Goal: Obtain resource: Obtain resource

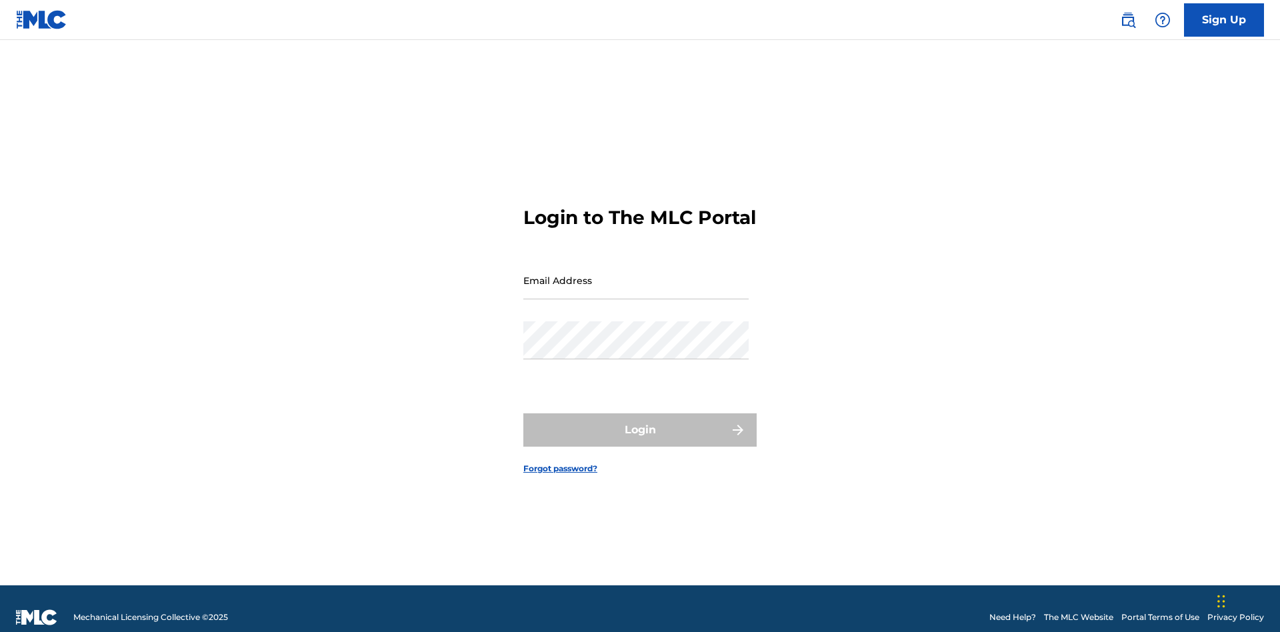
scroll to position [17, 0]
click at [636, 274] on input "Email Address" at bounding box center [635, 280] width 225 height 38
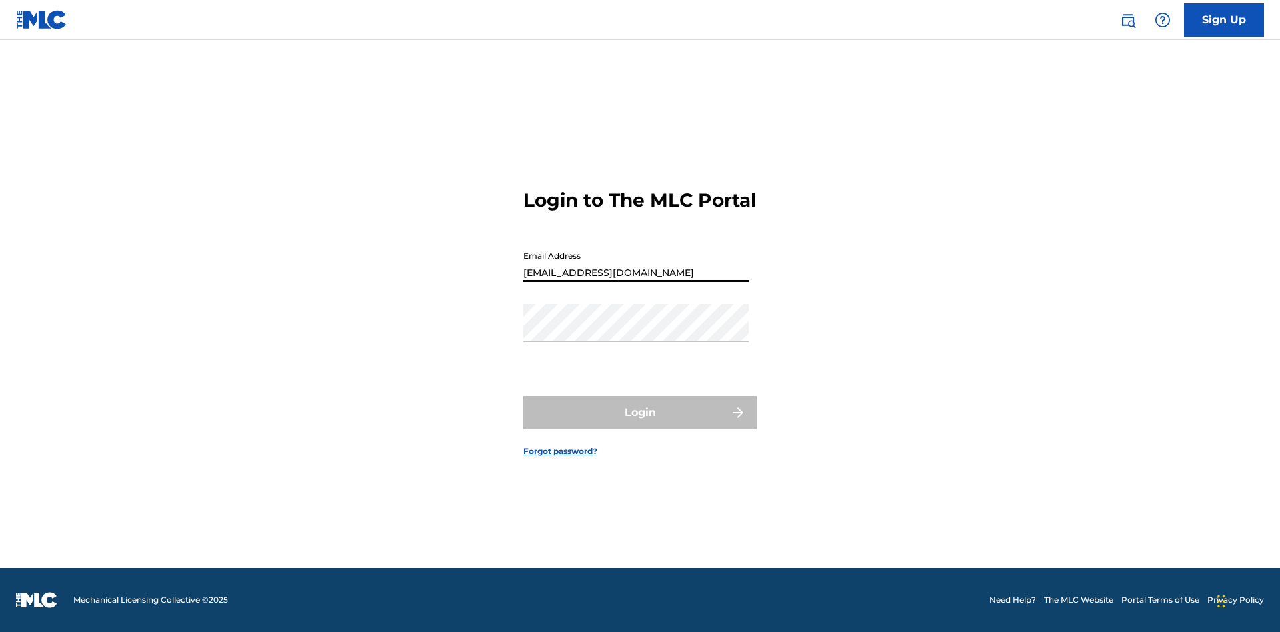
type input "[EMAIL_ADDRESS][DOMAIN_NAME]"
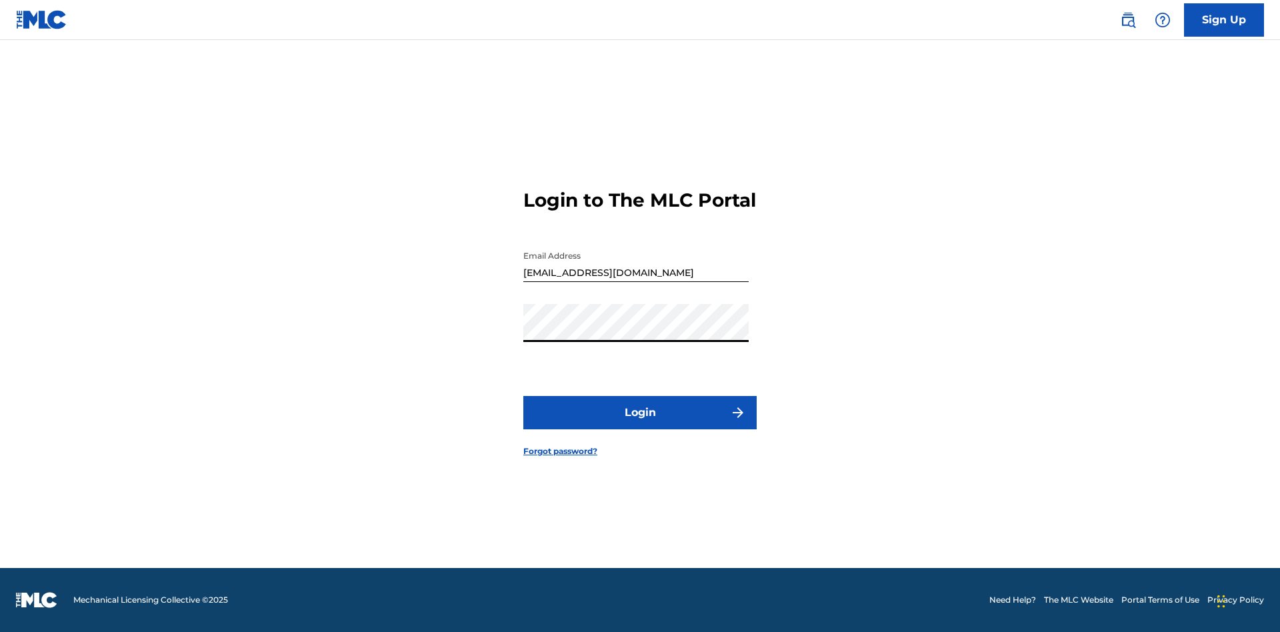
click at [640, 424] on button "Login" at bounding box center [639, 412] width 233 height 33
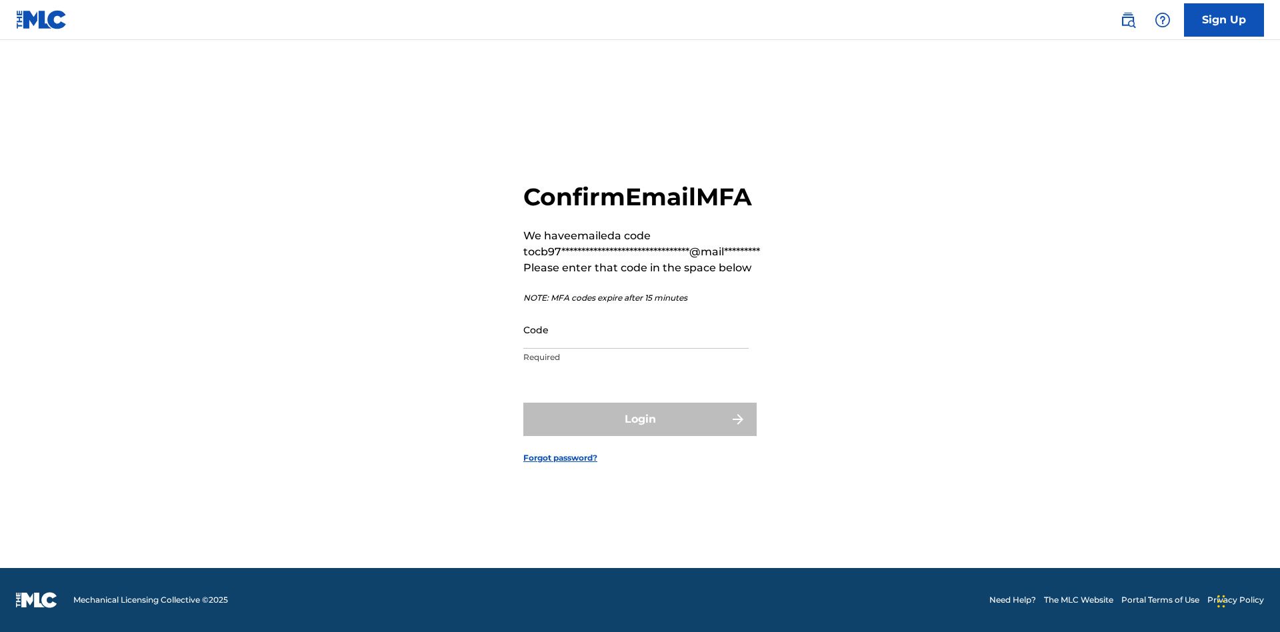
click at [636, 329] on input "Code" at bounding box center [635, 330] width 225 height 38
type input "821432"
click at [640, 419] on button "Login" at bounding box center [639, 419] width 233 height 33
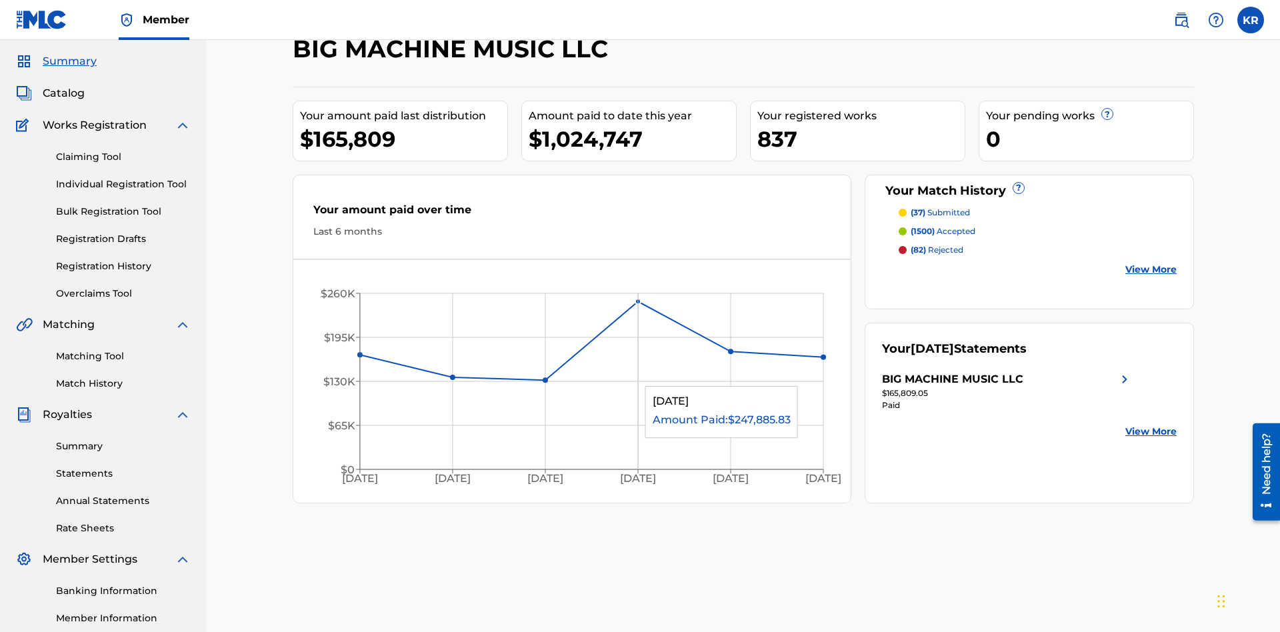
click at [63, 88] on span "Catalog" at bounding box center [64, 93] width 42 height 16
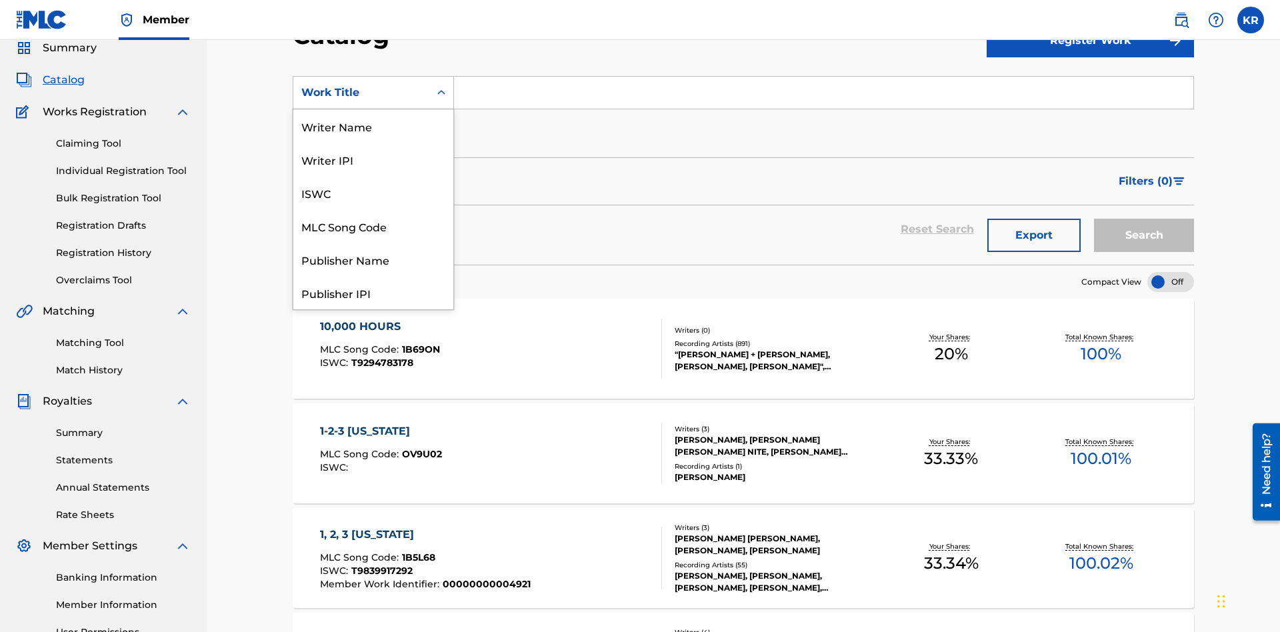
scroll to position [200, 0]
click at [373, 259] on div "ISRC" at bounding box center [373, 259] width 160 height 33
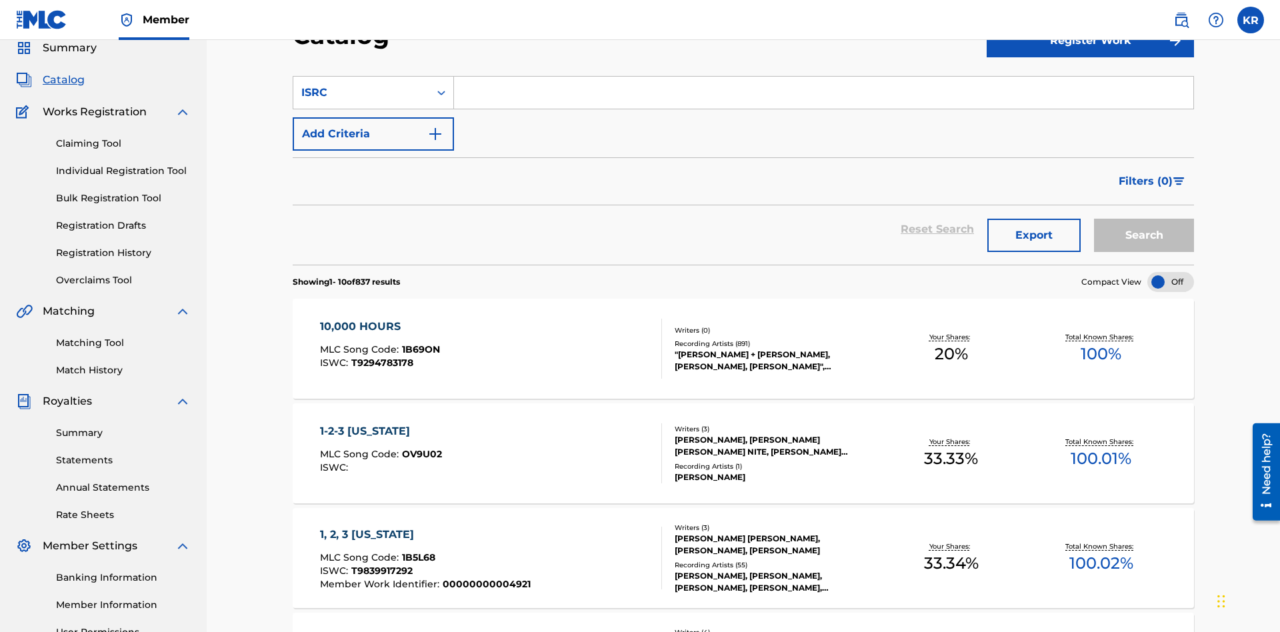
click at [823, 96] on input "Search Form" at bounding box center [823, 93] width 739 height 32
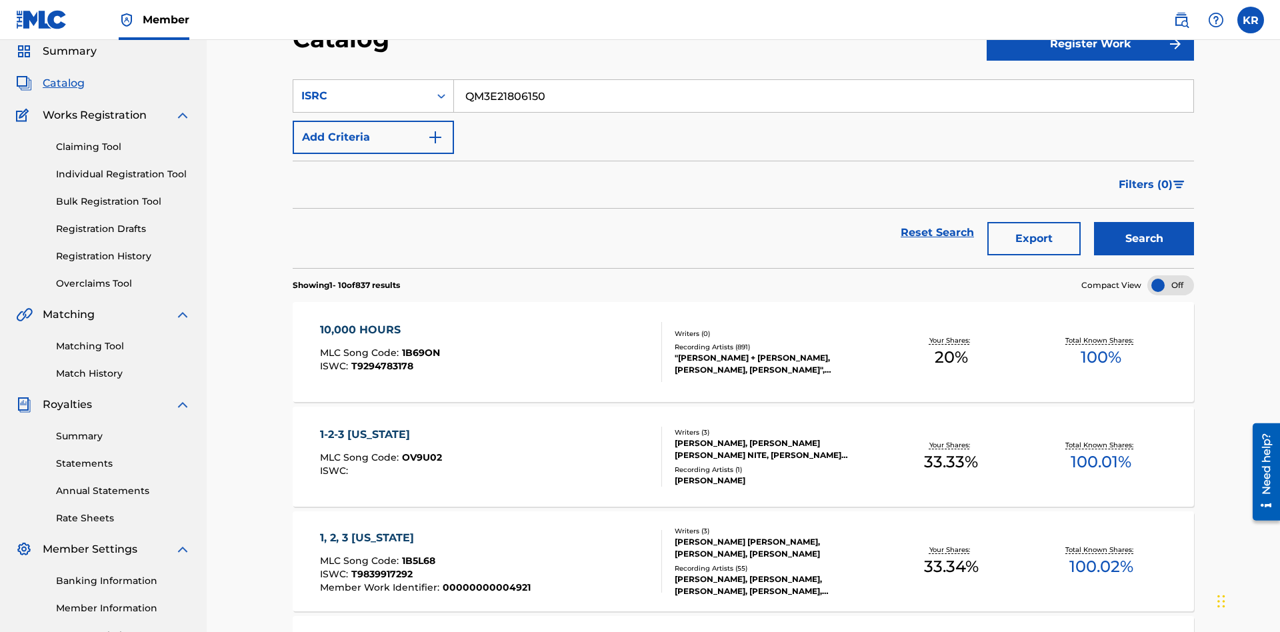
type input "QM3E21806150"
click at [1144, 222] on button "Search" at bounding box center [1144, 238] width 100 height 33
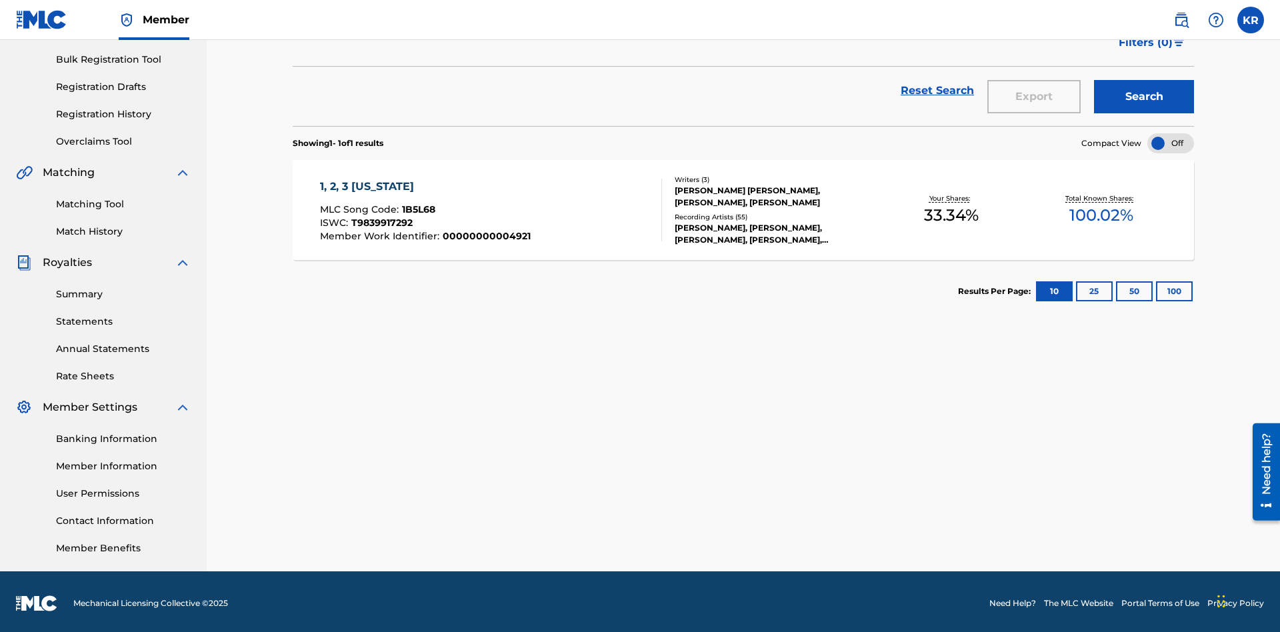
scroll to position [195, 0]
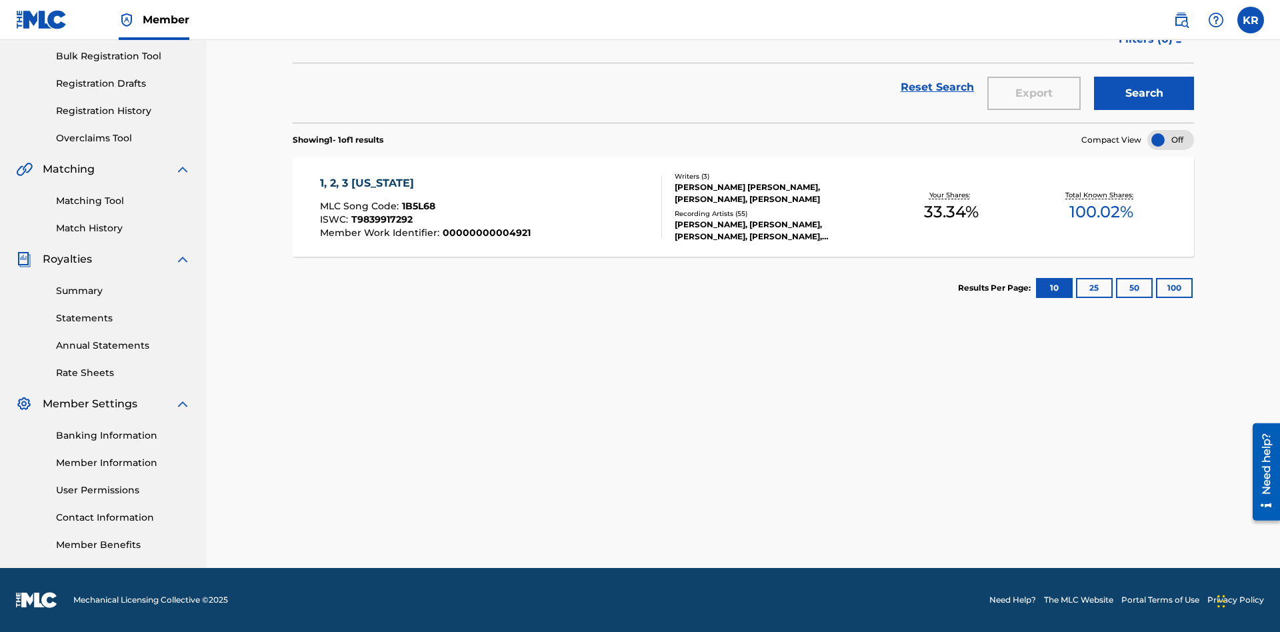
click at [1156, 288] on button "100" at bounding box center [1174, 288] width 37 height 20
click at [417, 206] on span "1B5L68" at bounding box center [418, 206] width 33 height 12
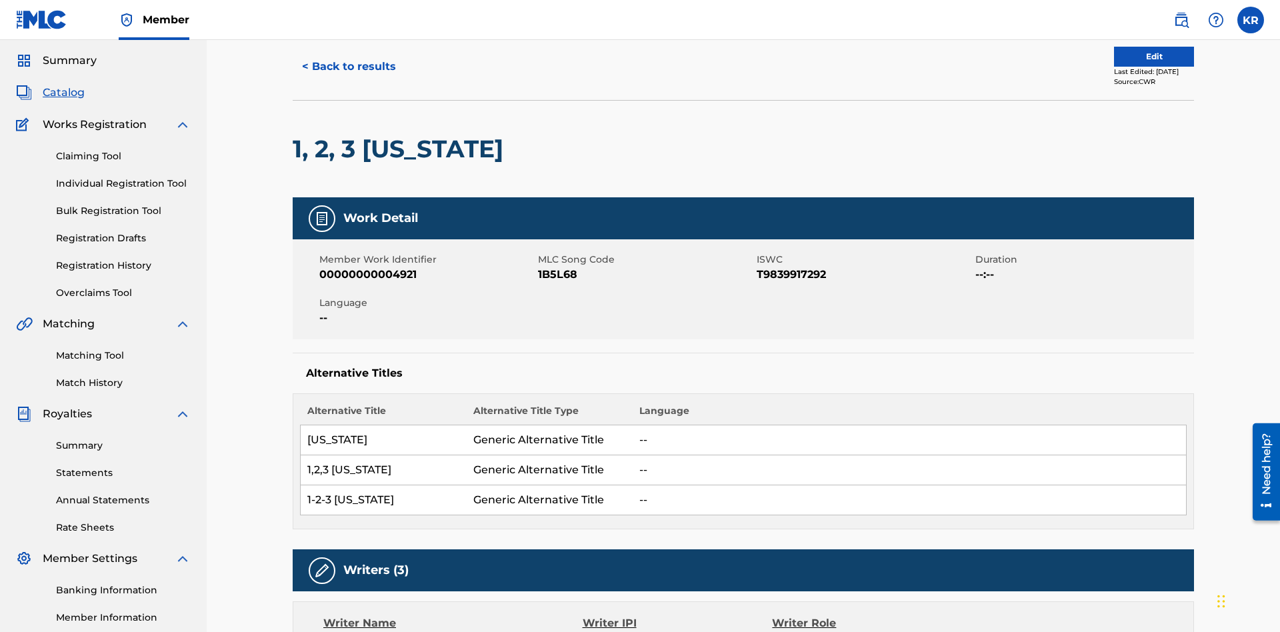
click at [348, 83] on button "< Back to results" at bounding box center [349, 66] width 113 height 33
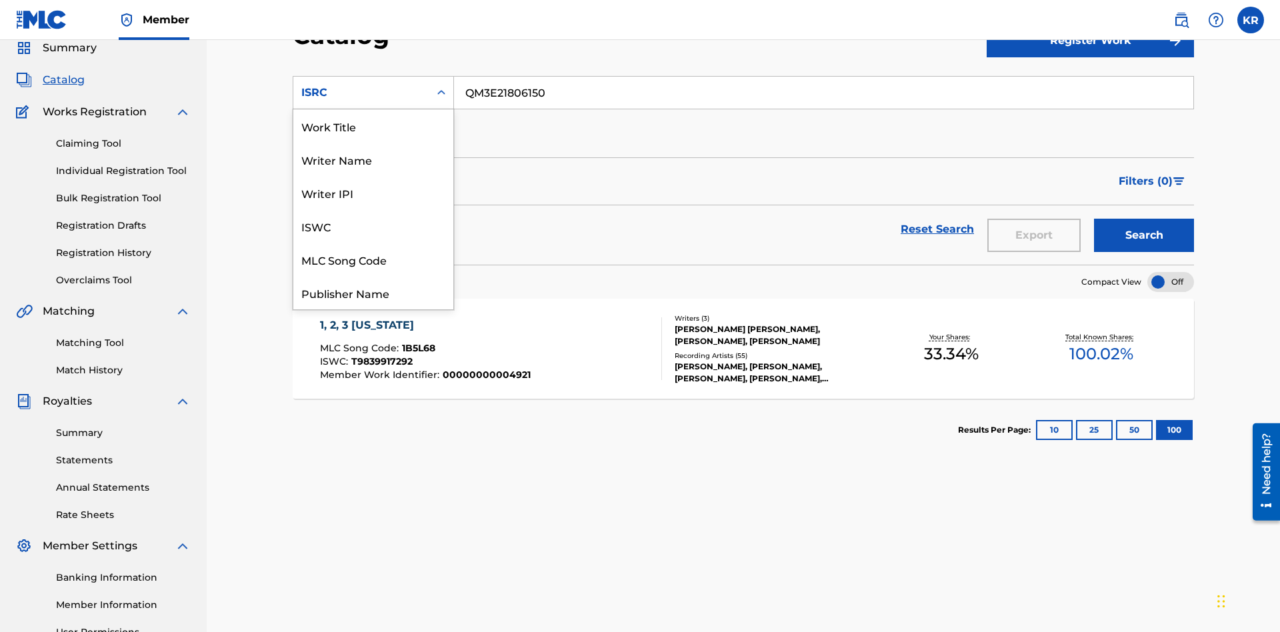
scroll to position [200, 0]
click at [373, 226] on div "Recording Title" at bounding box center [373, 225] width 160 height 33
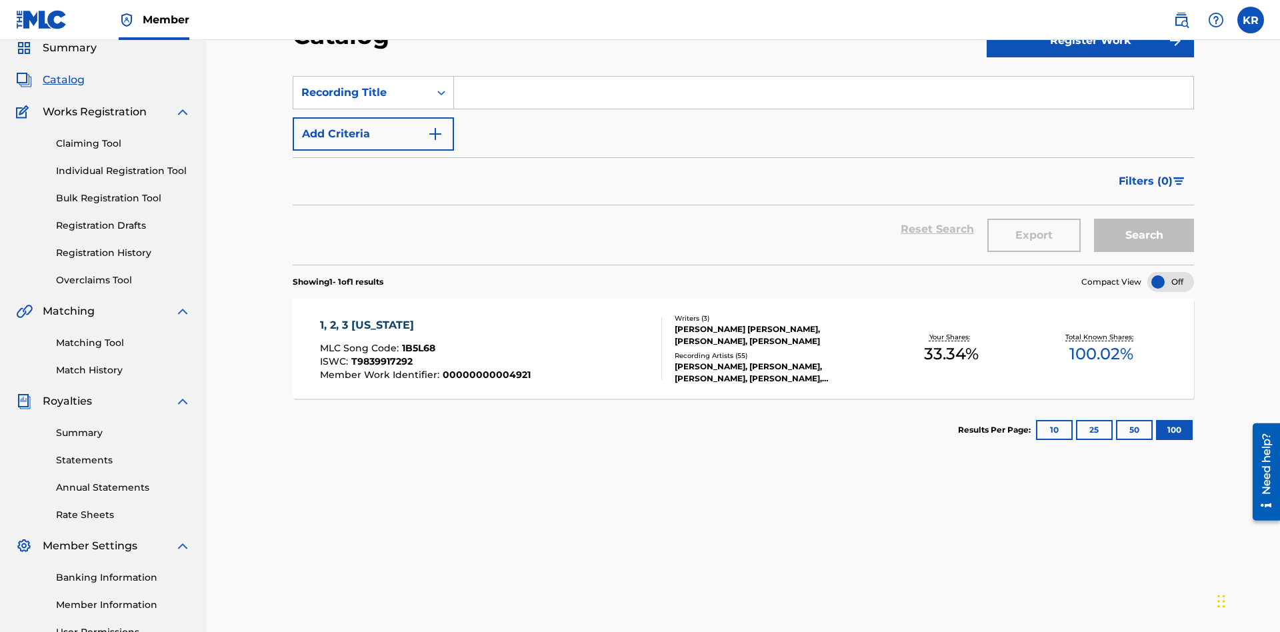
click at [823, 96] on input "Search Form" at bounding box center [823, 93] width 739 height 32
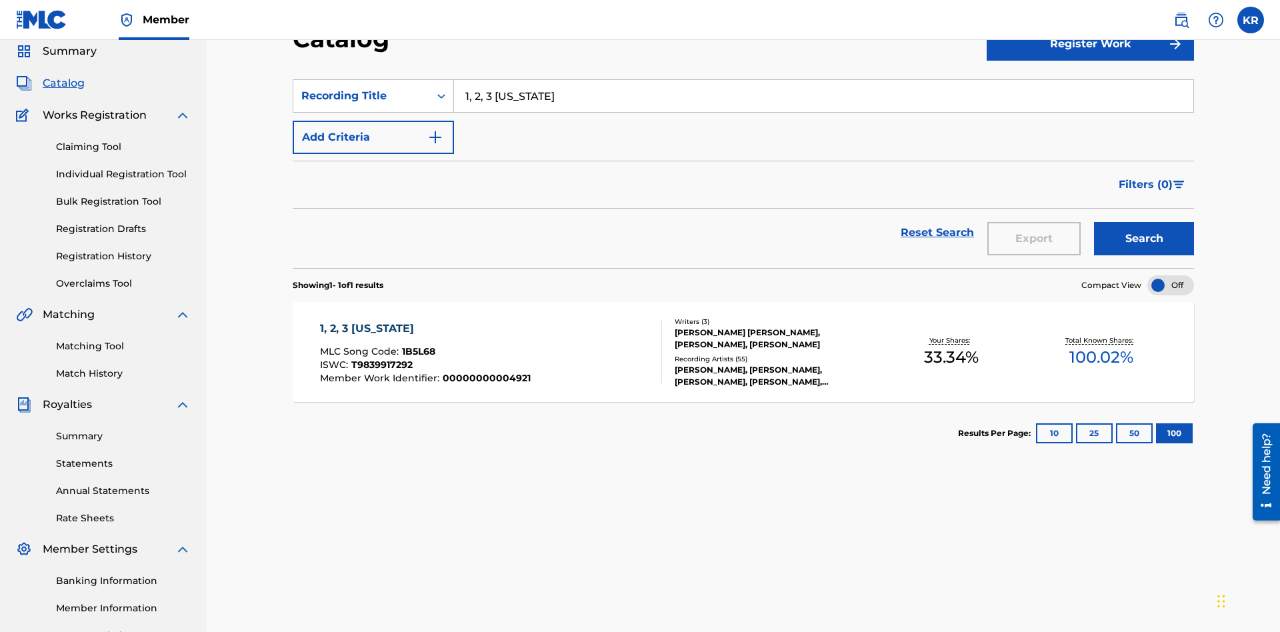
type input "1, 2, 3 [US_STATE]"
click at [1144, 222] on button "Search" at bounding box center [1144, 238] width 100 height 33
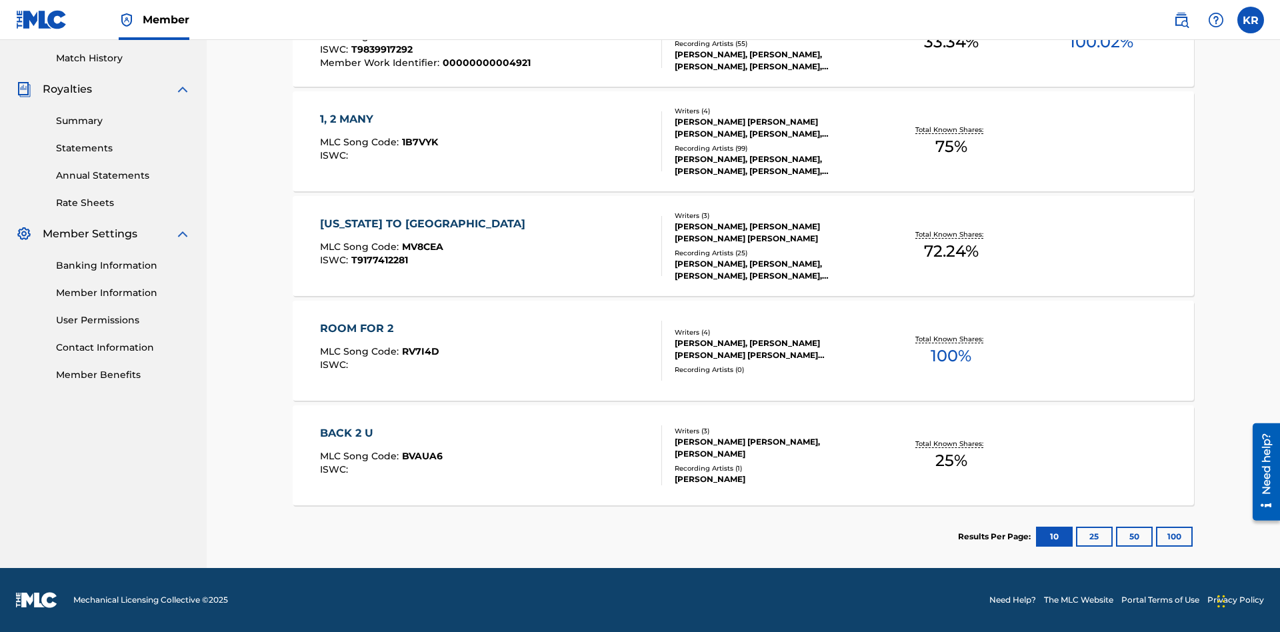
click at [1156, 537] on button "100" at bounding box center [1174, 537] width 37 height 20
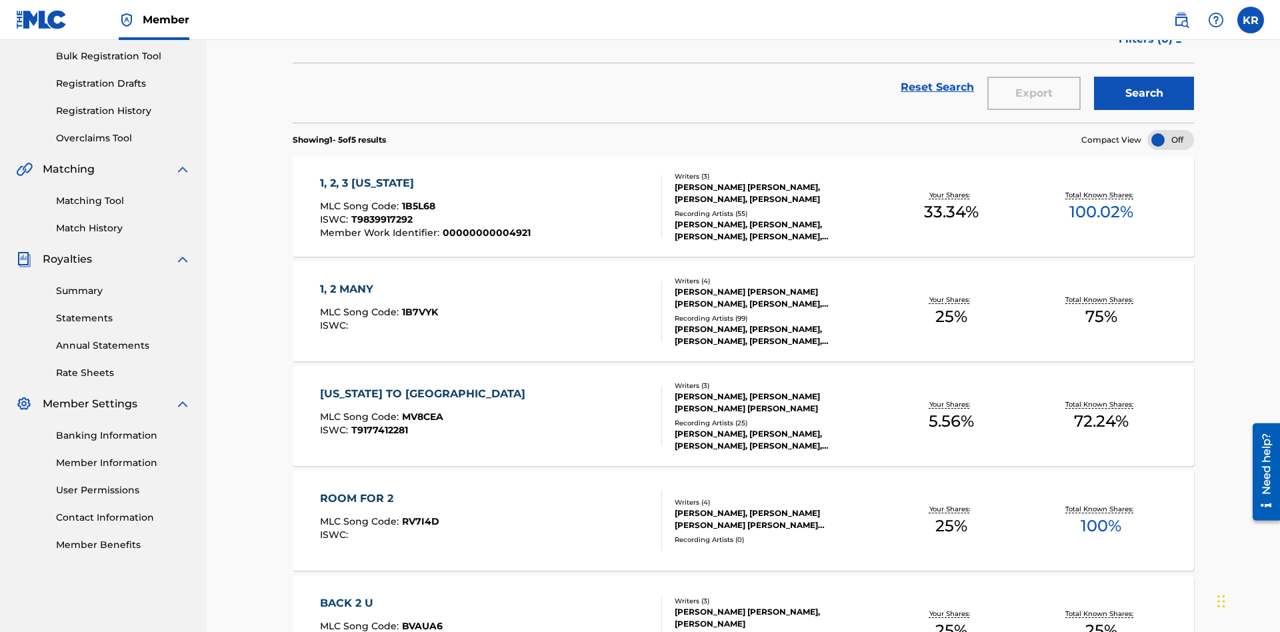
scroll to position [304, 0]
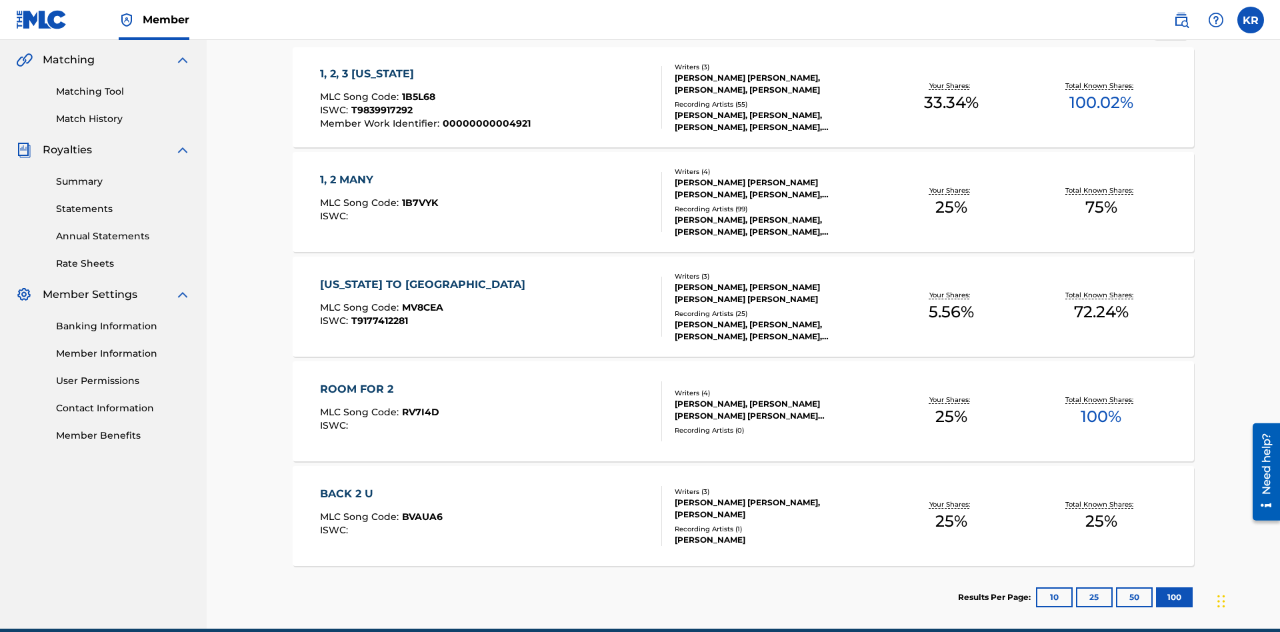
click at [417, 91] on span "1B5L68" at bounding box center [418, 97] width 33 height 12
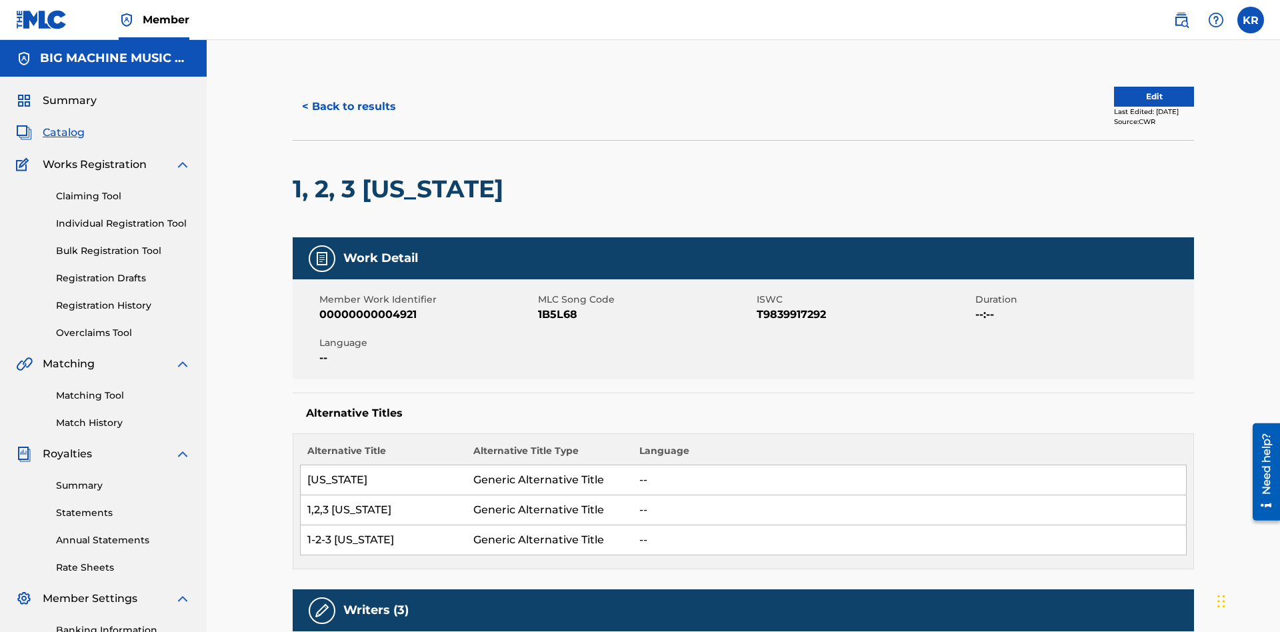
click at [348, 97] on button "< Back to results" at bounding box center [349, 106] width 113 height 33
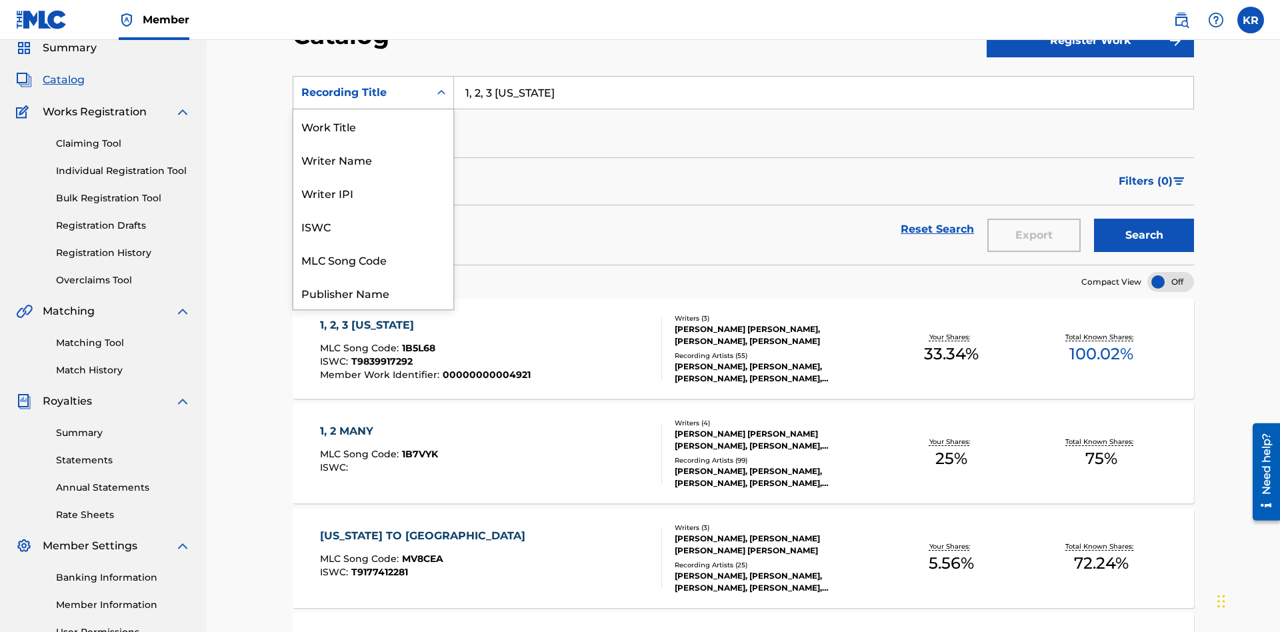
scroll to position [200, 0]
click at [373, 193] on div "Member Work Identifier" at bounding box center [373, 192] width 160 height 33
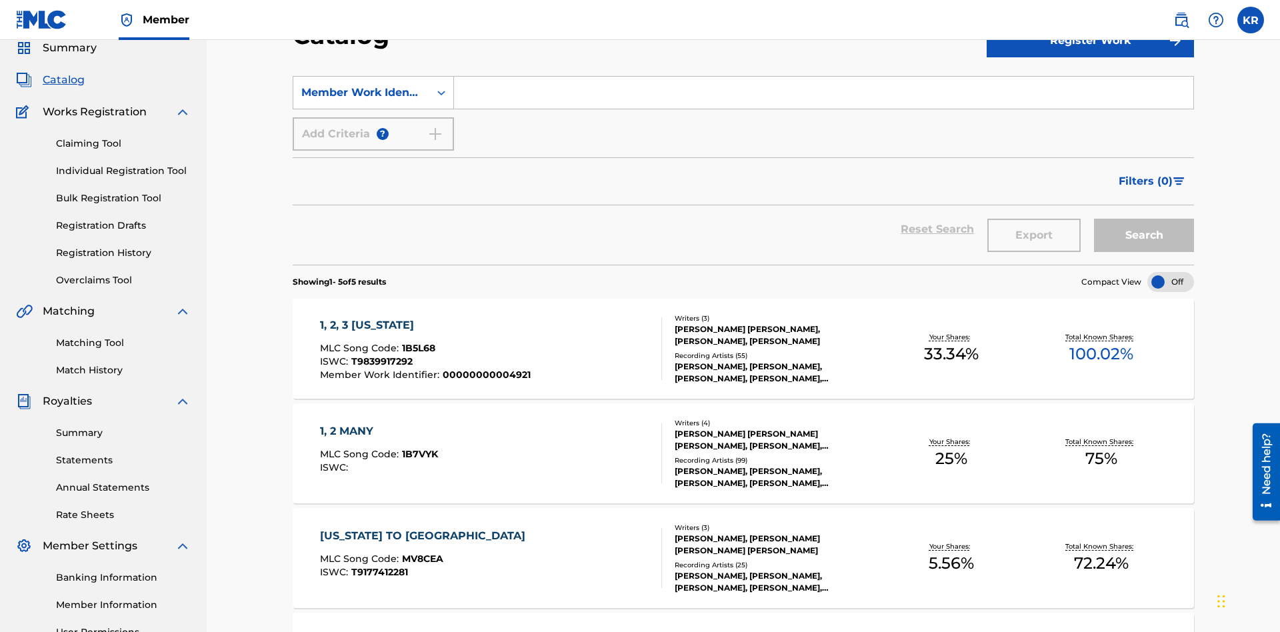
click at [823, 96] on input "Search Form" at bounding box center [823, 93] width 739 height 32
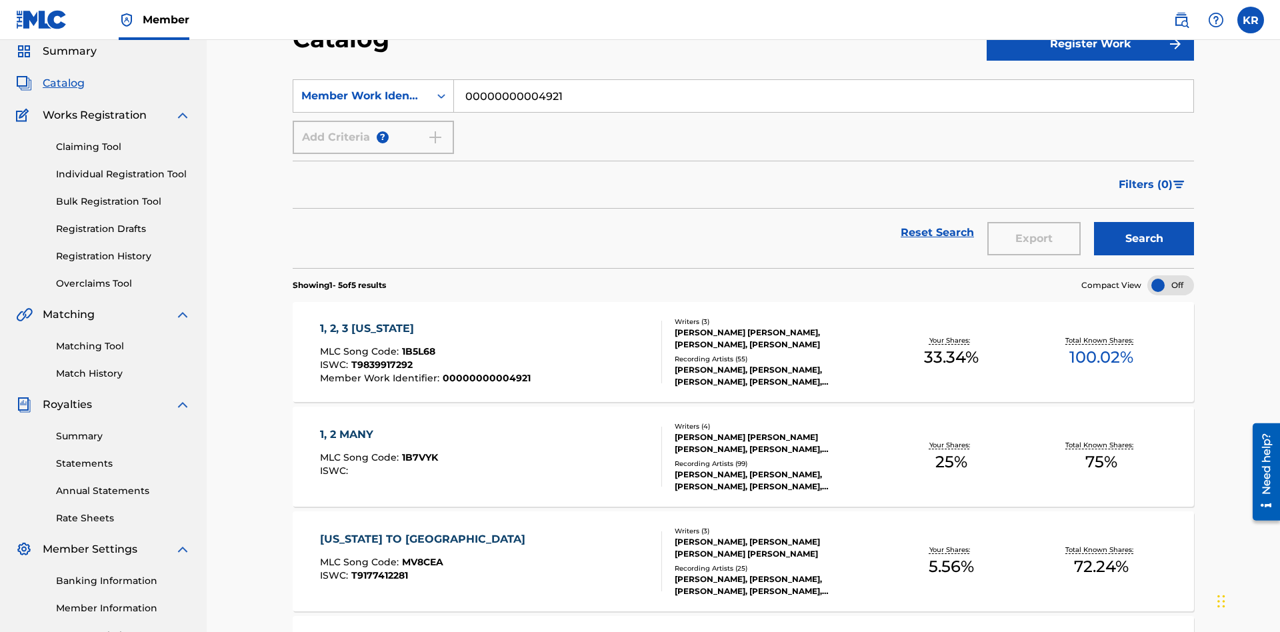
type input "00000000004921"
click at [1144, 222] on button "Search" at bounding box center [1144, 238] width 100 height 33
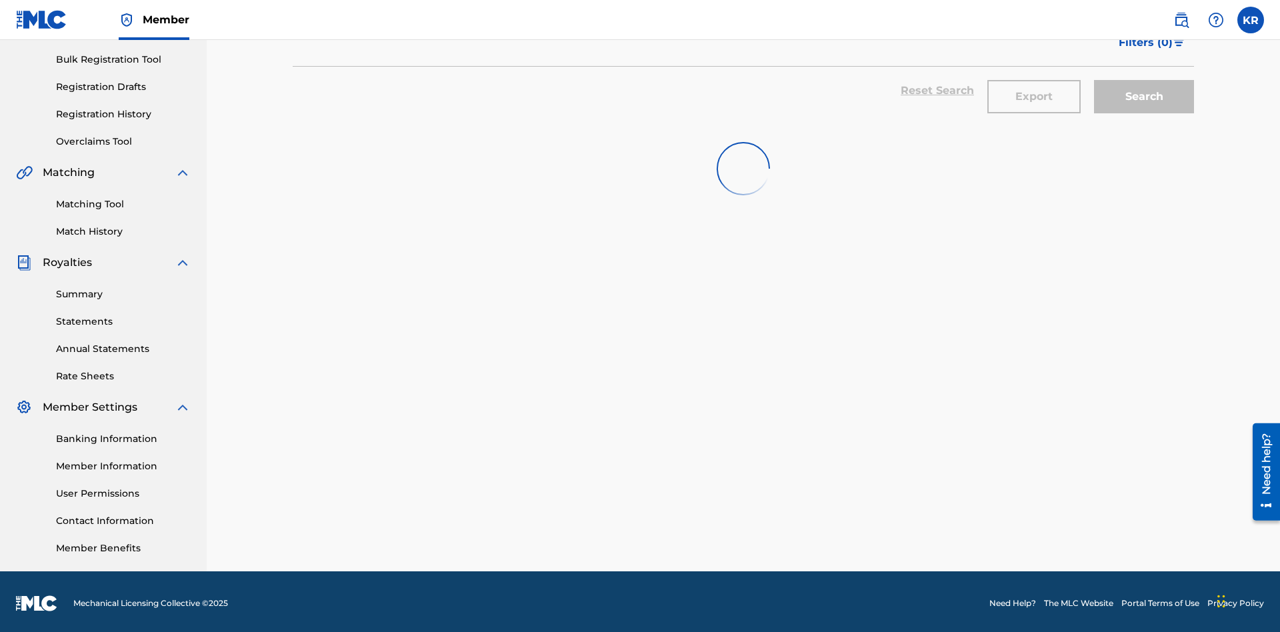
scroll to position [195, 0]
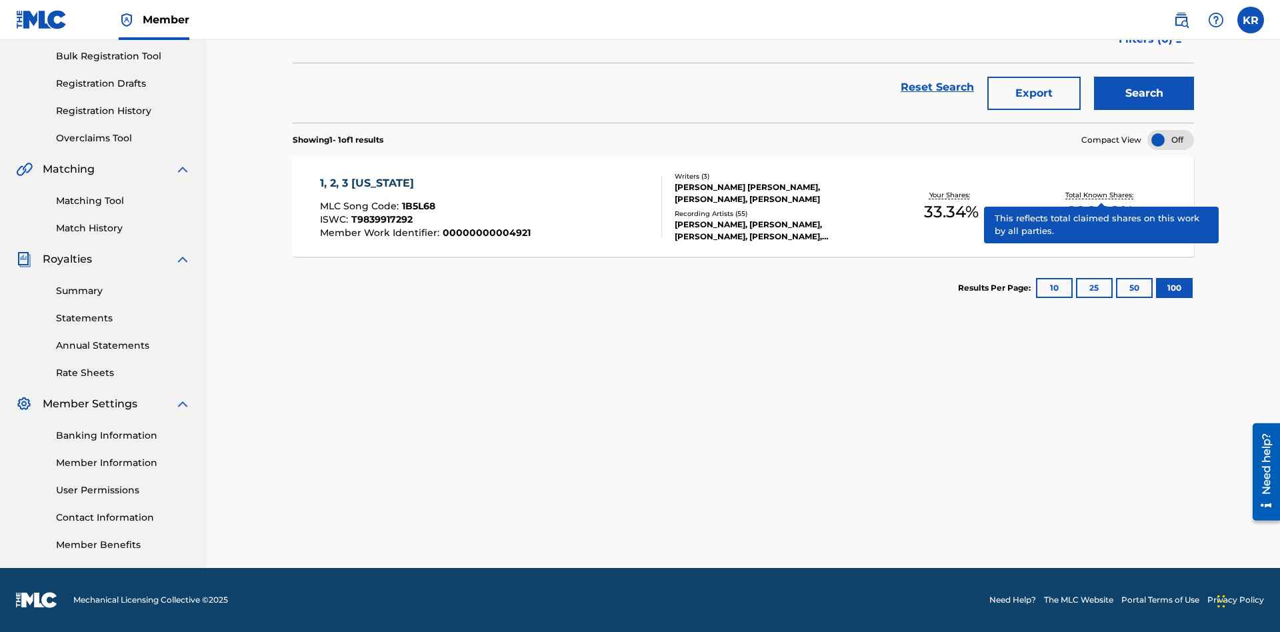
click at [417, 206] on span "1B5L68" at bounding box center [418, 206] width 33 height 12
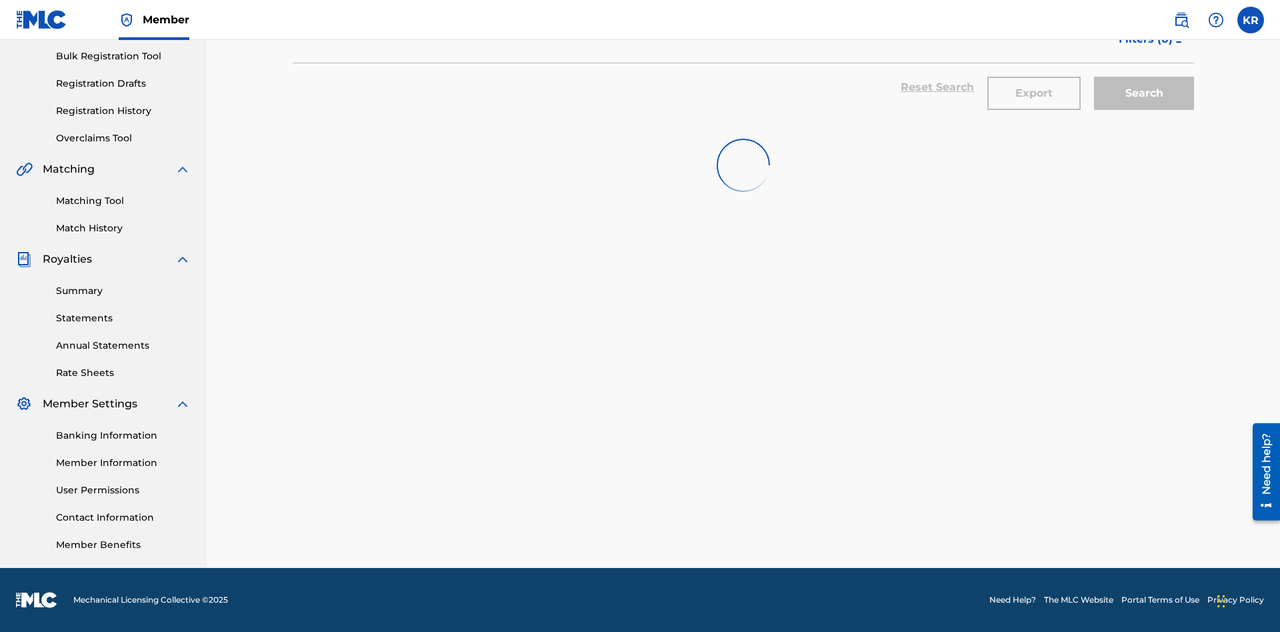
click at [1034, 97] on button "Export" at bounding box center [1033, 93] width 93 height 33
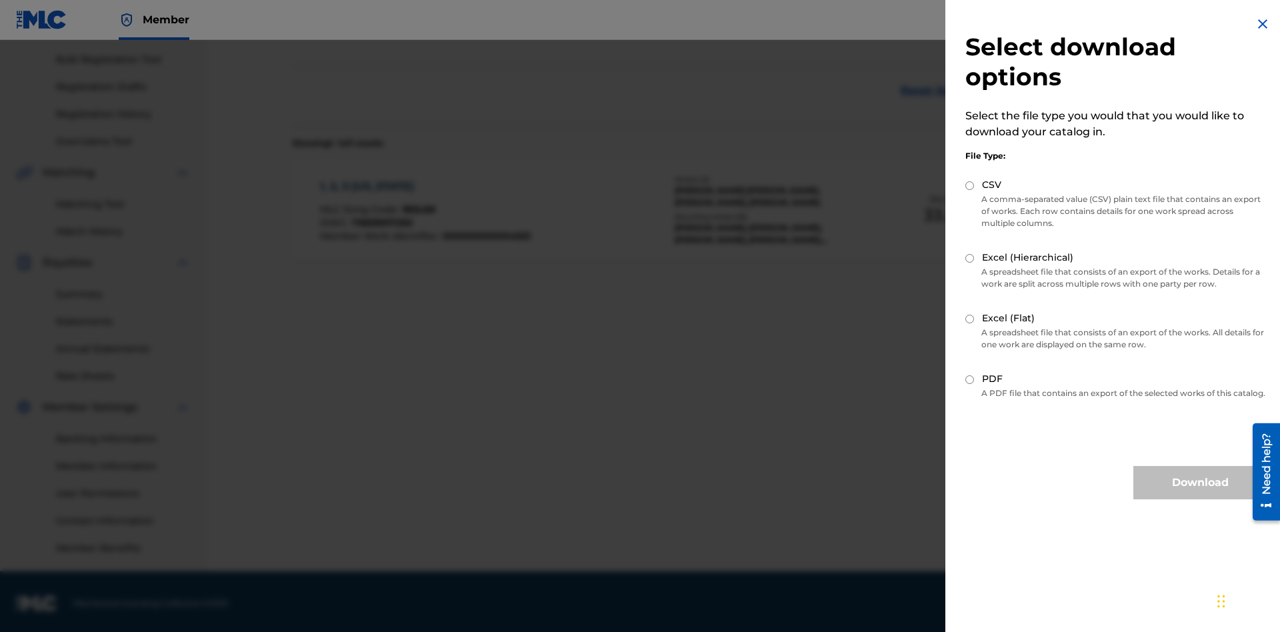
click at [970, 319] on input "Excel (Flat)" at bounding box center [969, 319] width 9 height 9
radio input "true"
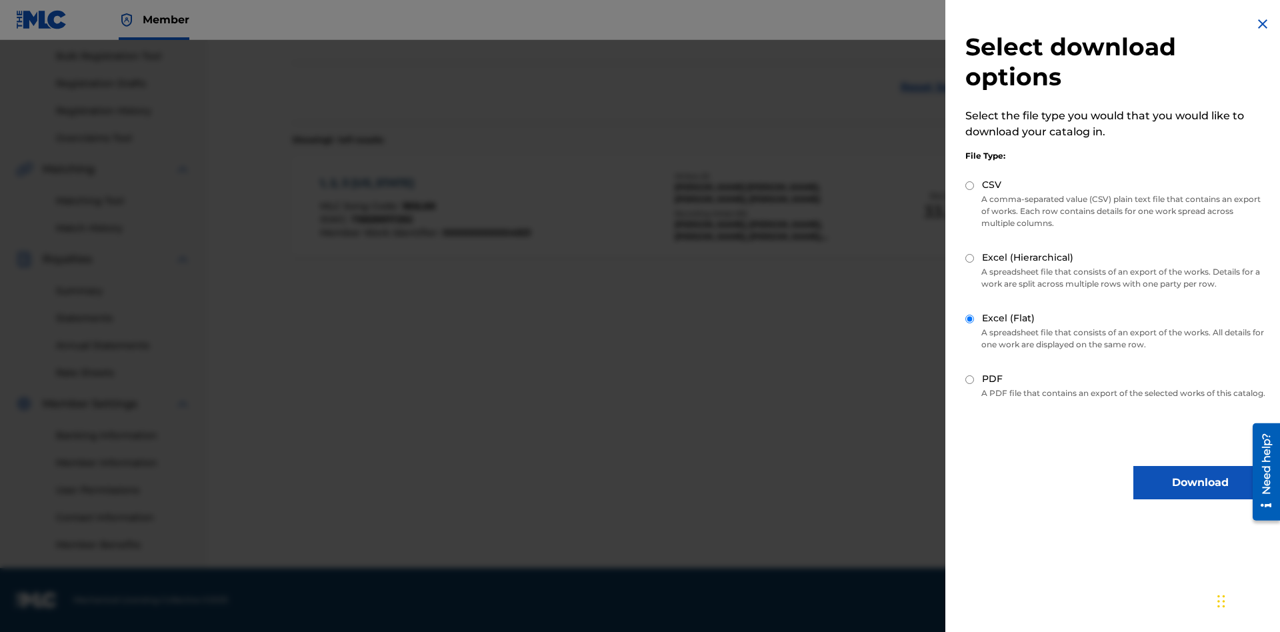
click at [1200, 495] on button "Download" at bounding box center [1199, 482] width 133 height 33
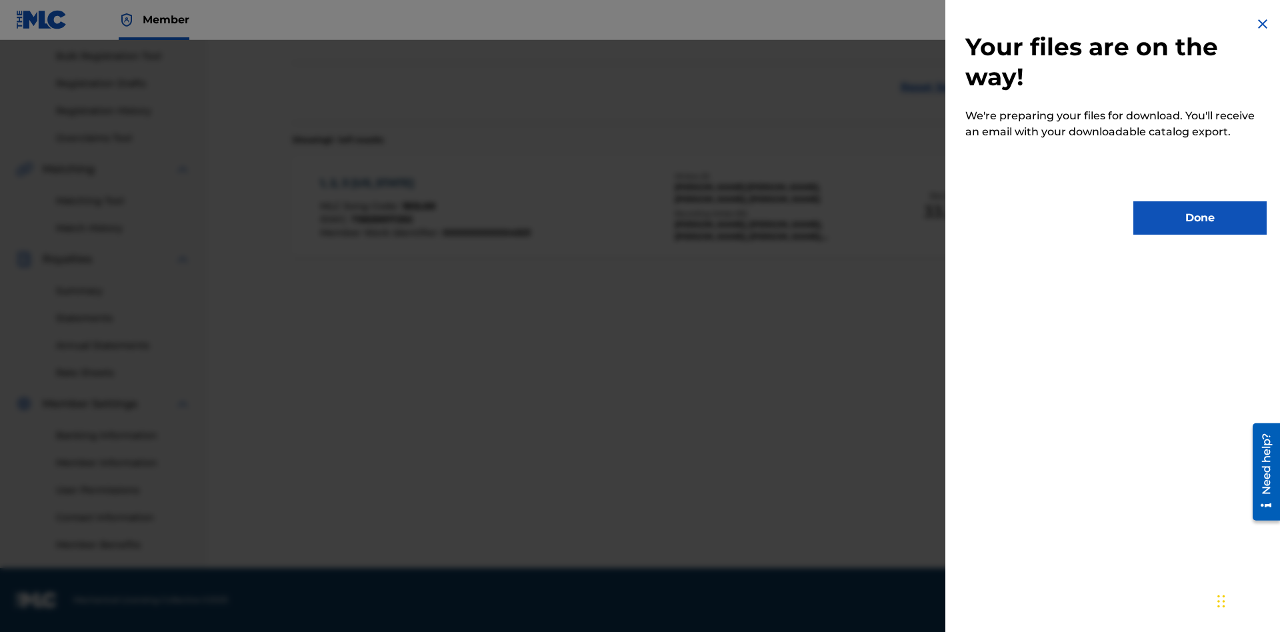
click at [1200, 218] on button "Done" at bounding box center [1199, 217] width 133 height 33
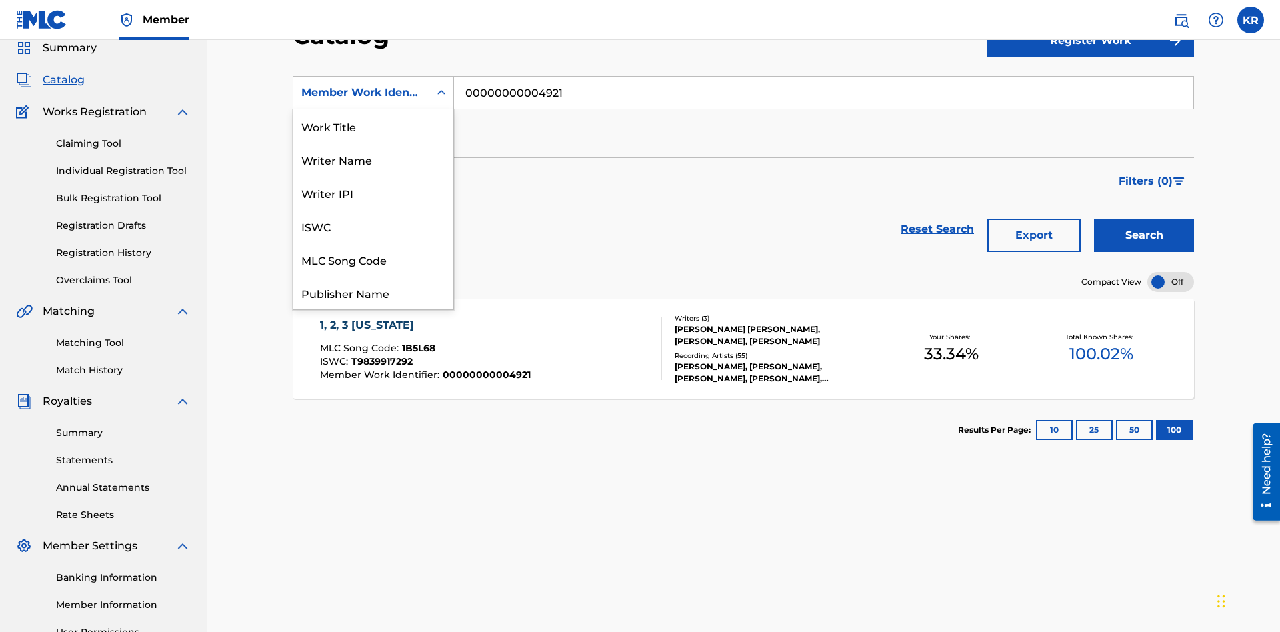
scroll to position [200, 0]
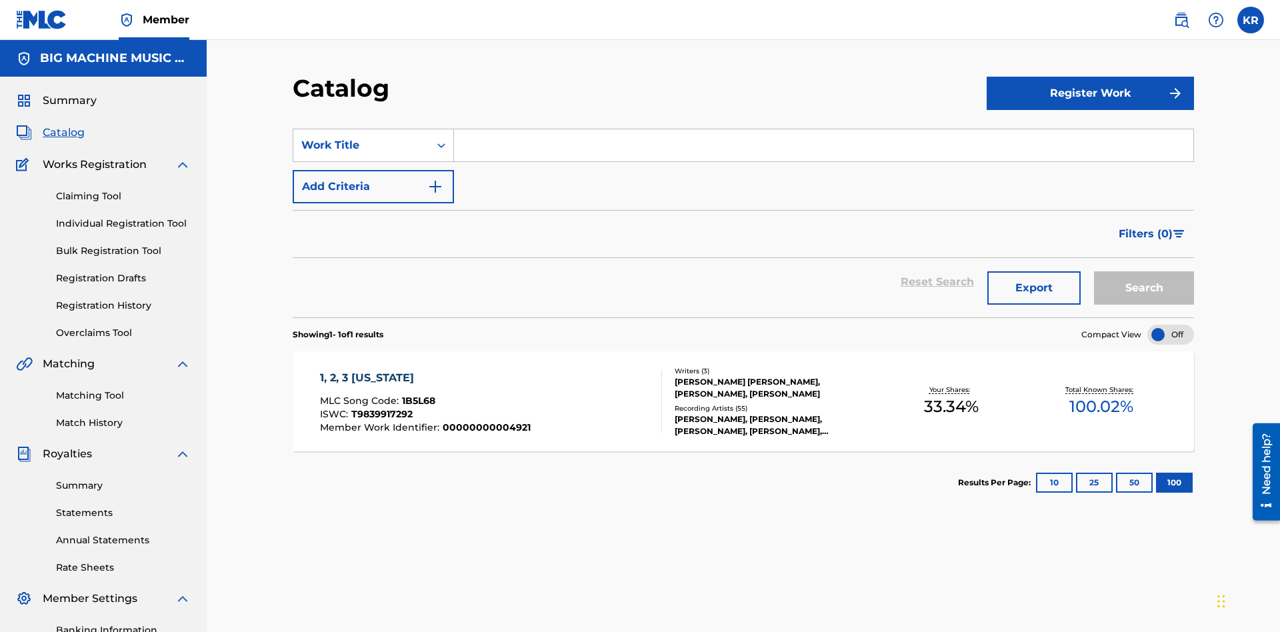
click at [823, 129] on input "Search Form" at bounding box center [823, 145] width 739 height 32
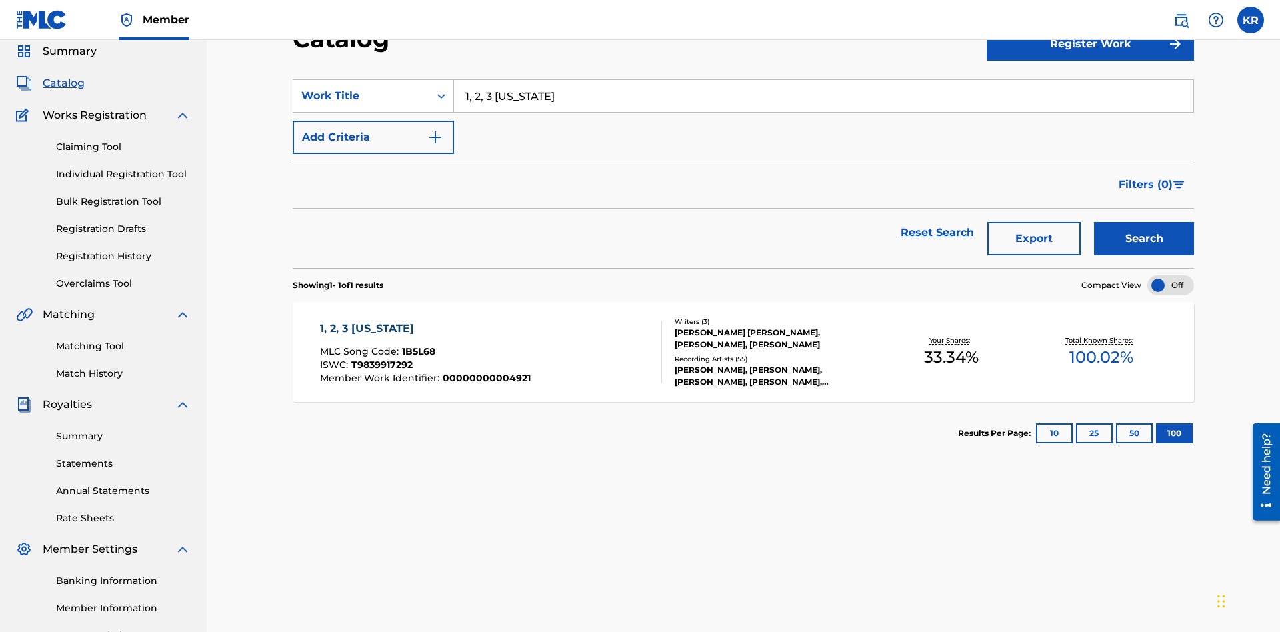
type input "1, 2, 3 [US_STATE]"
click at [1144, 222] on button "Search" at bounding box center [1144, 238] width 100 height 33
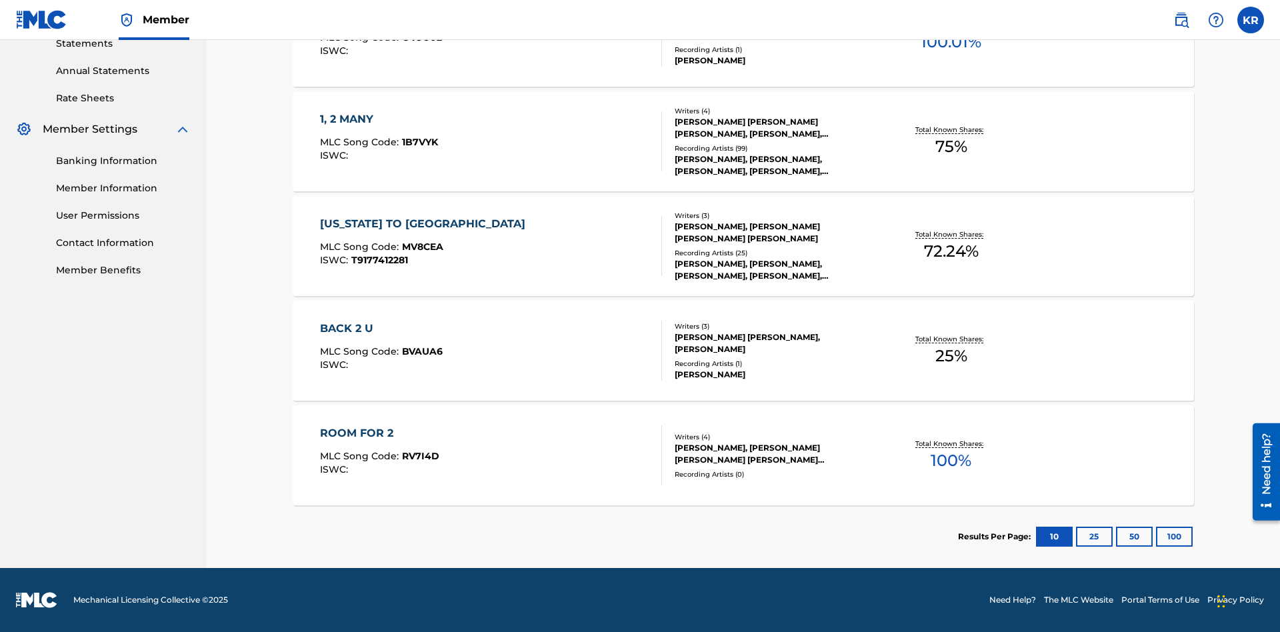
click at [1156, 537] on button "100" at bounding box center [1174, 537] width 37 height 20
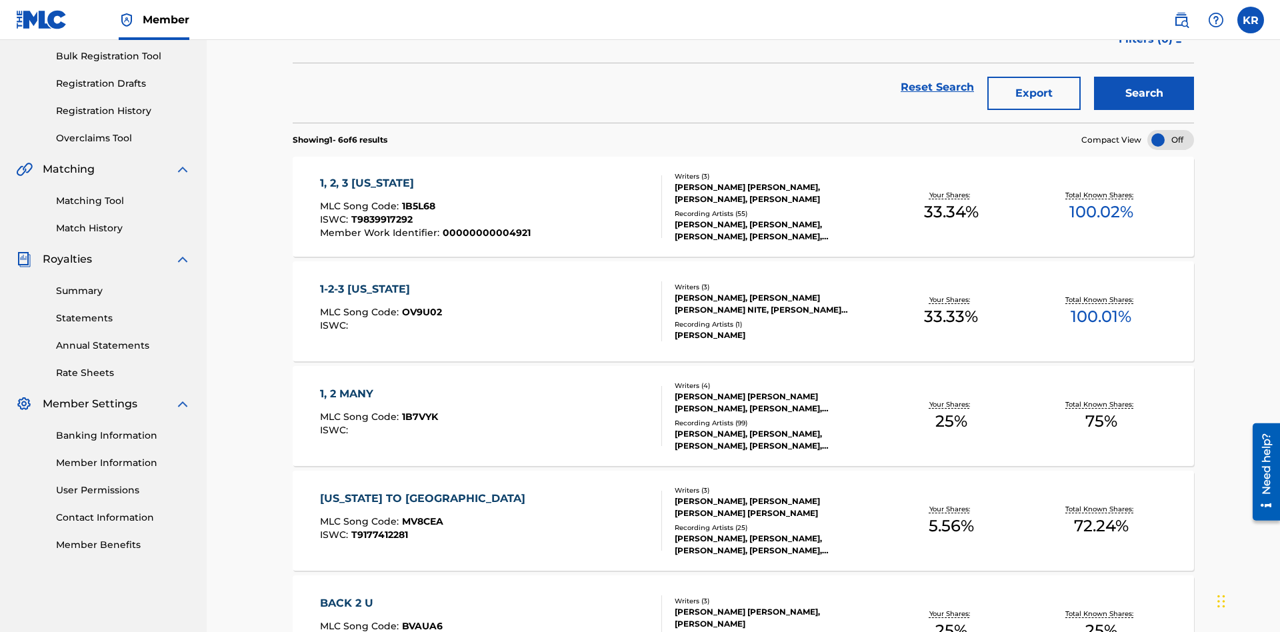
scroll to position [304, 0]
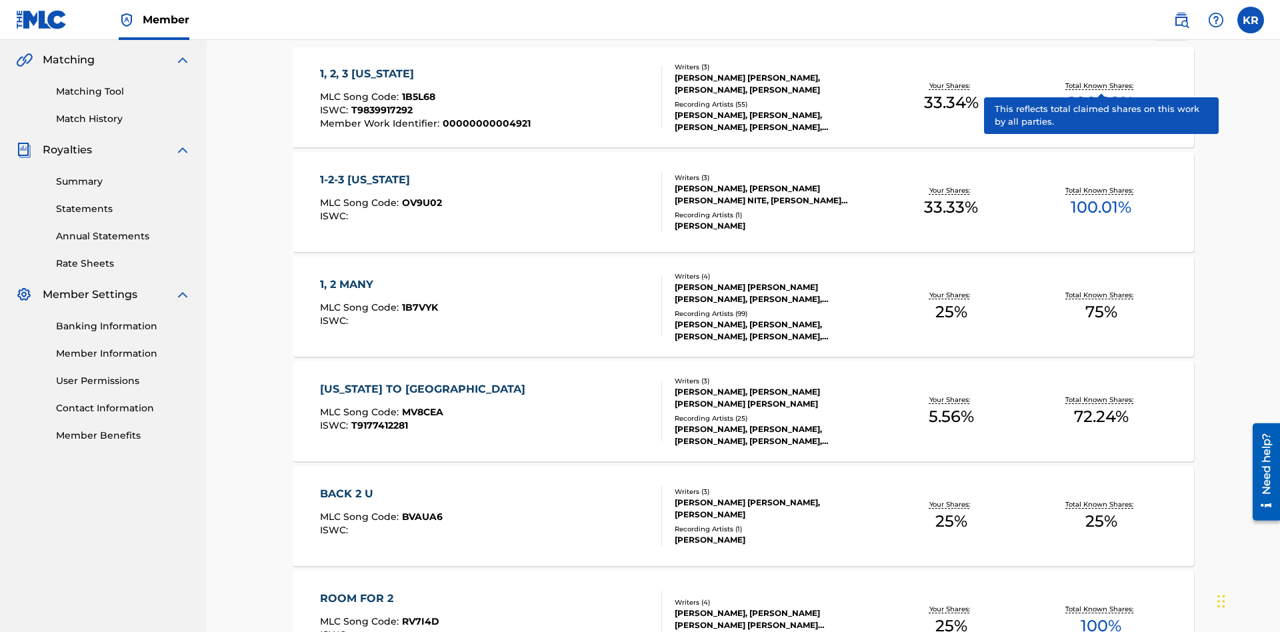
click at [417, 91] on span "1B5L68" at bounding box center [418, 97] width 33 height 12
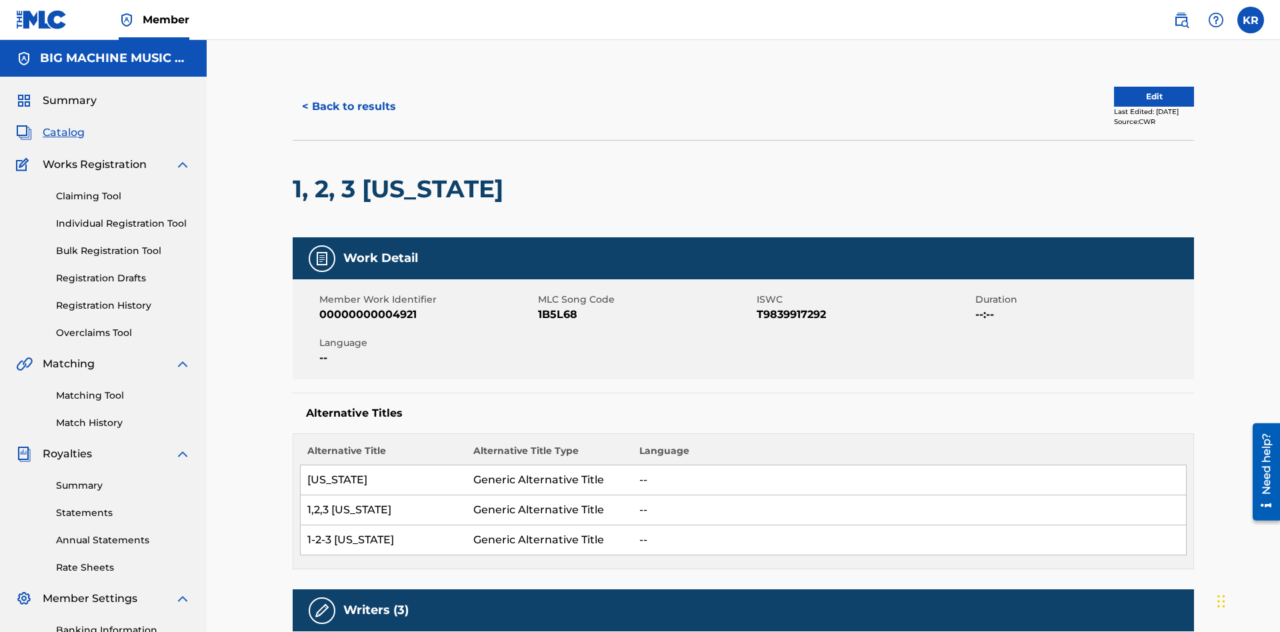
click at [348, 97] on button "< Back to results" at bounding box center [349, 106] width 113 height 33
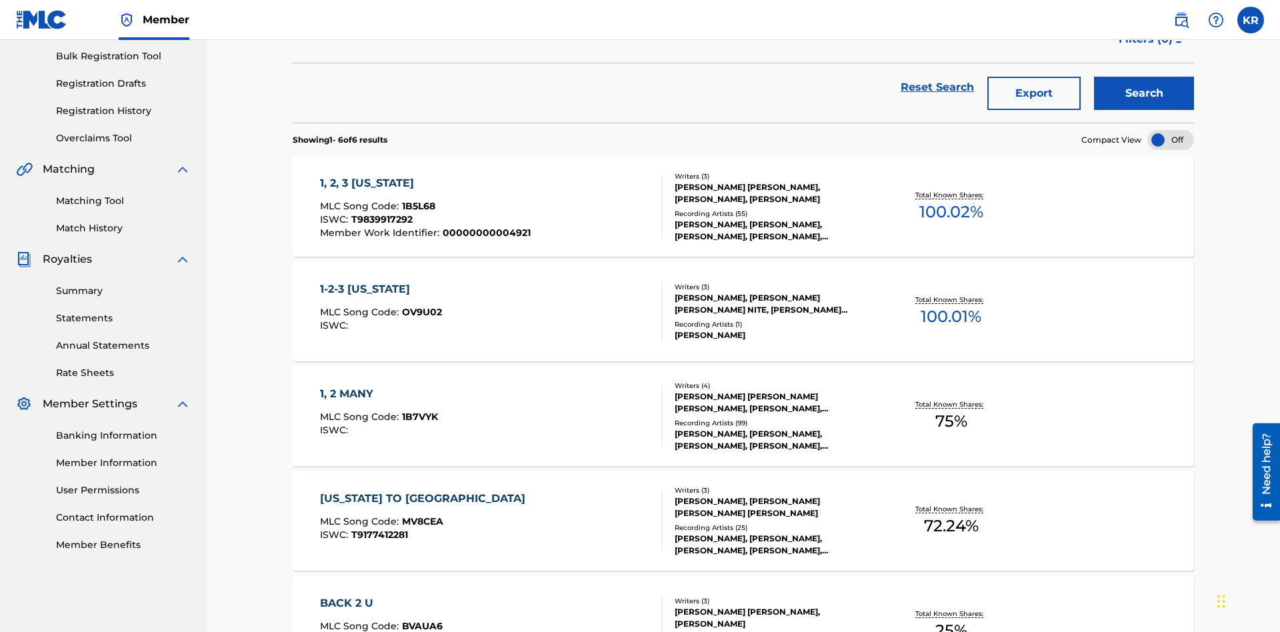
click at [1034, 97] on button "Export" at bounding box center [1033, 93] width 93 height 33
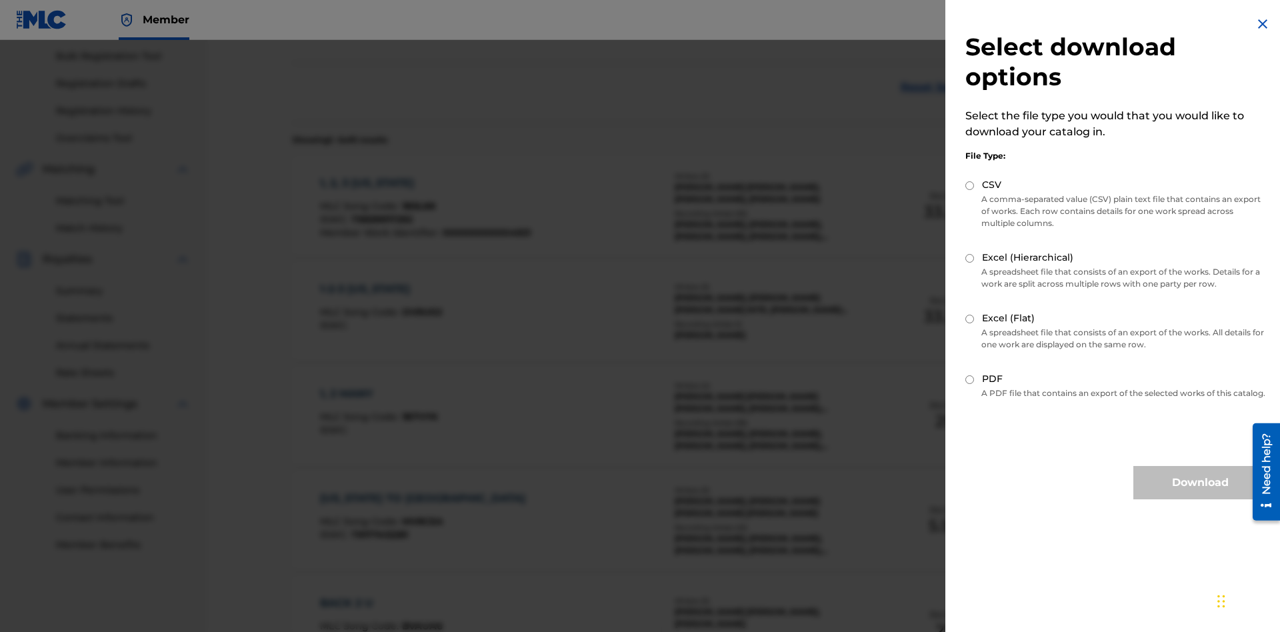
scroll to position [191, 0]
click at [970, 258] on input "Excel (Hierarchical)" at bounding box center [969, 258] width 9 height 9
radio input "true"
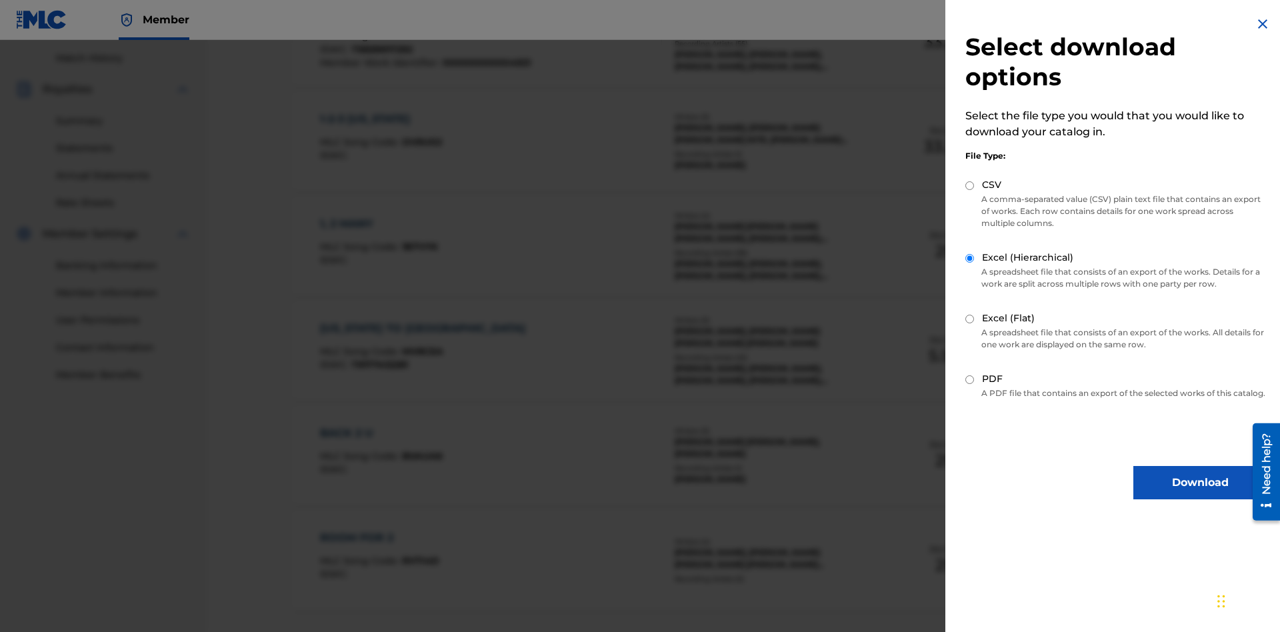
click at [1200, 495] on button "Download" at bounding box center [1199, 482] width 133 height 33
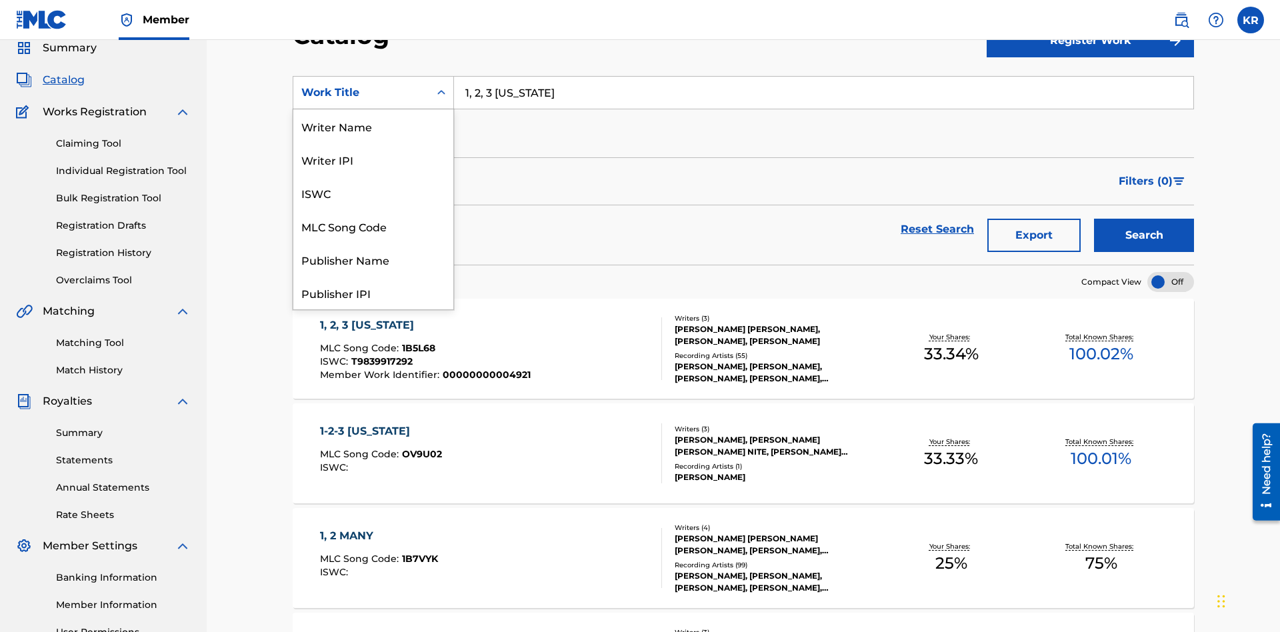
scroll to position [200, 0]
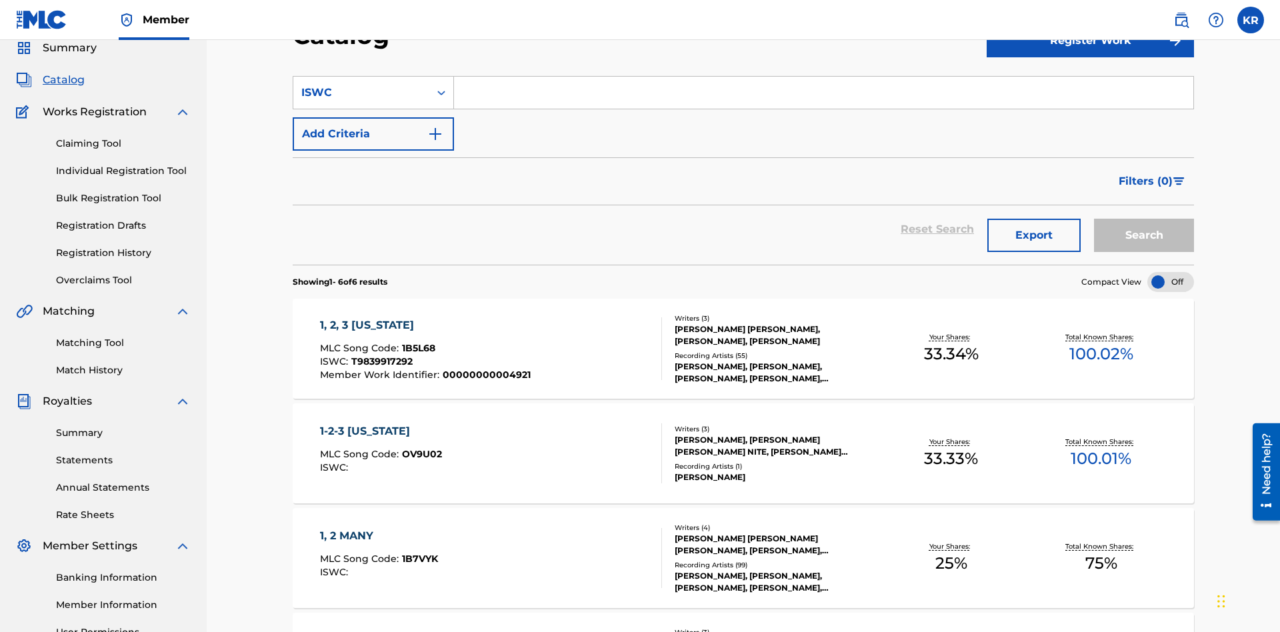
scroll to position [0, 0]
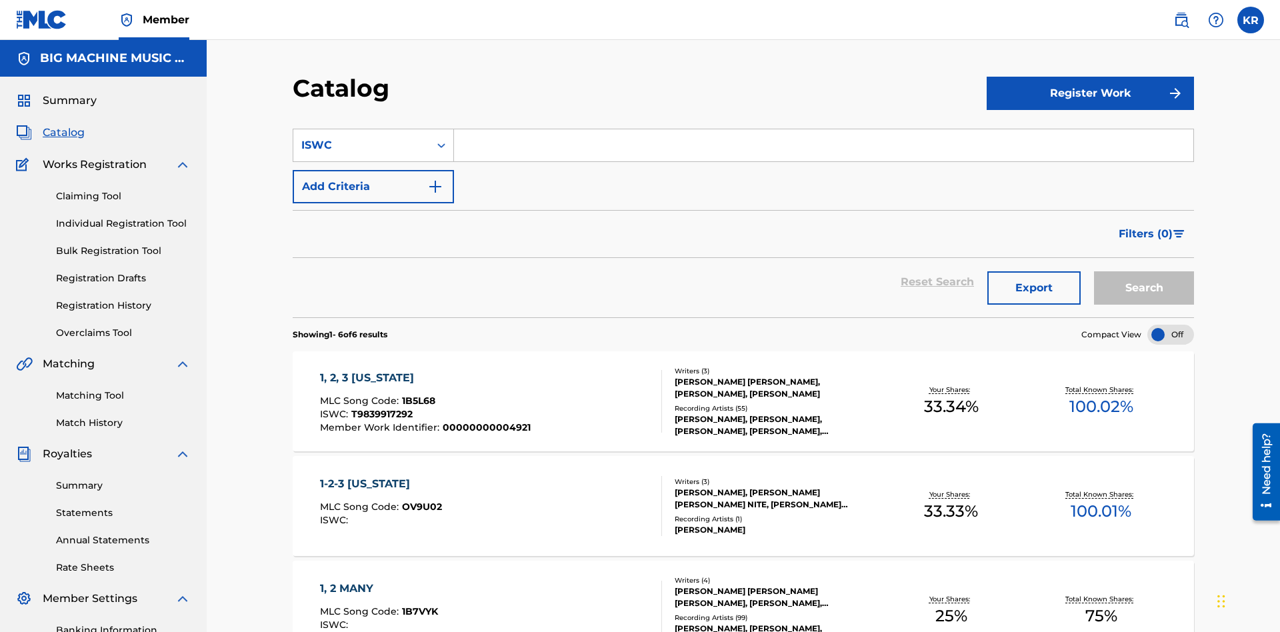
click at [823, 129] on input "Search Form" at bounding box center [823, 145] width 739 height 32
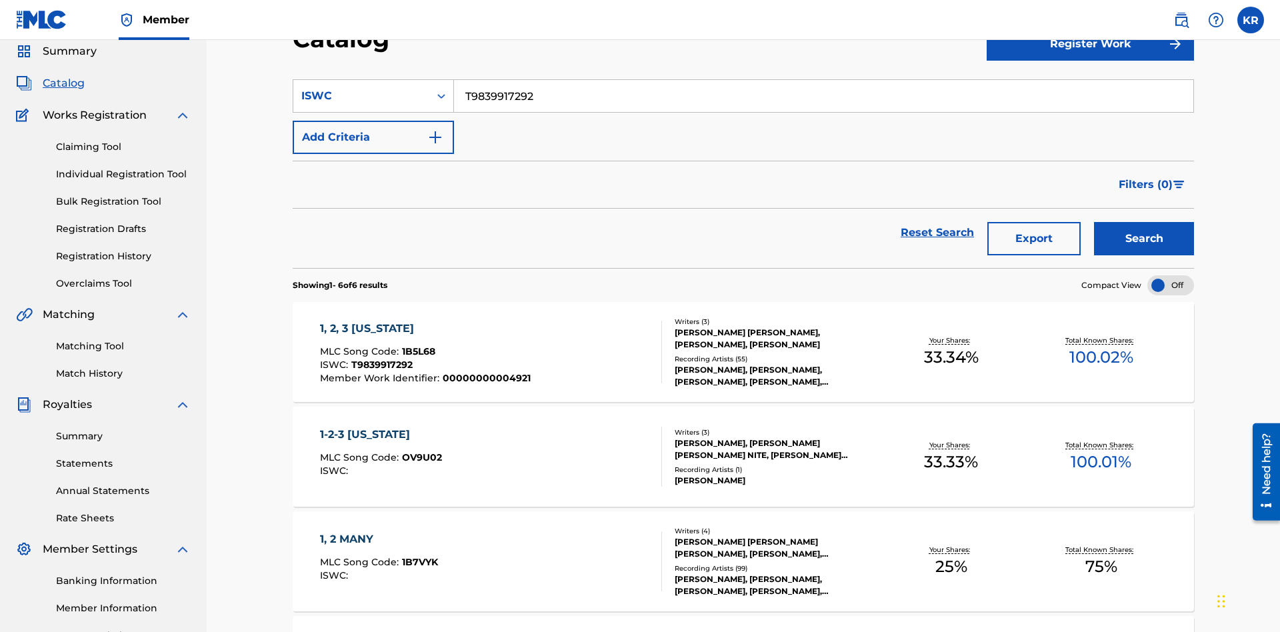
type input "T9839917292"
click at [1144, 222] on button "Search" at bounding box center [1144, 238] width 100 height 33
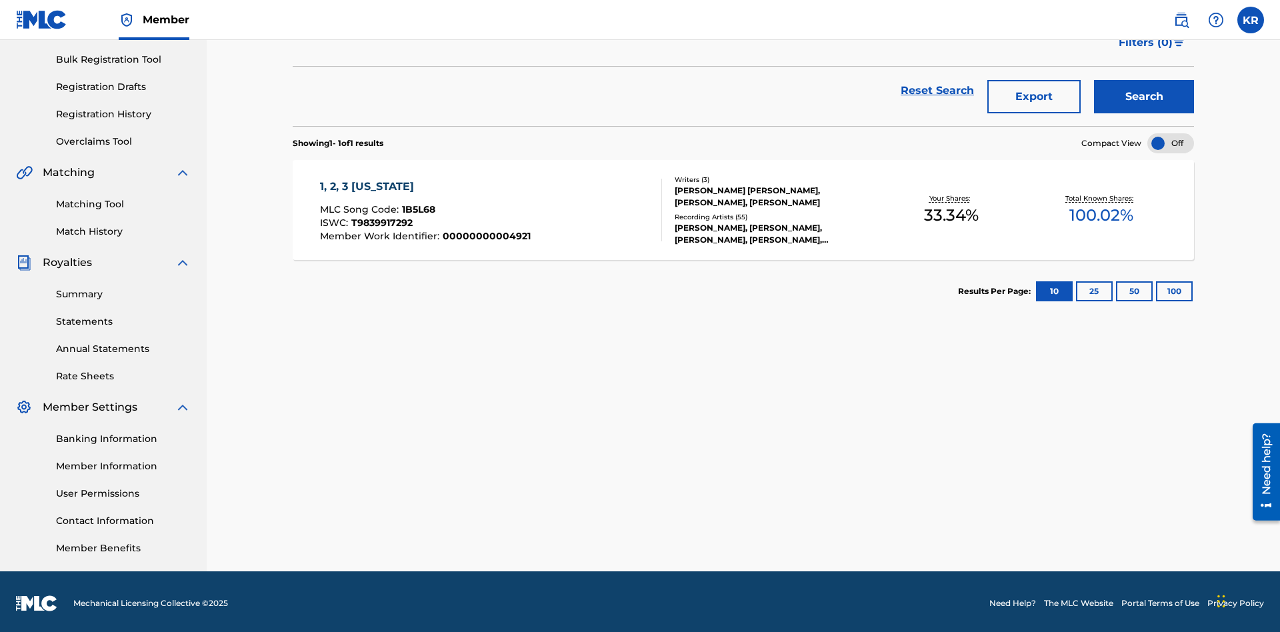
scroll to position [195, 0]
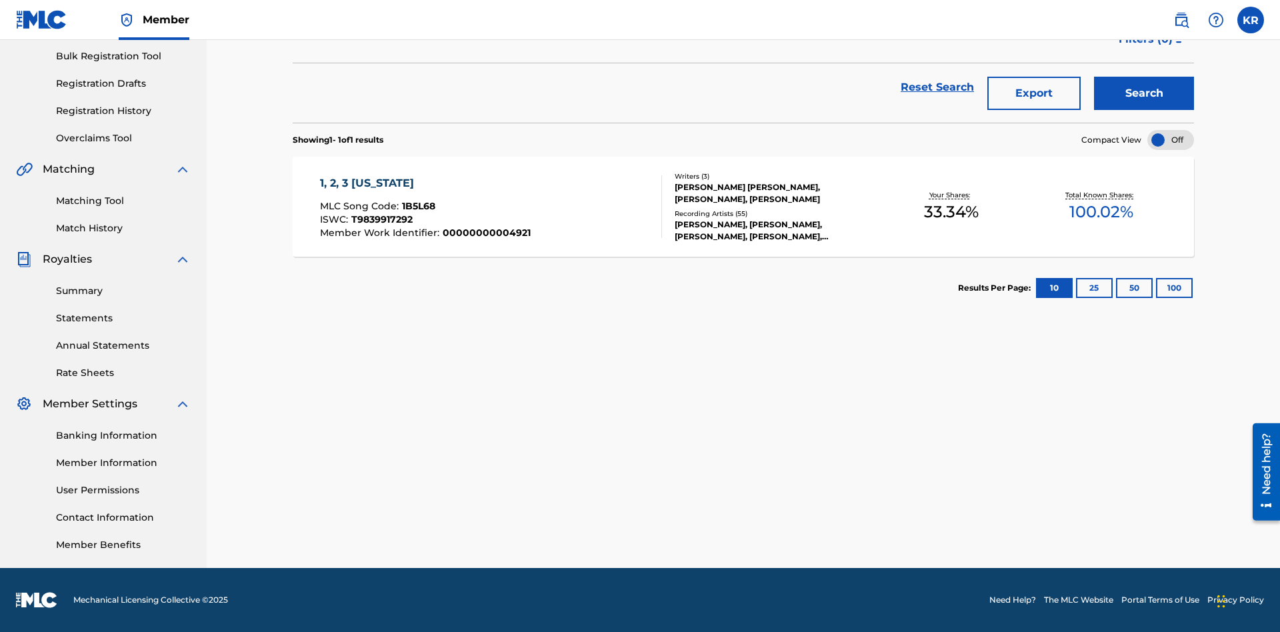
click at [1156, 288] on button "100" at bounding box center [1174, 288] width 37 height 20
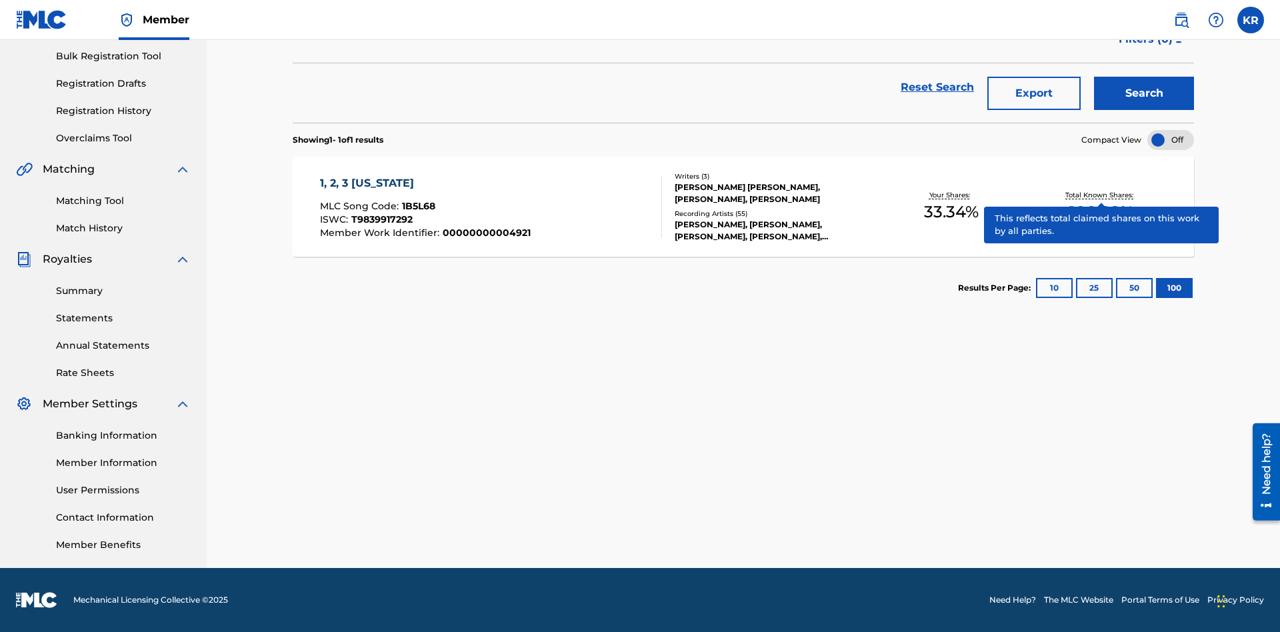
click at [417, 206] on span "1B5L68" at bounding box center [418, 206] width 33 height 12
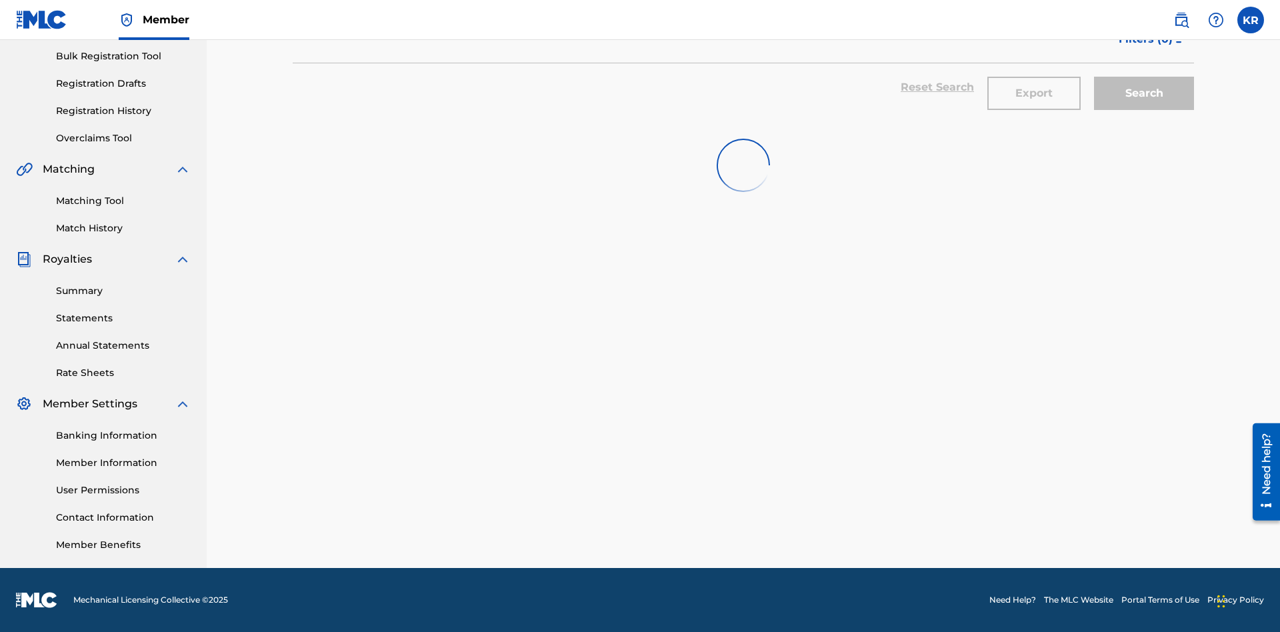
click at [1034, 97] on button "Export" at bounding box center [1033, 93] width 93 height 33
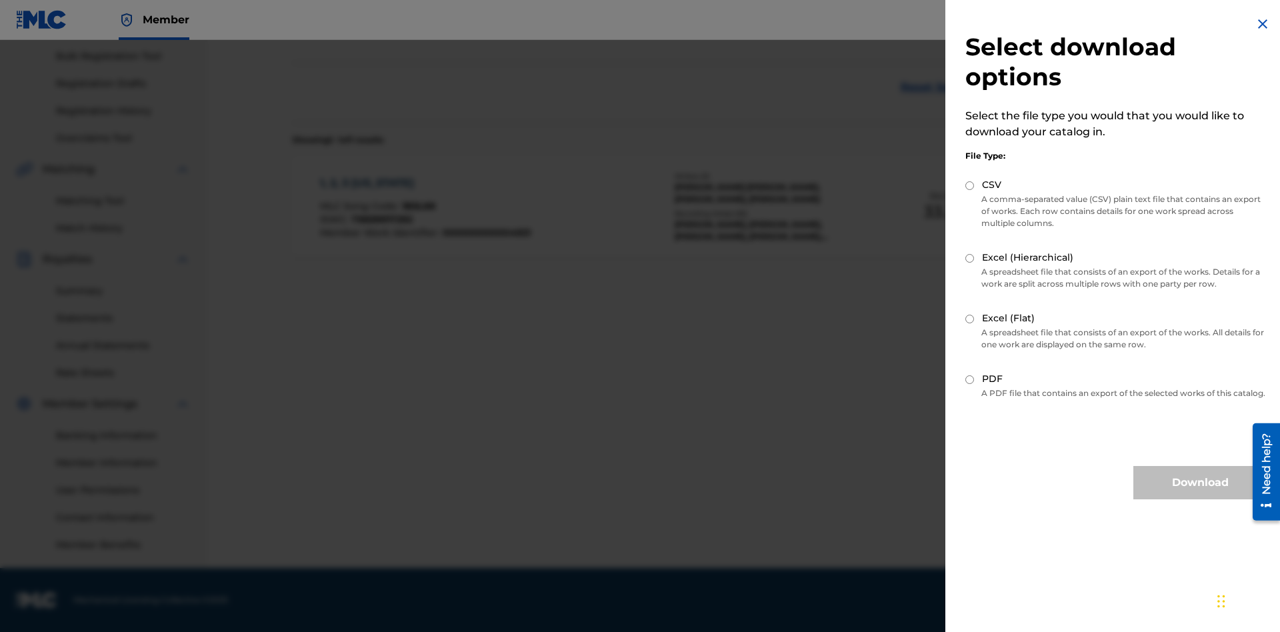
scroll to position [191, 0]
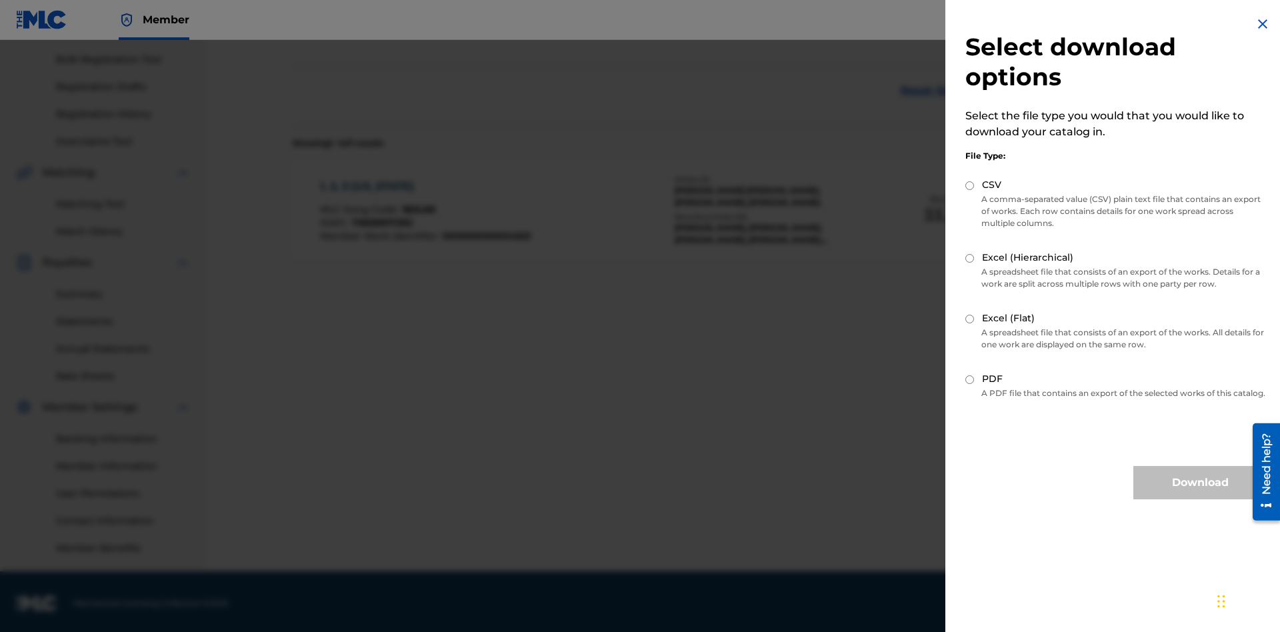
click at [970, 185] on input "CSV" at bounding box center [969, 185] width 9 height 9
radio input "true"
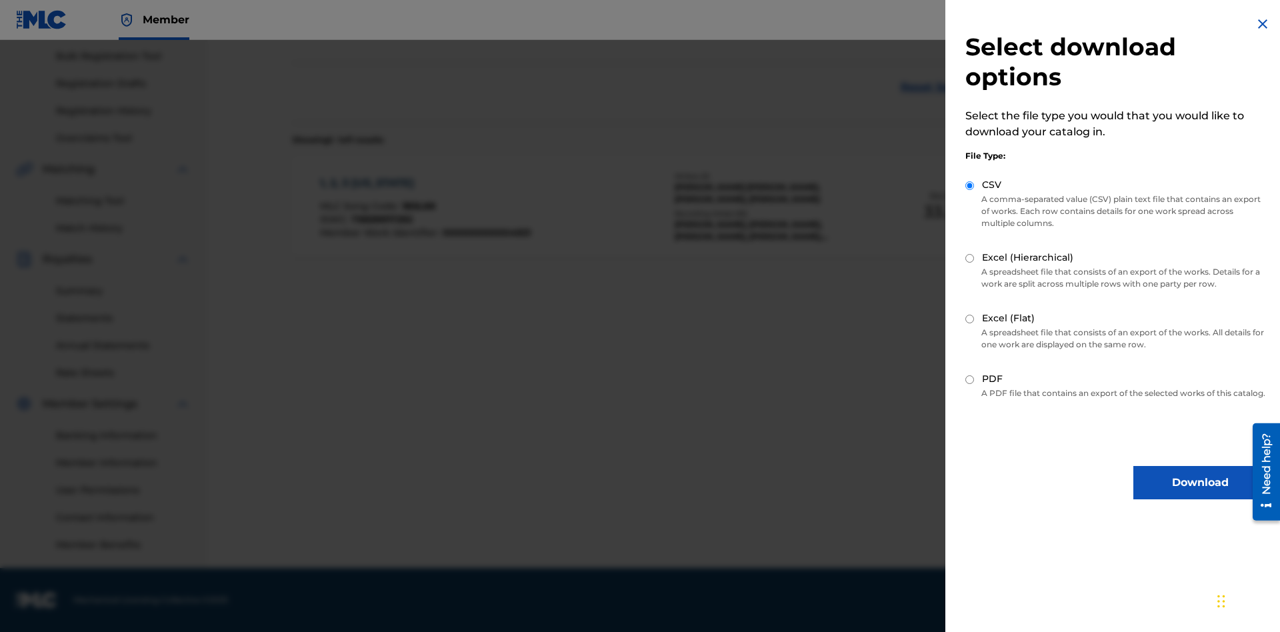
click at [1200, 495] on button "Download" at bounding box center [1199, 482] width 133 height 33
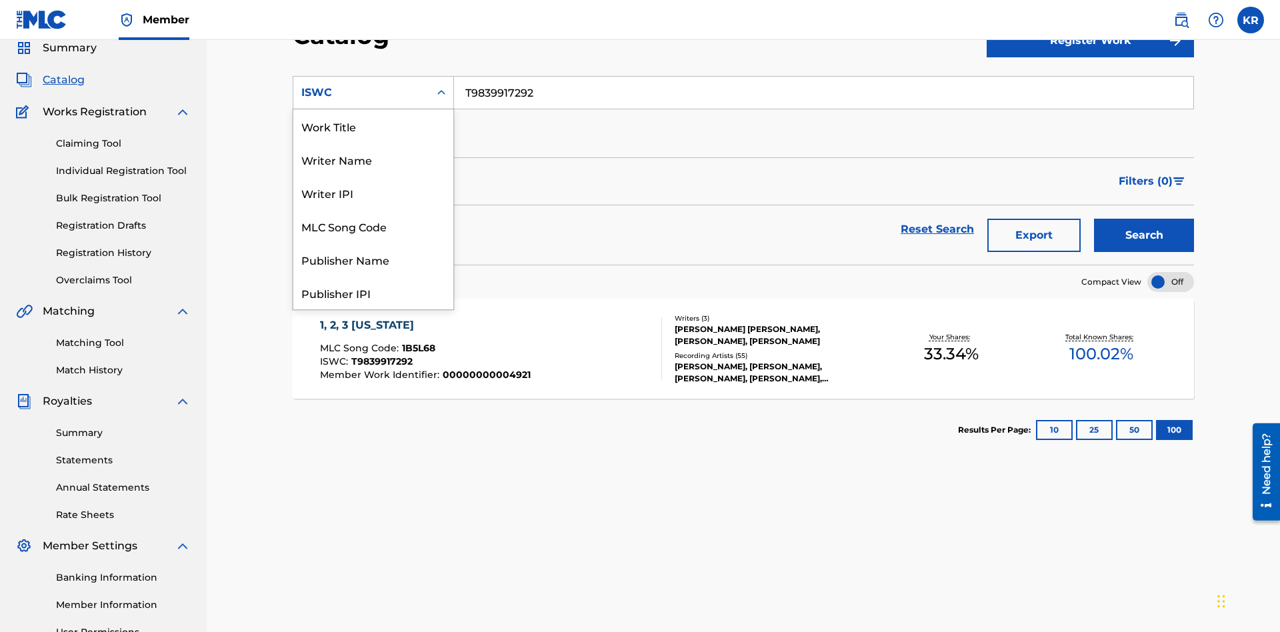
scroll to position [200, 0]
click at [373, 43] on div "MLC Song Code" at bounding box center [373, 25] width 160 height 33
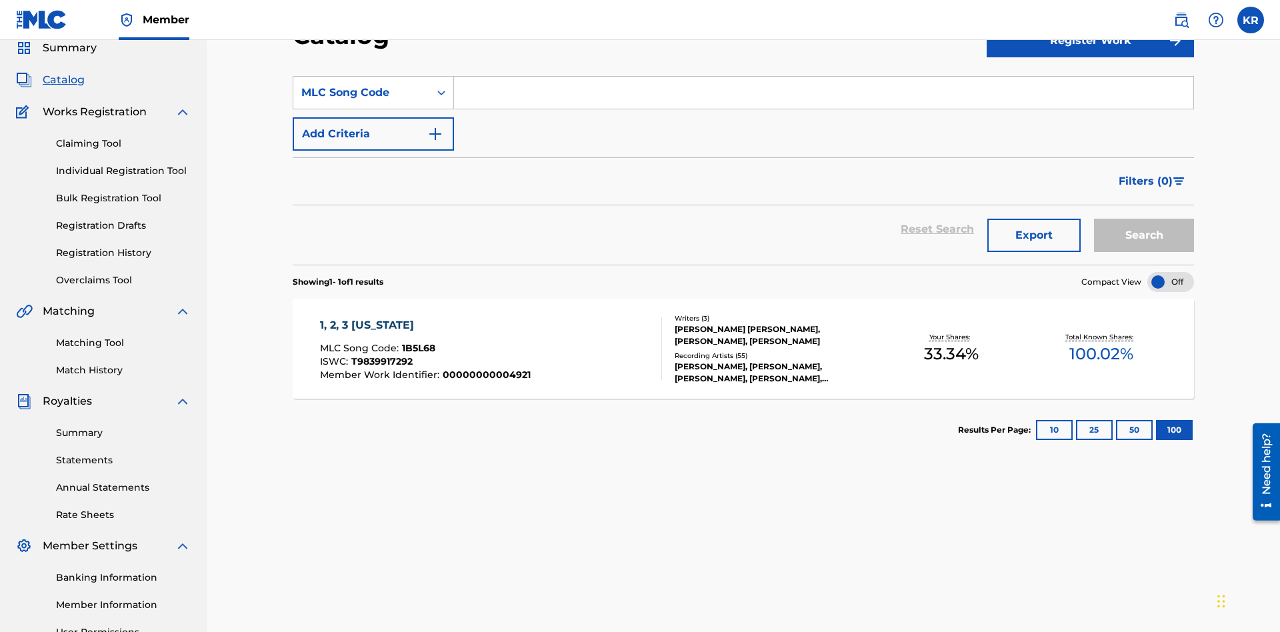
scroll to position [0, 0]
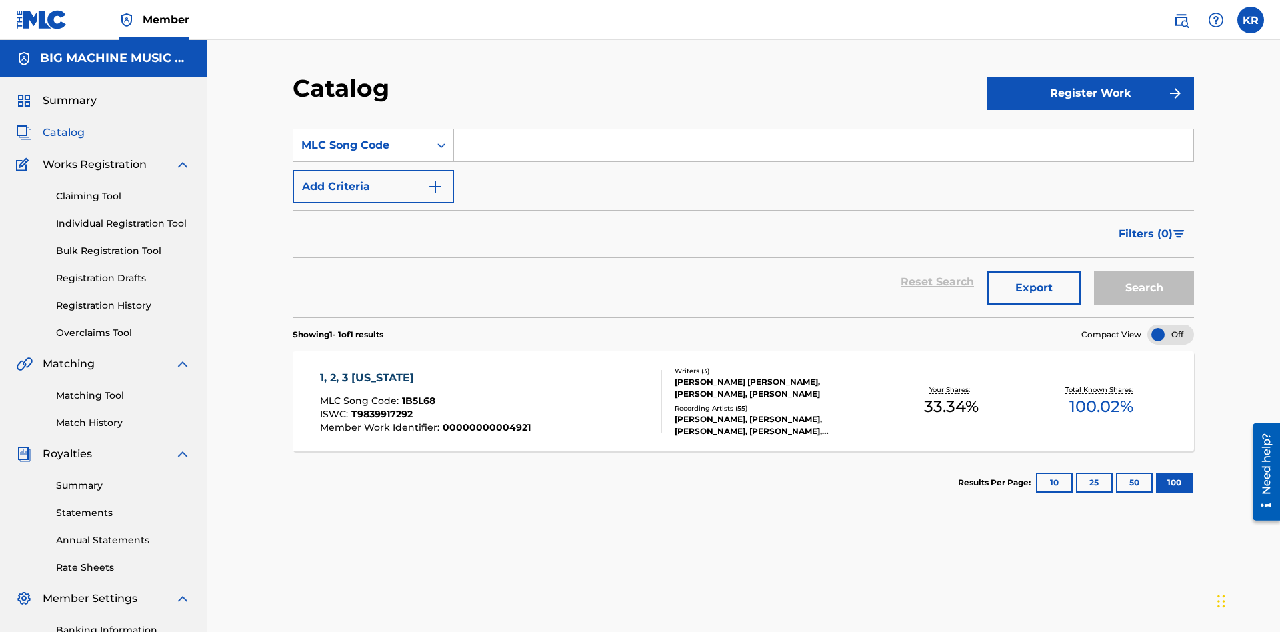
click at [823, 129] on input "Search Form" at bounding box center [823, 145] width 739 height 32
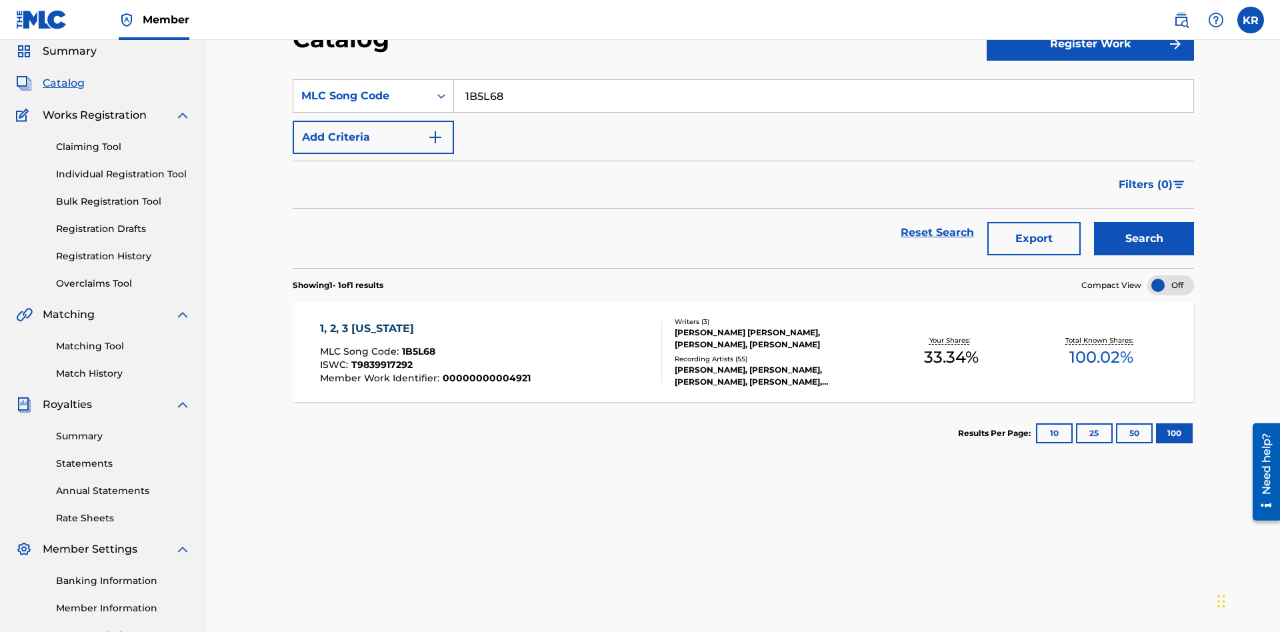
type input "1B5L68"
click at [1144, 222] on button "Search" at bounding box center [1144, 238] width 100 height 33
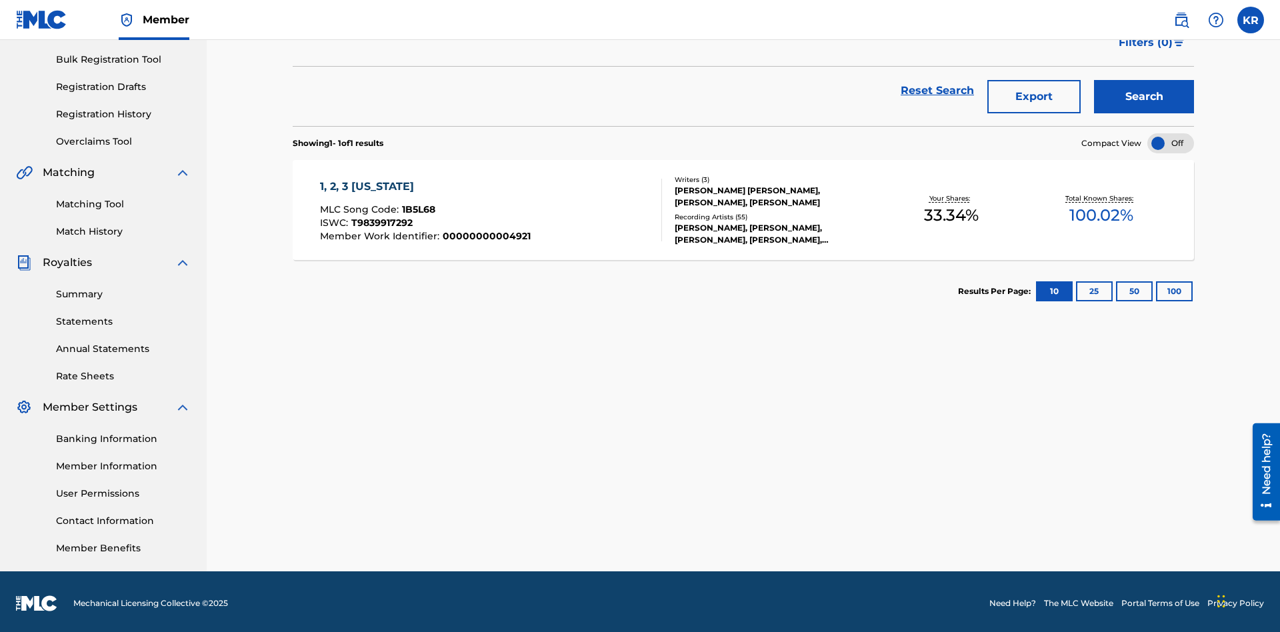
scroll to position [195, 0]
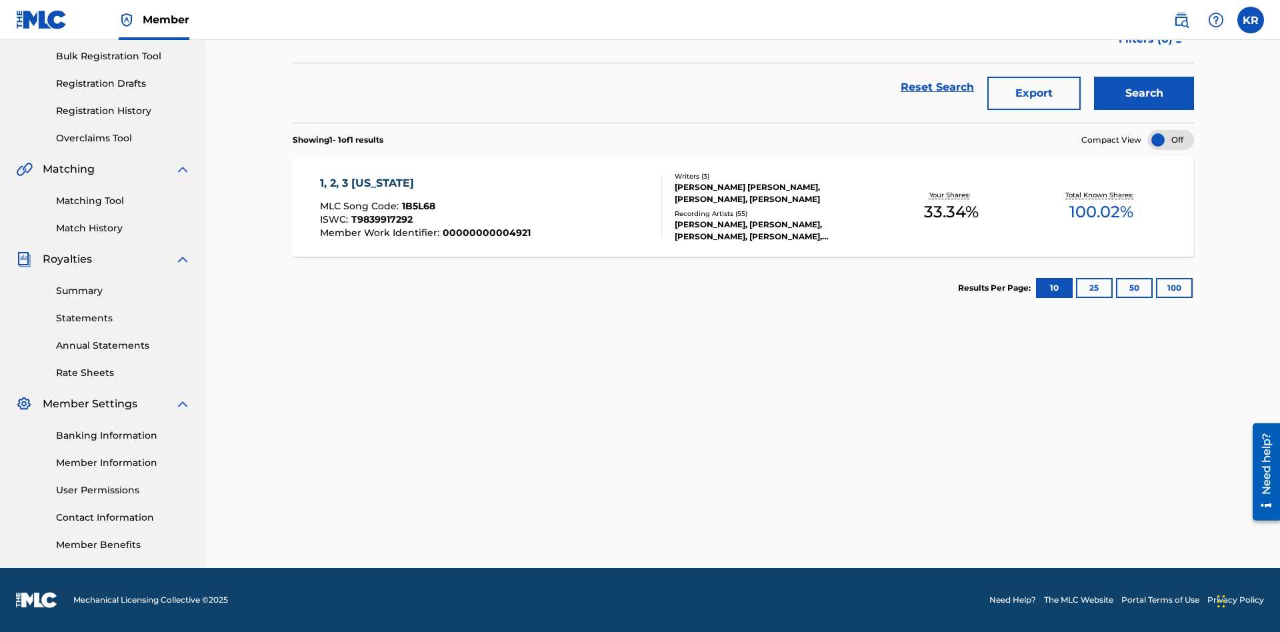
click at [1156, 288] on button "100" at bounding box center [1174, 288] width 37 height 20
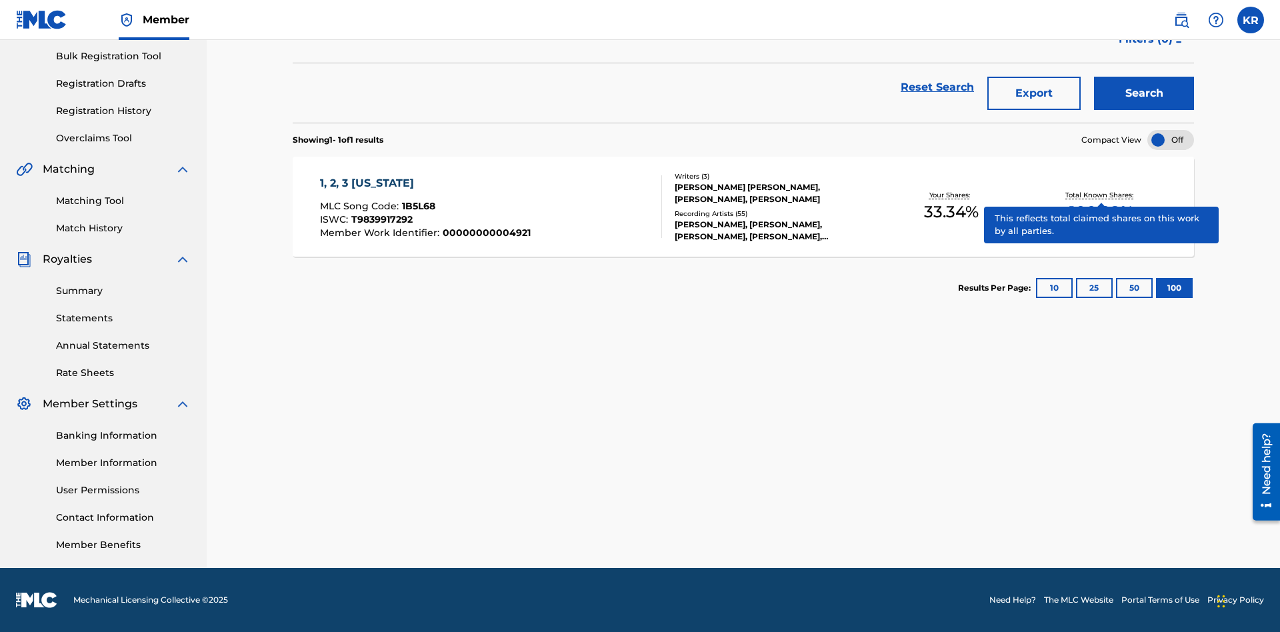
click at [417, 206] on span "1B5L68" at bounding box center [418, 206] width 33 height 12
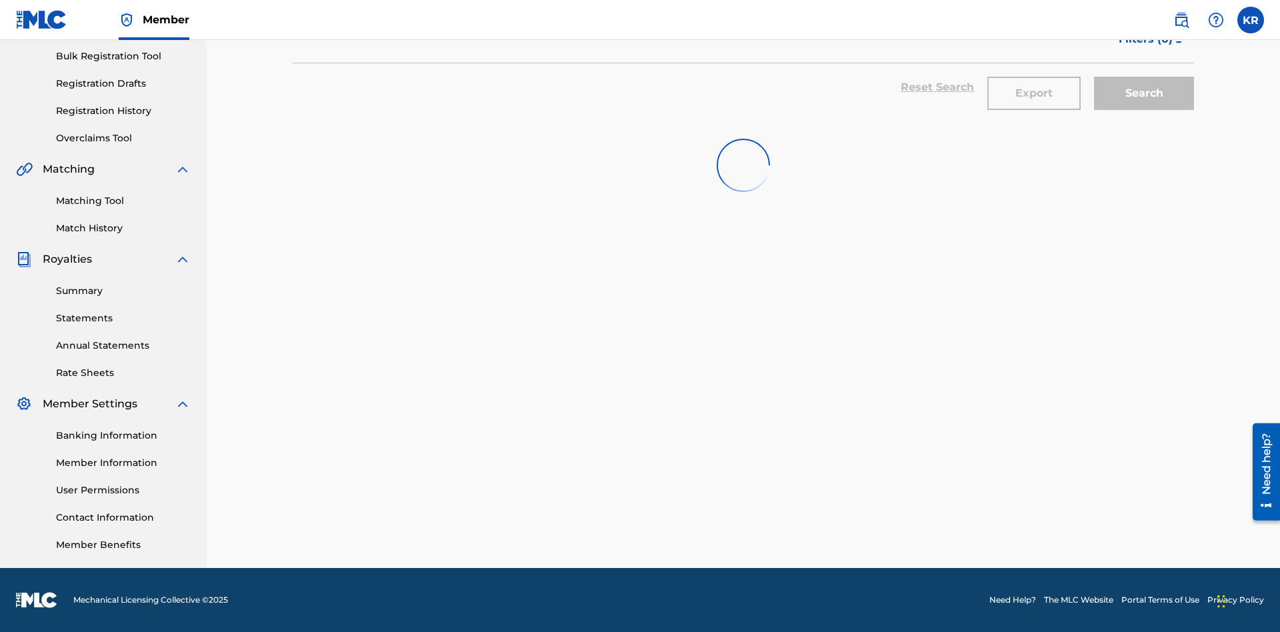
click at [1034, 97] on button "Export" at bounding box center [1033, 93] width 93 height 33
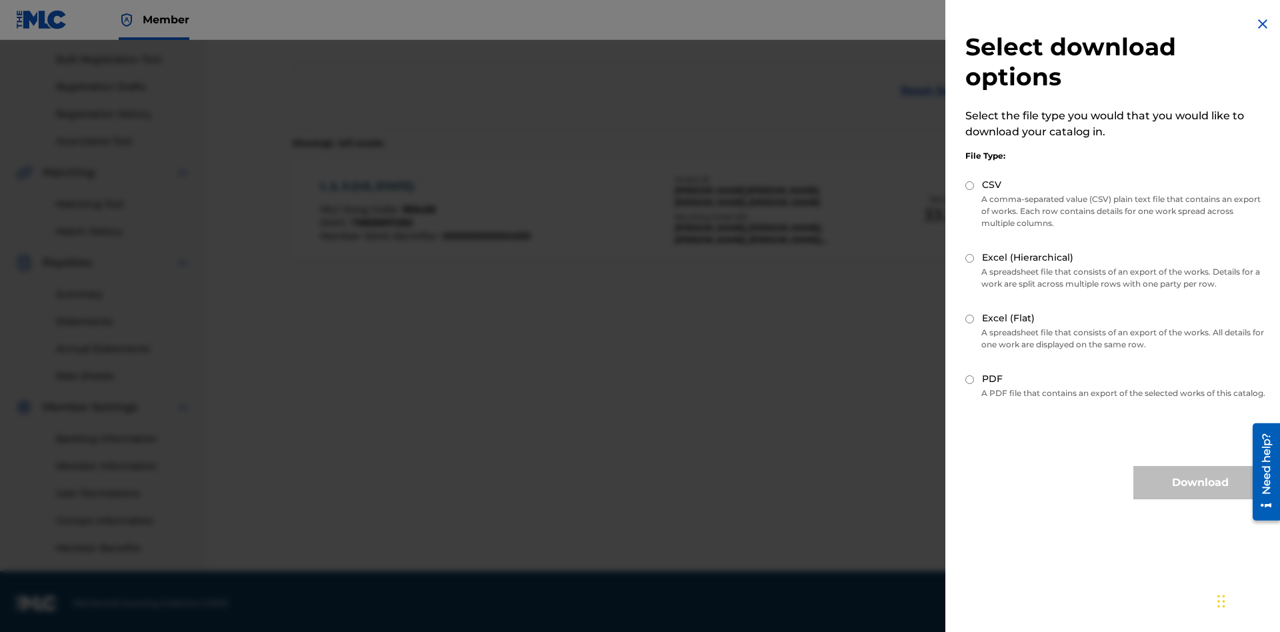
click at [970, 258] on input "Excel (Hierarchical)" at bounding box center [969, 258] width 9 height 9
radio input "true"
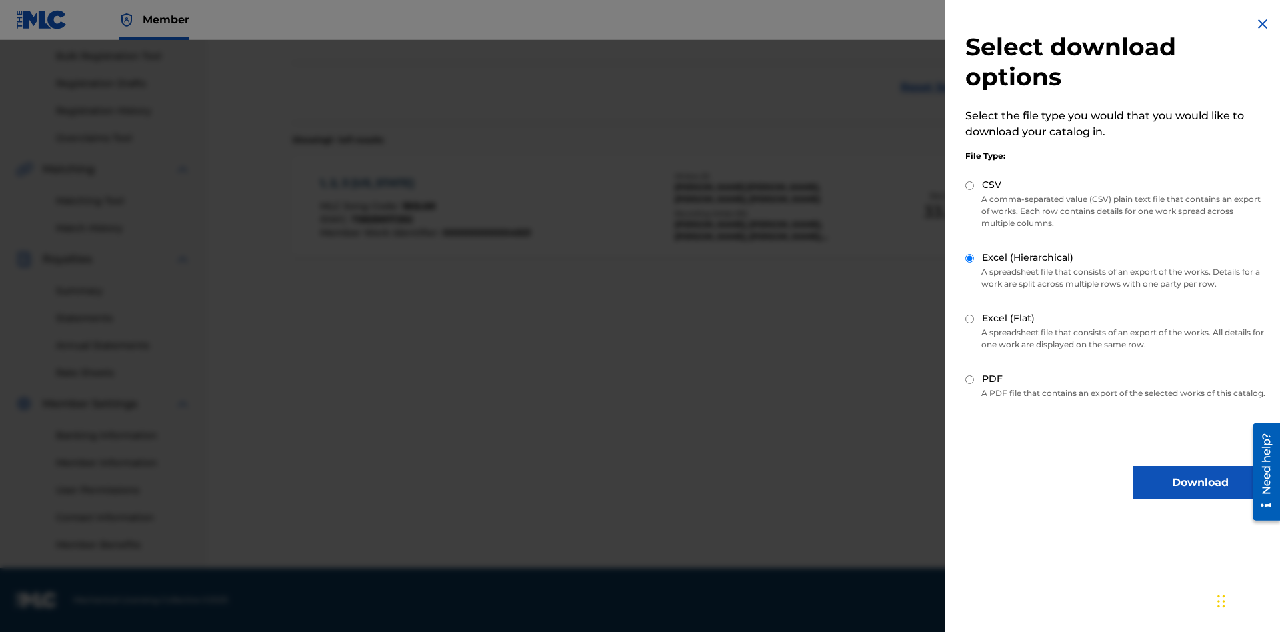
click at [1200, 495] on button "Download" at bounding box center [1199, 482] width 133 height 33
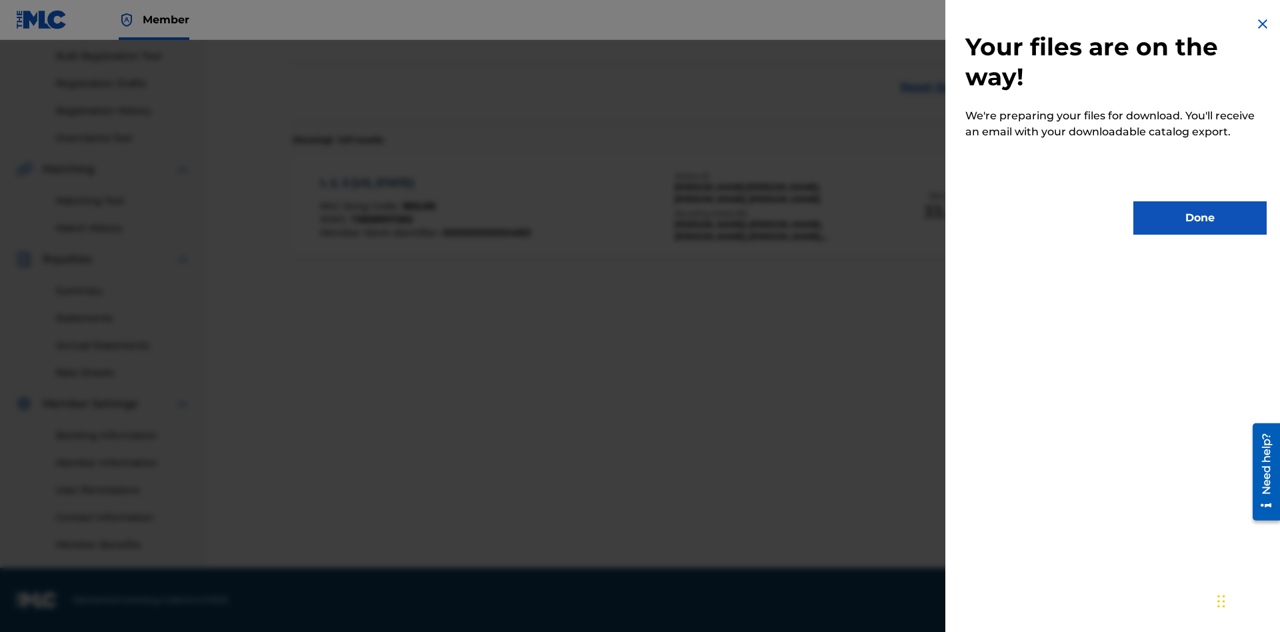
click at [1200, 218] on button "Done" at bounding box center [1199, 217] width 133 height 33
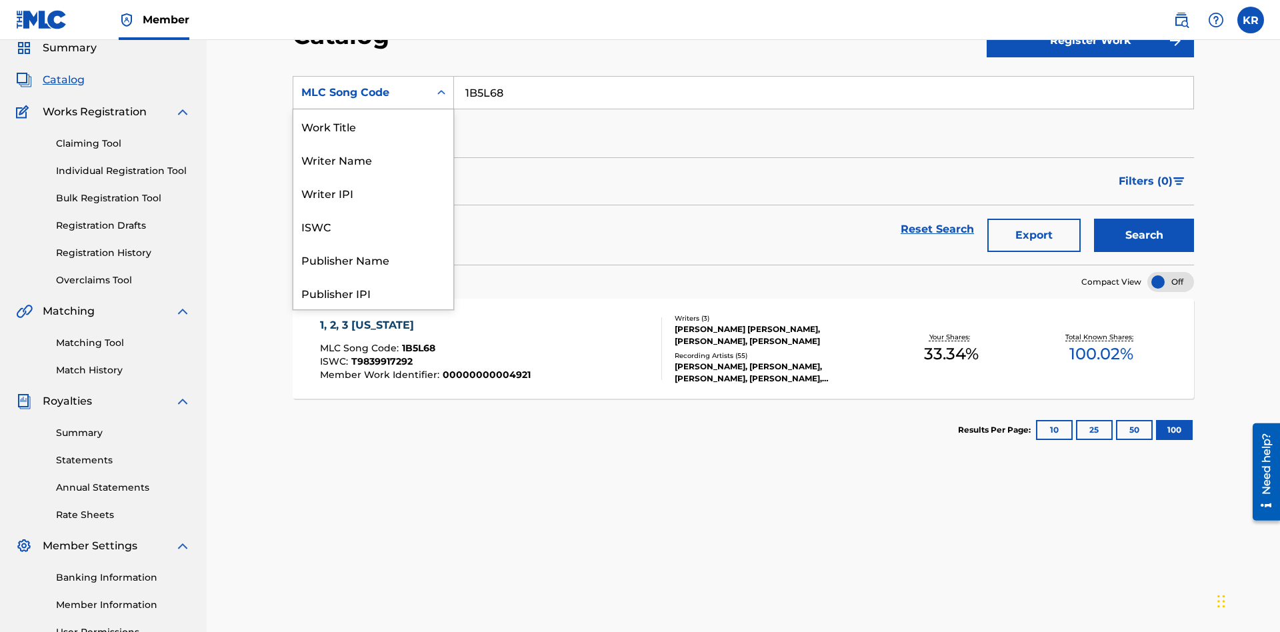
scroll to position [200, 0]
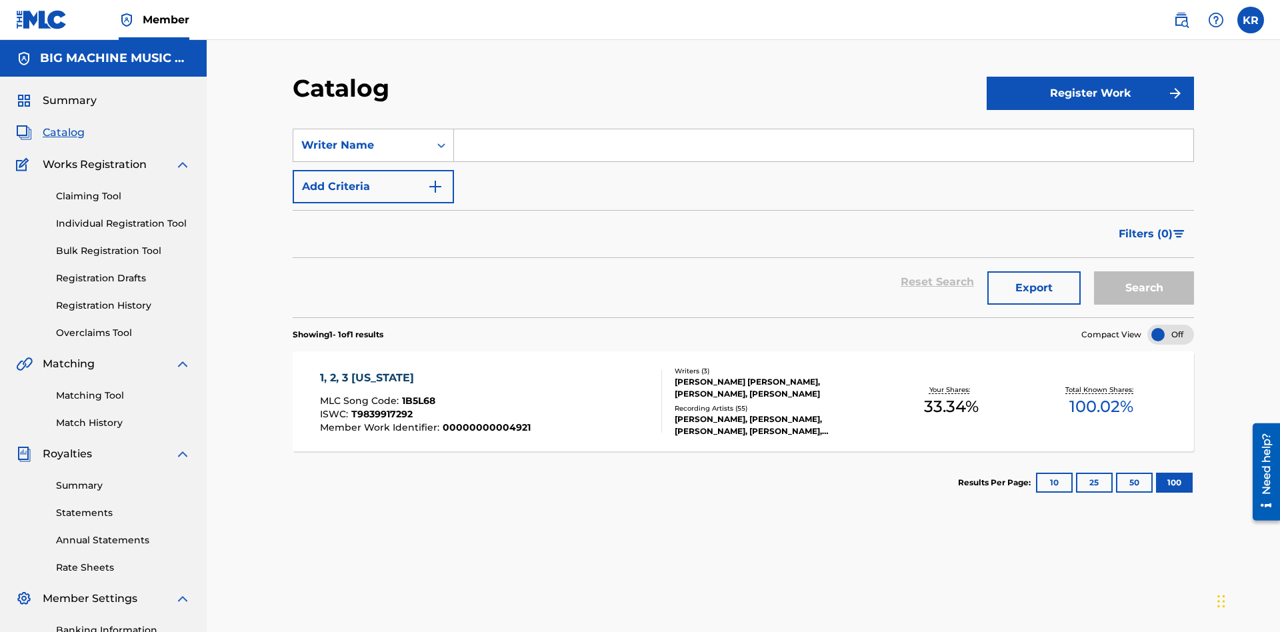
click at [823, 129] on input "Search Form" at bounding box center [823, 145] width 739 height 32
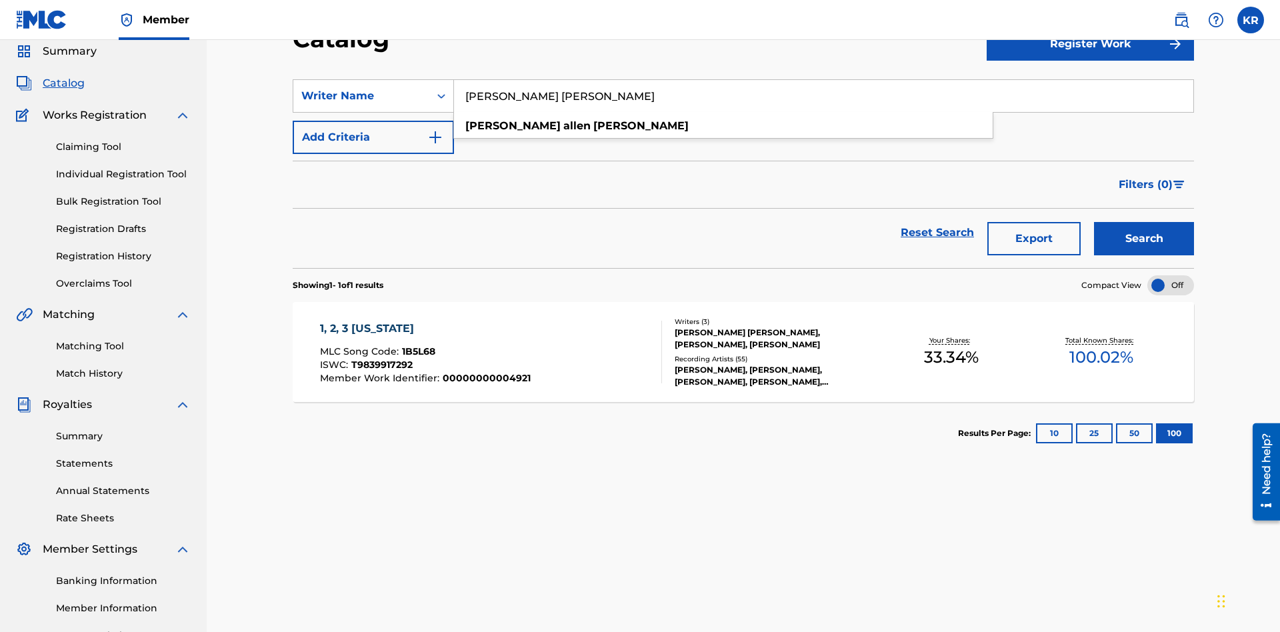
type input "[PERSON_NAME] [PERSON_NAME]"
click at [1144, 222] on button "Search" at bounding box center [1144, 238] width 100 height 33
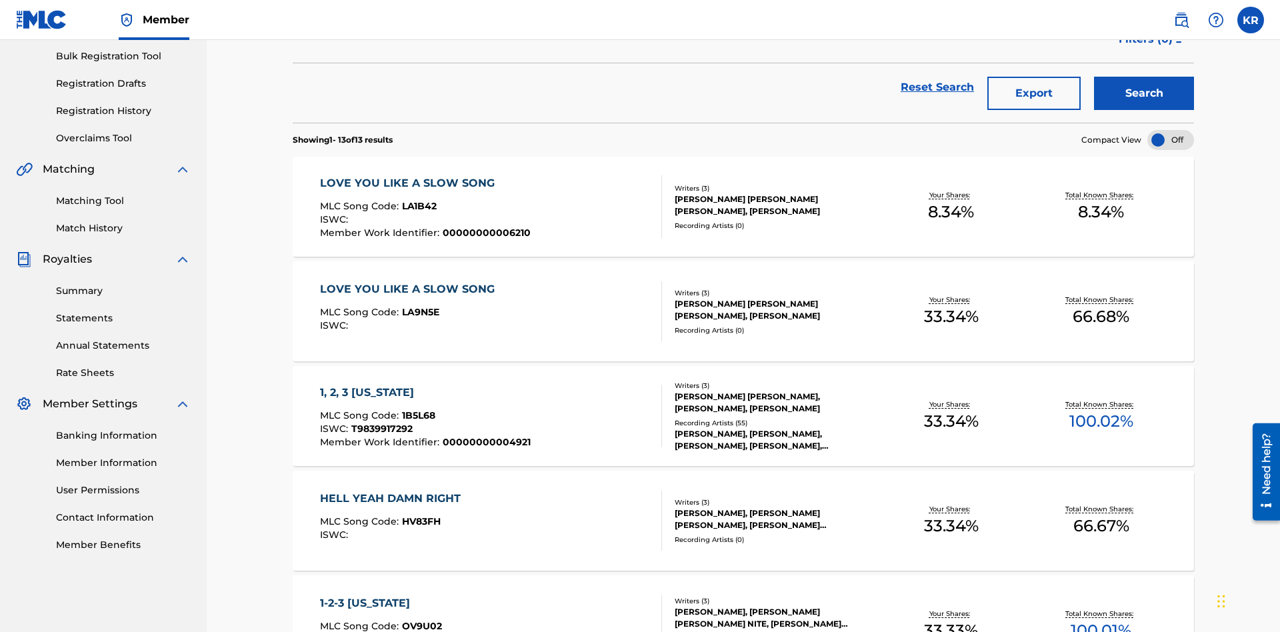
scroll to position [304, 0]
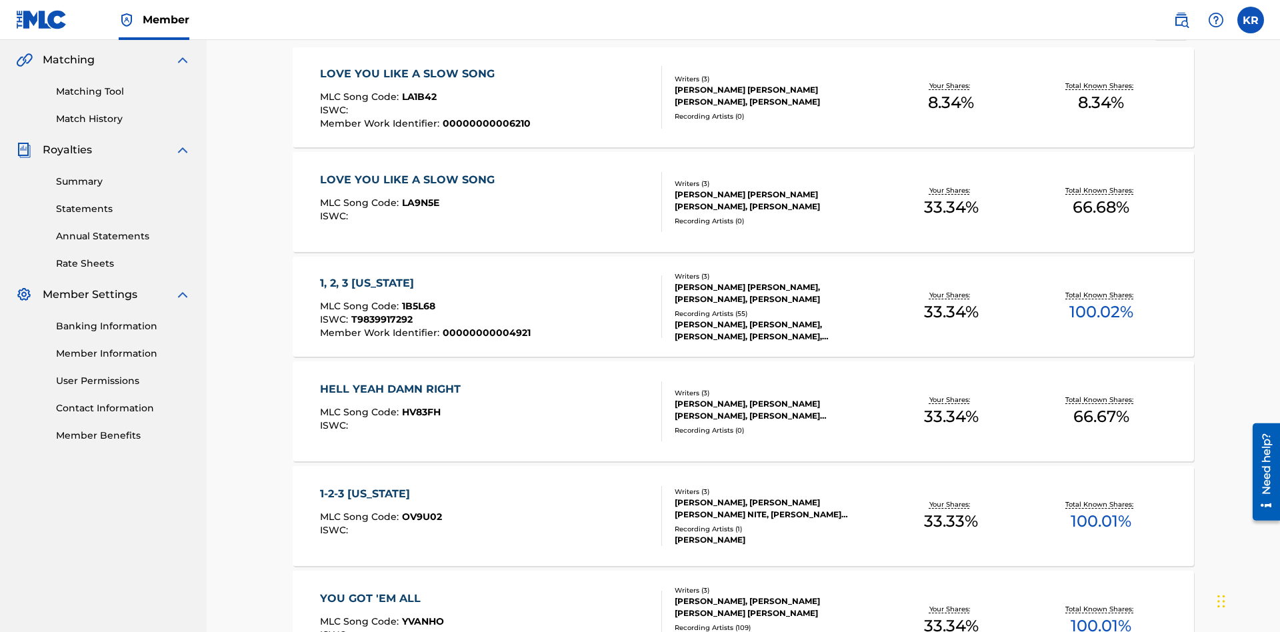
click at [417, 300] on span "1B5L68" at bounding box center [418, 306] width 33 height 12
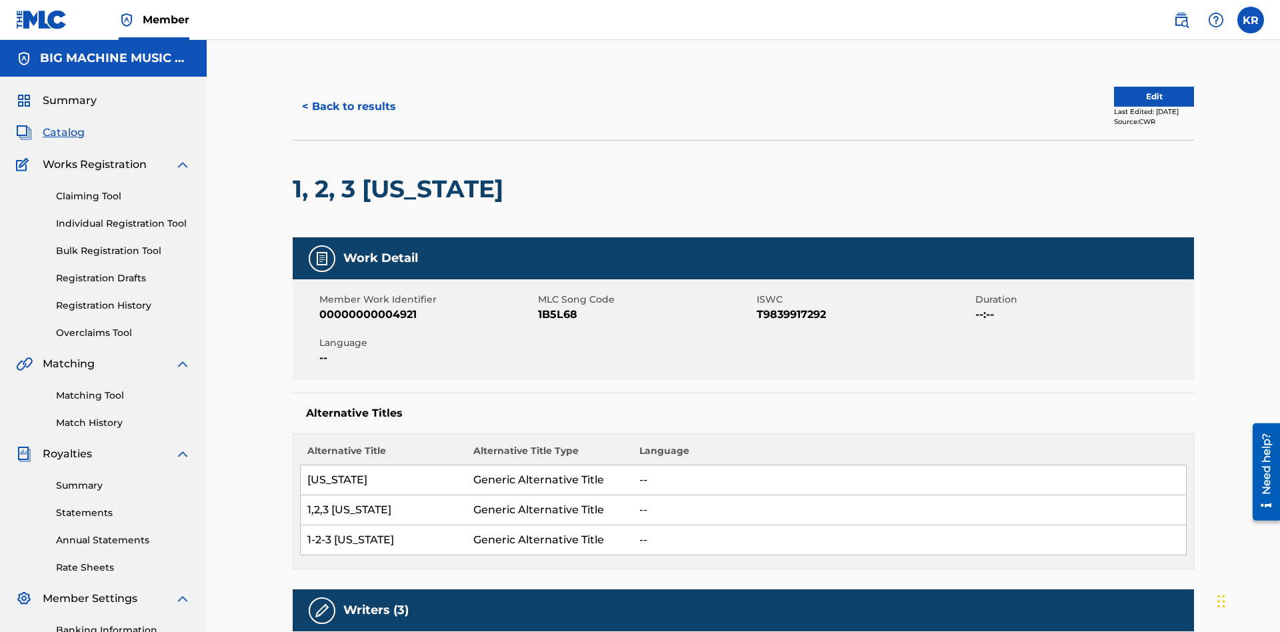
click at [348, 97] on button "< Back to results" at bounding box center [349, 106] width 113 height 33
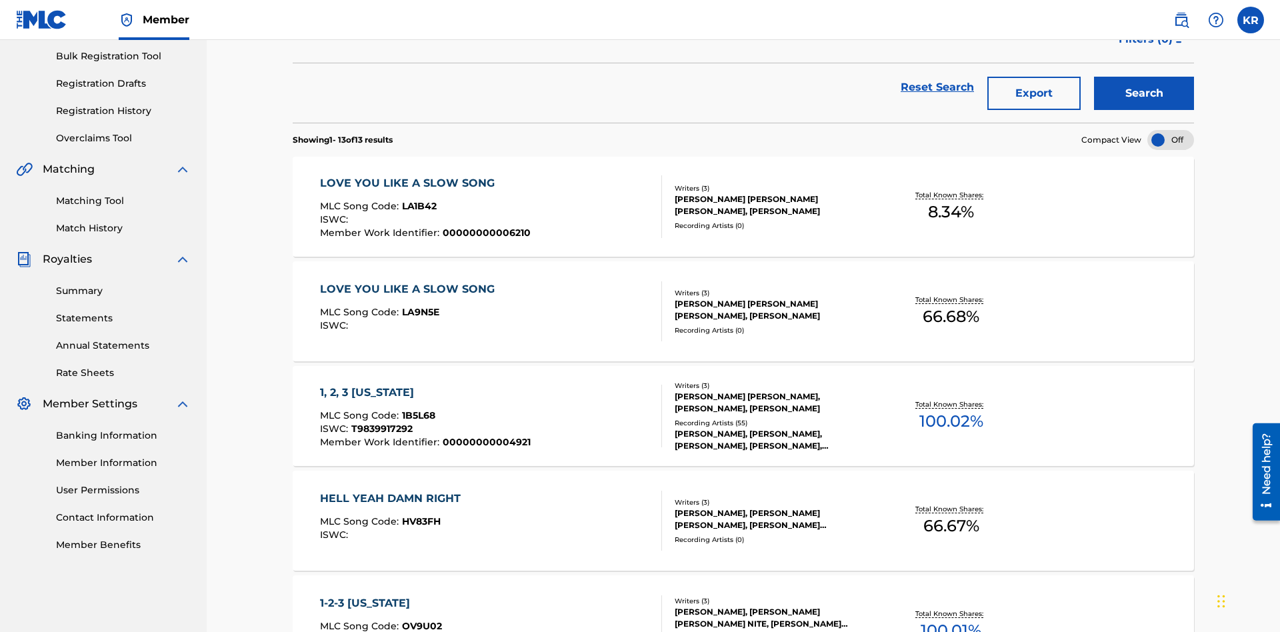
click at [1034, 97] on button "Export" at bounding box center [1033, 93] width 93 height 33
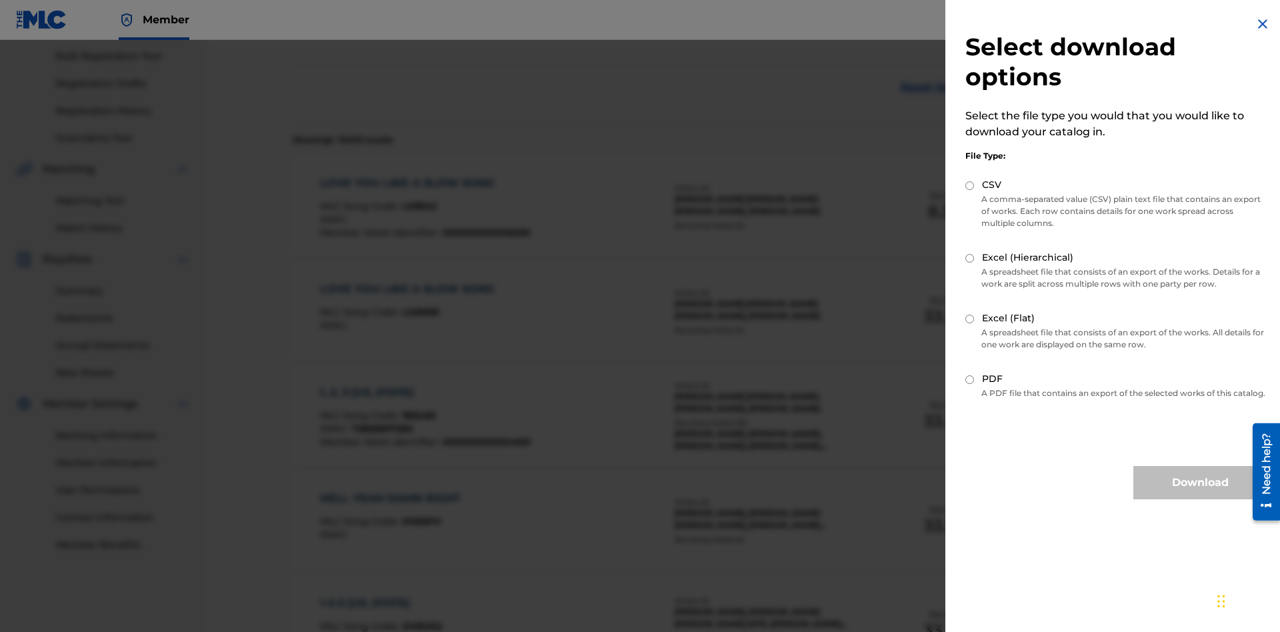
scroll to position [191, 0]
click at [970, 319] on input "Excel (Flat)" at bounding box center [969, 319] width 9 height 9
radio input "true"
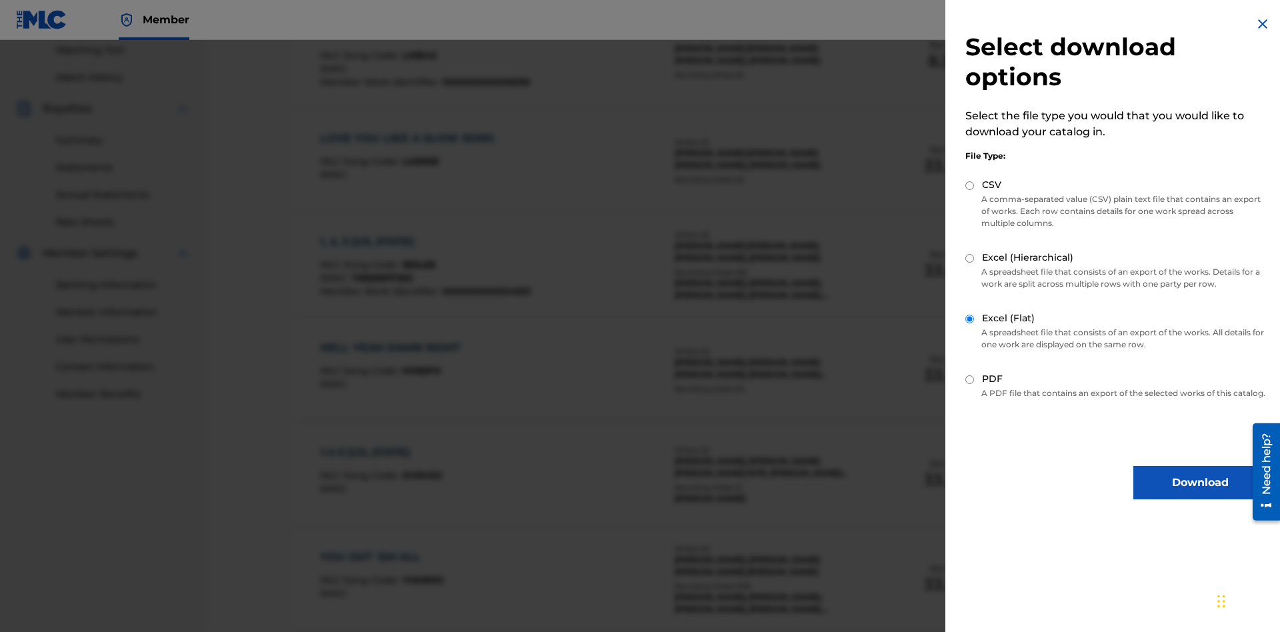
click at [1200, 495] on button "Download" at bounding box center [1199, 482] width 133 height 33
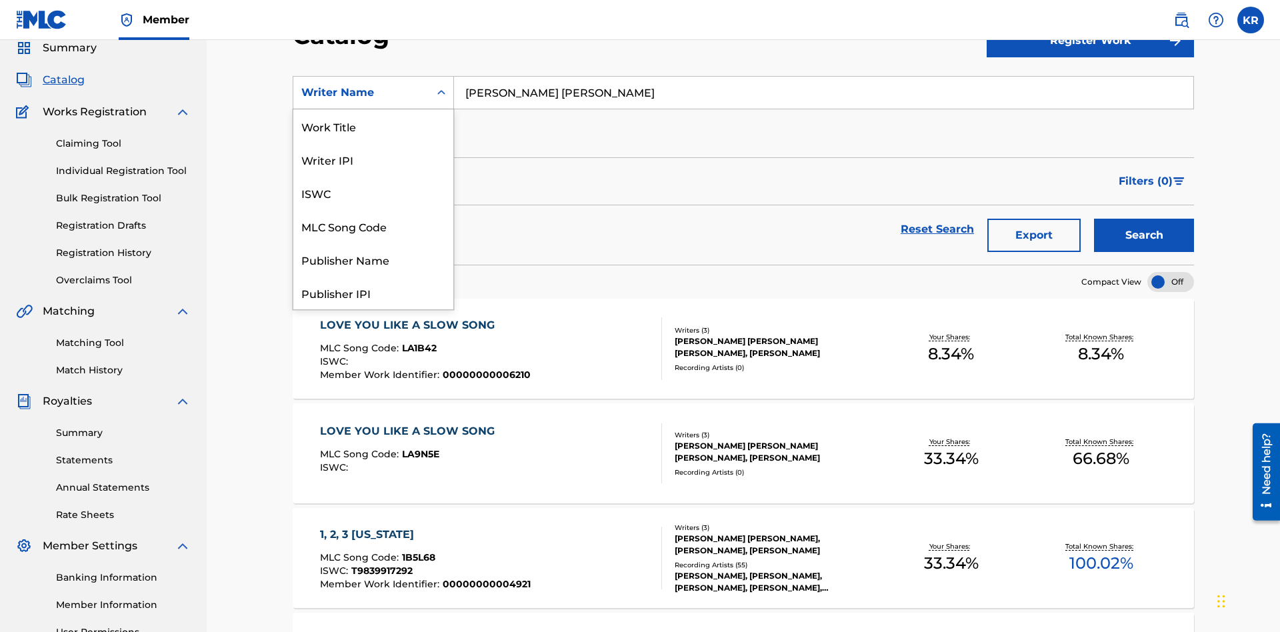
scroll to position [200, 0]
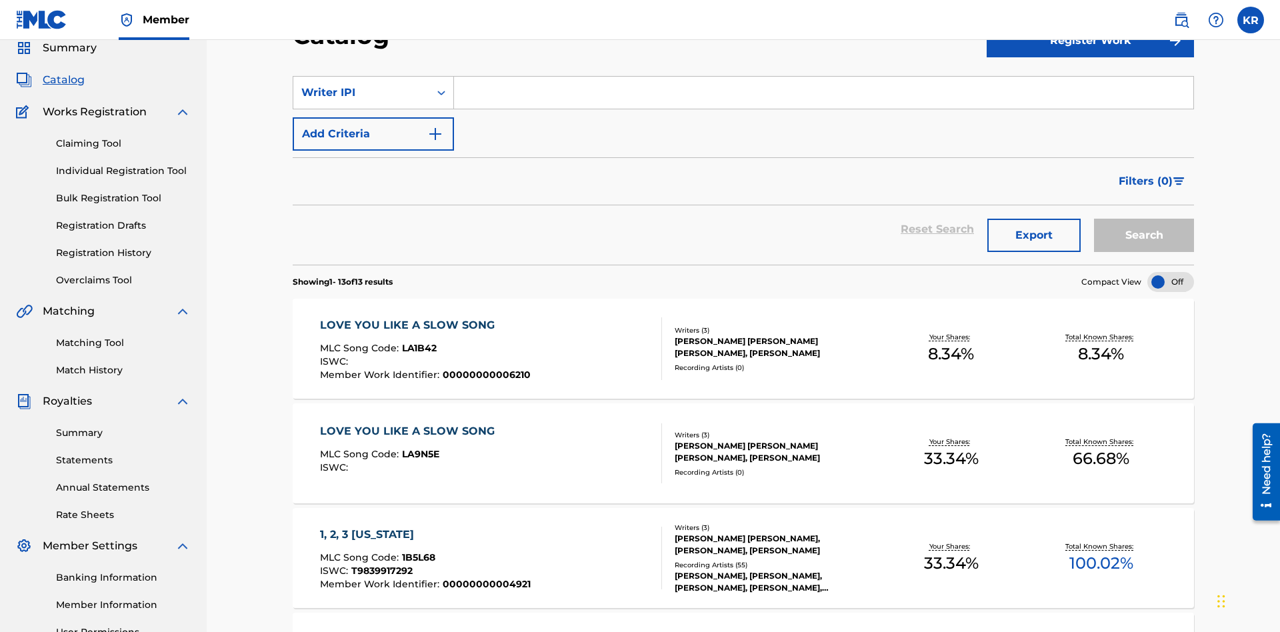
scroll to position [0, 0]
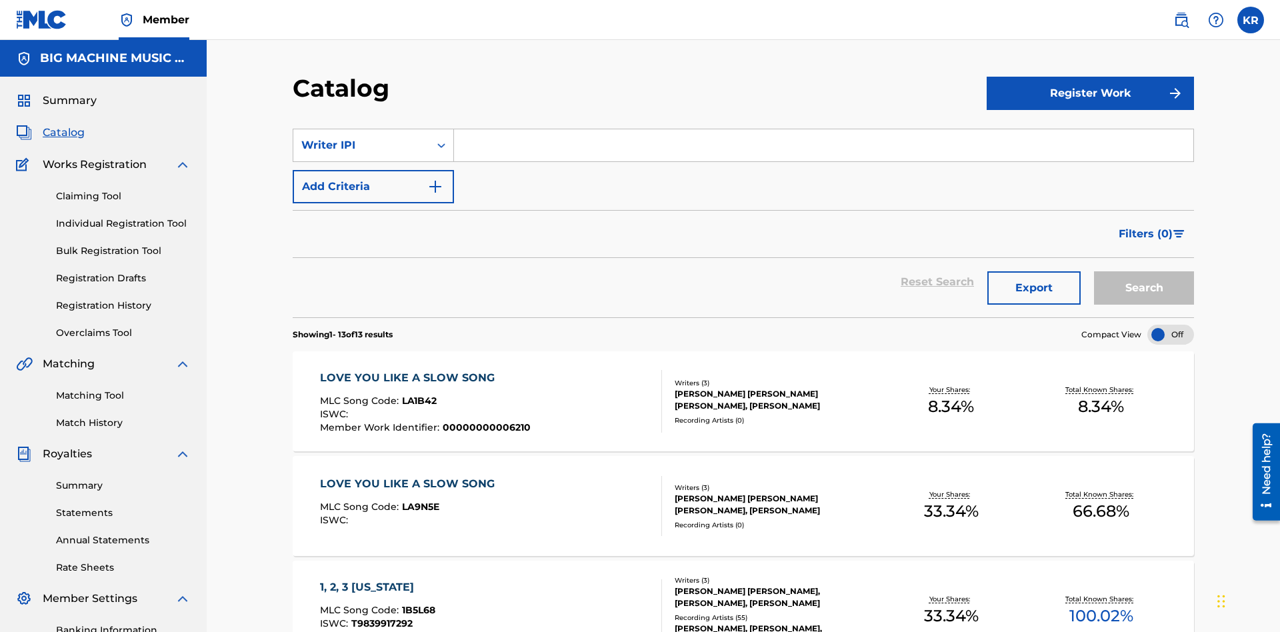
click at [823, 129] on input "Search Form" at bounding box center [823, 145] width 739 height 32
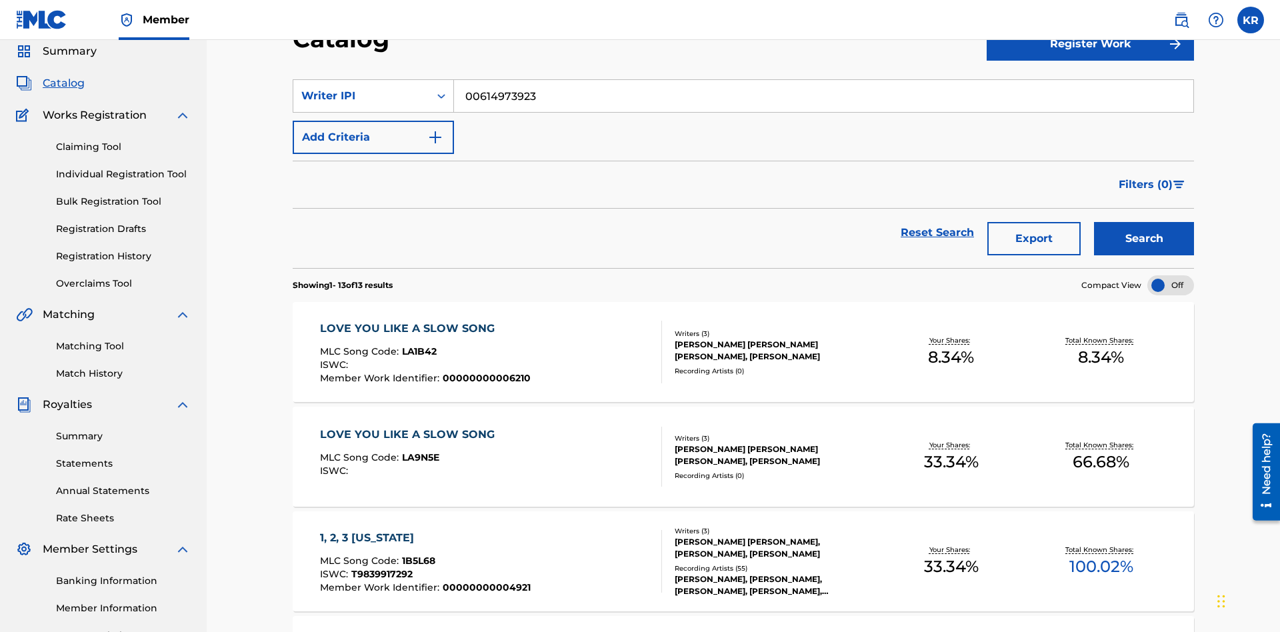
type input "00614973923"
click at [1144, 222] on button "Search" at bounding box center [1144, 238] width 100 height 33
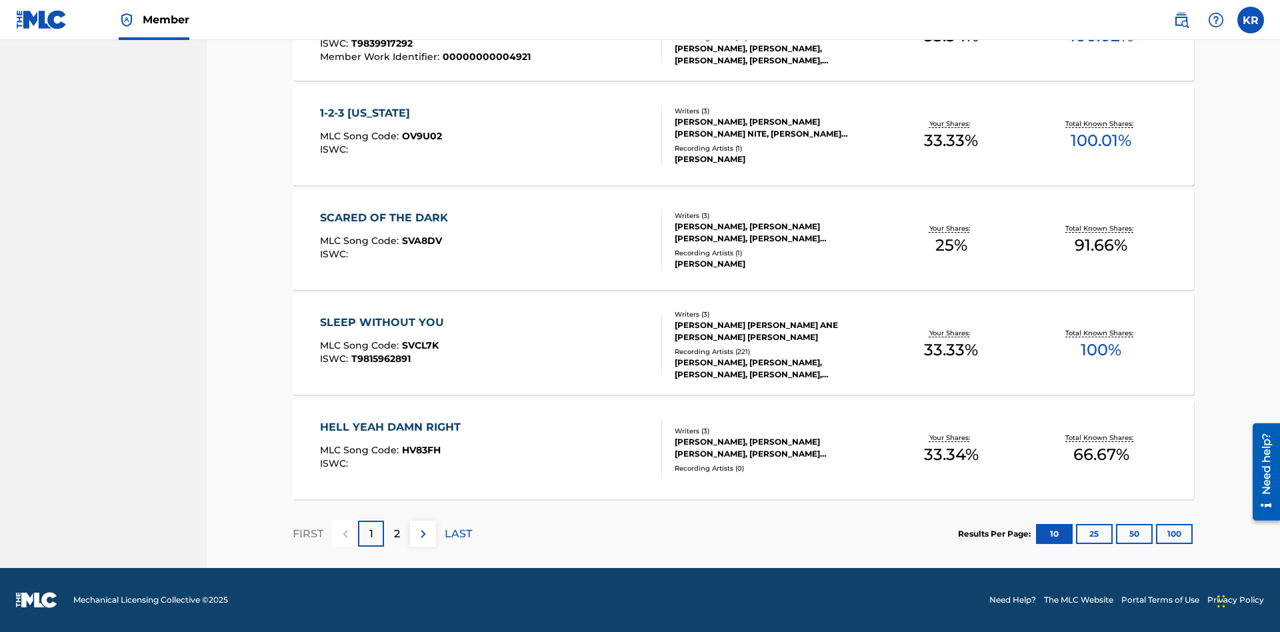
click at [1156, 533] on button "100" at bounding box center [1174, 534] width 37 height 20
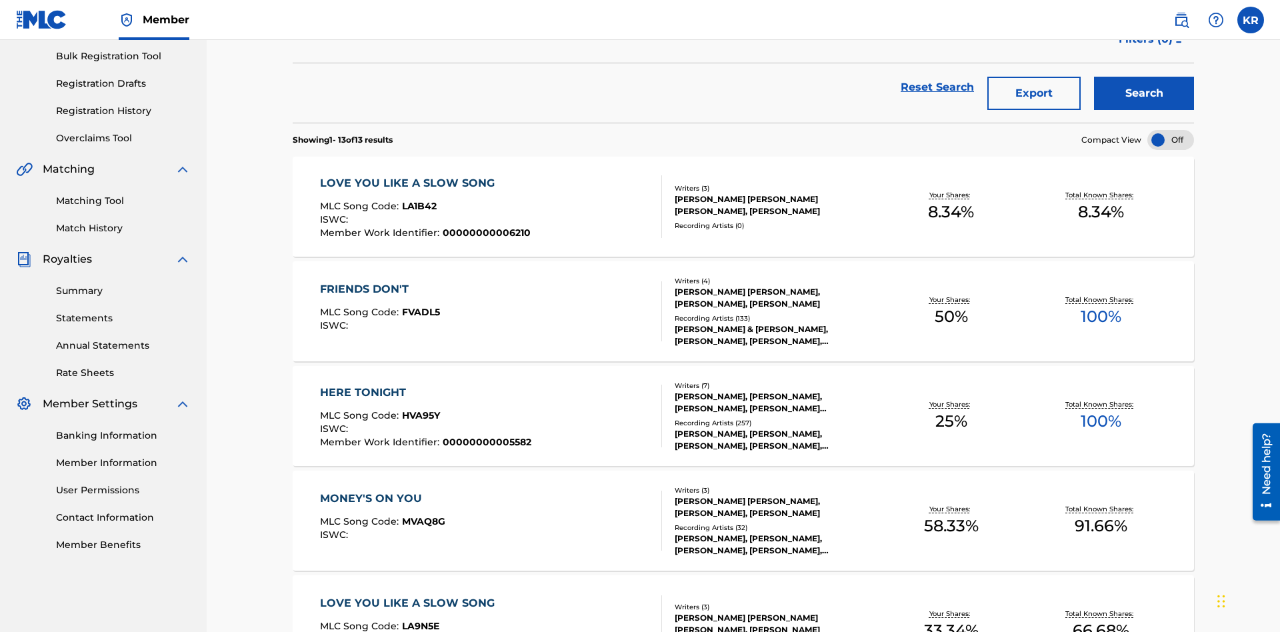
scroll to position [304, 0]
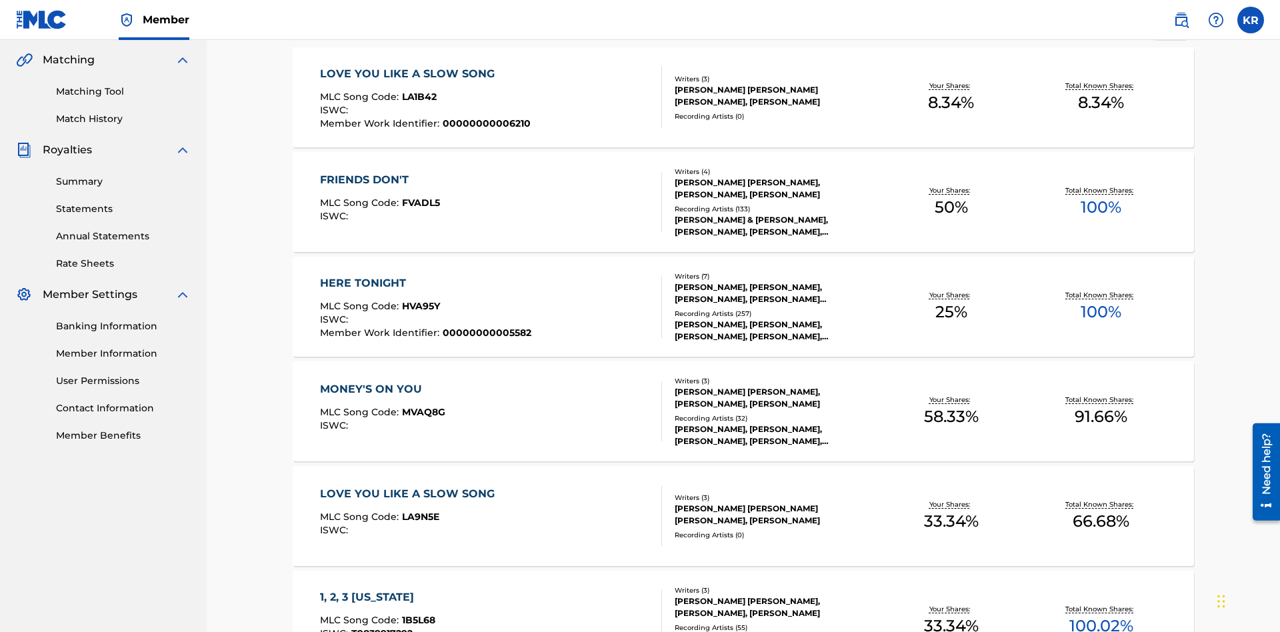
click at [417, 614] on span "1B5L68" at bounding box center [418, 620] width 33 height 12
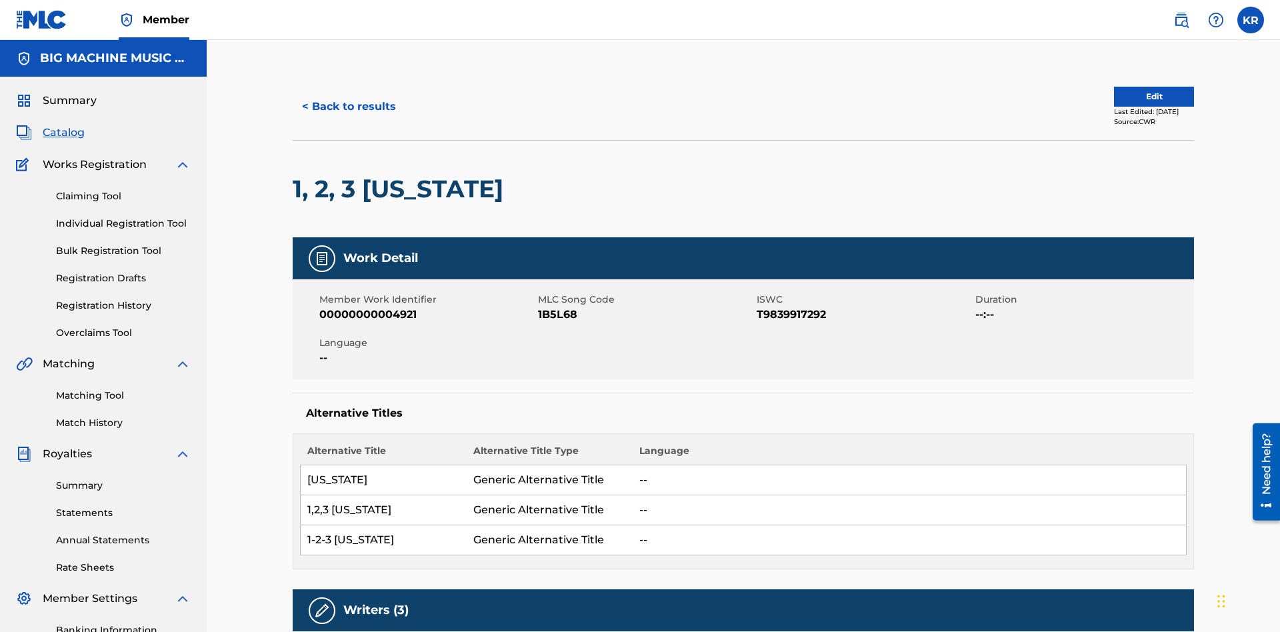
click at [348, 97] on button "< Back to results" at bounding box center [349, 106] width 113 height 33
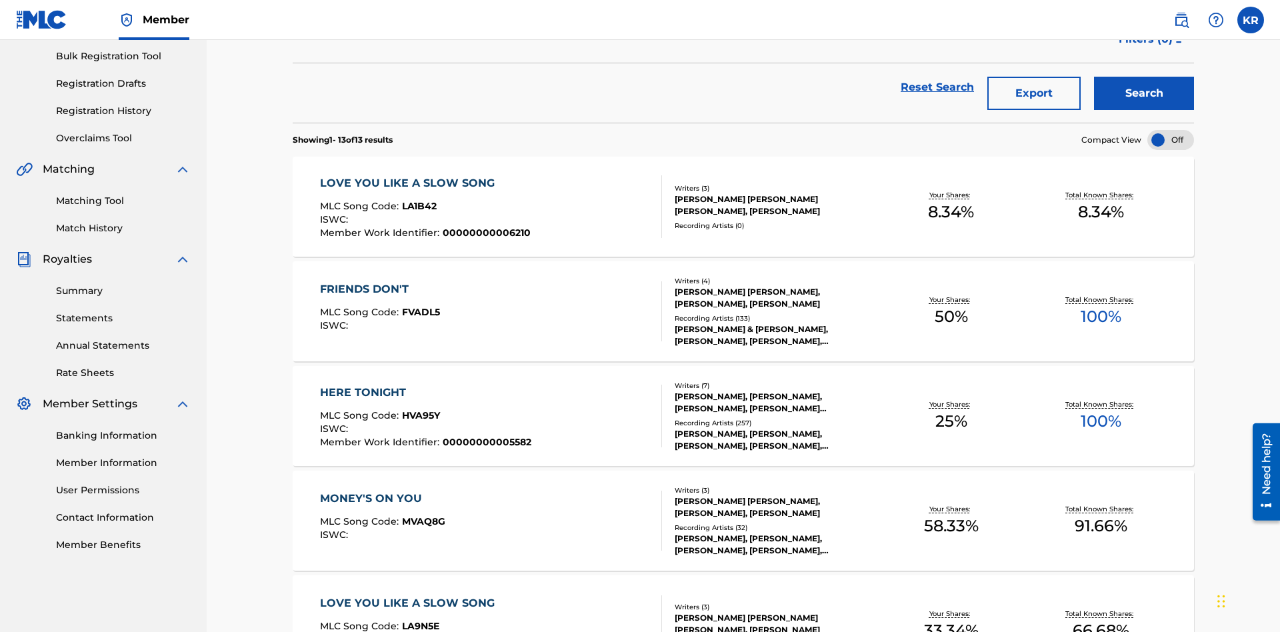
click at [1034, 97] on button "Export" at bounding box center [1033, 93] width 93 height 33
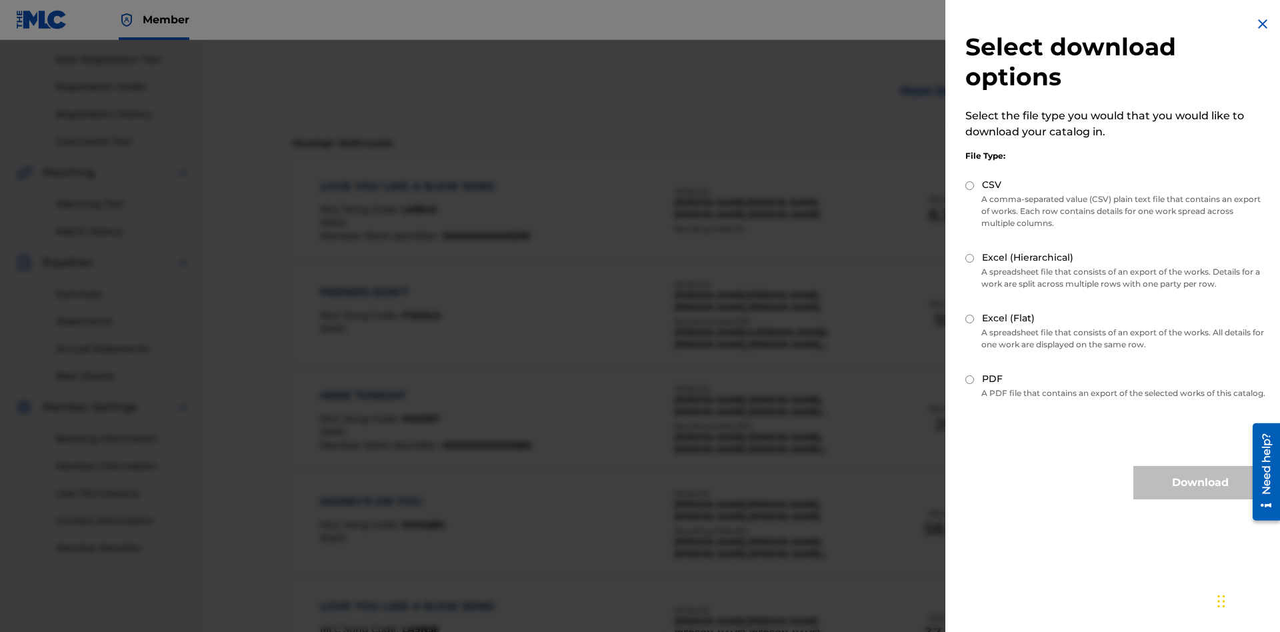
click at [970, 185] on input "CSV" at bounding box center [969, 185] width 9 height 9
radio input "true"
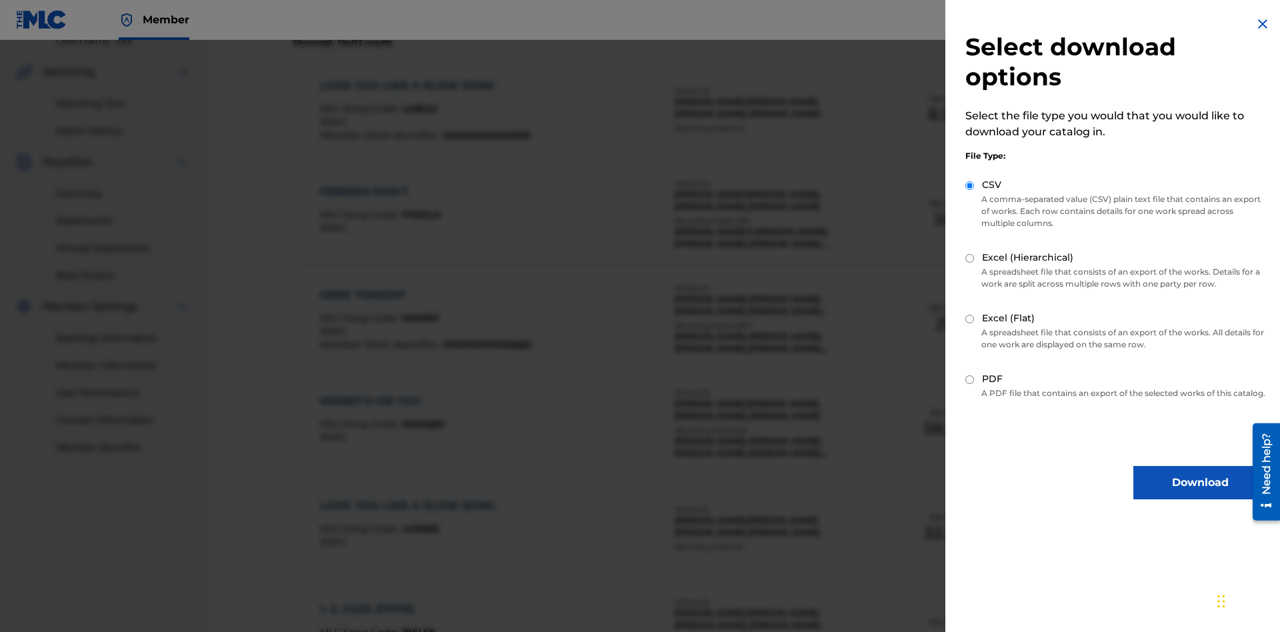
click at [1200, 495] on button "Download" at bounding box center [1199, 482] width 133 height 33
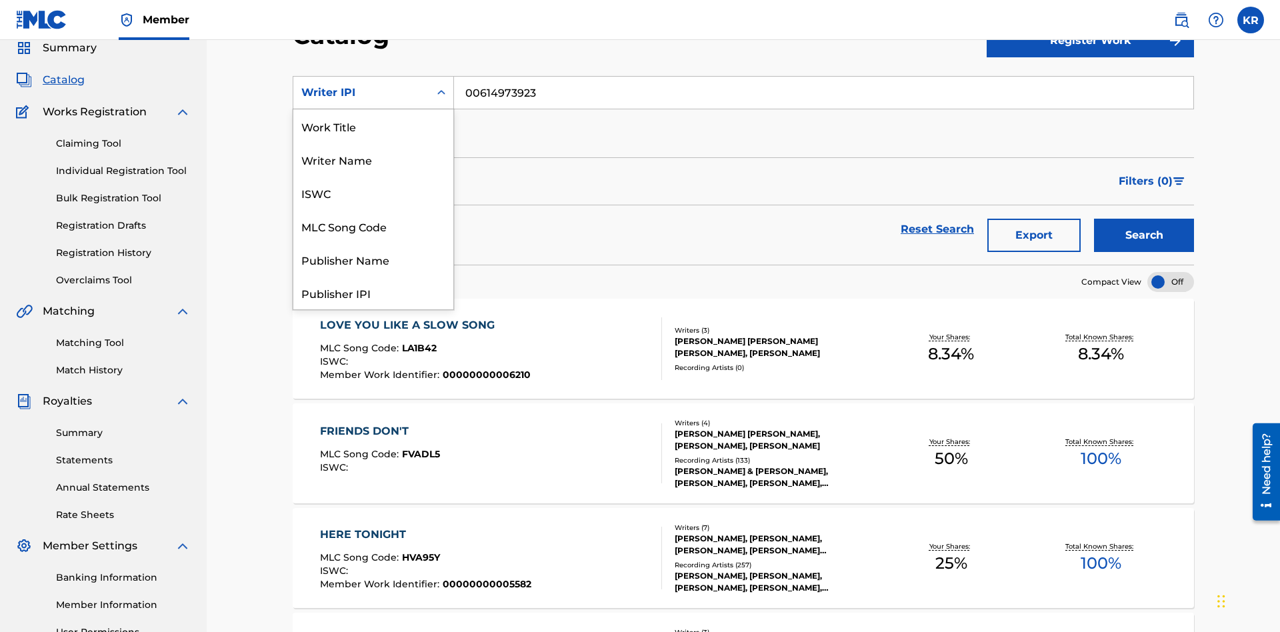
scroll to position [200, 0]
click at [373, 76] on div "Publisher Name" at bounding box center [373, 59] width 160 height 33
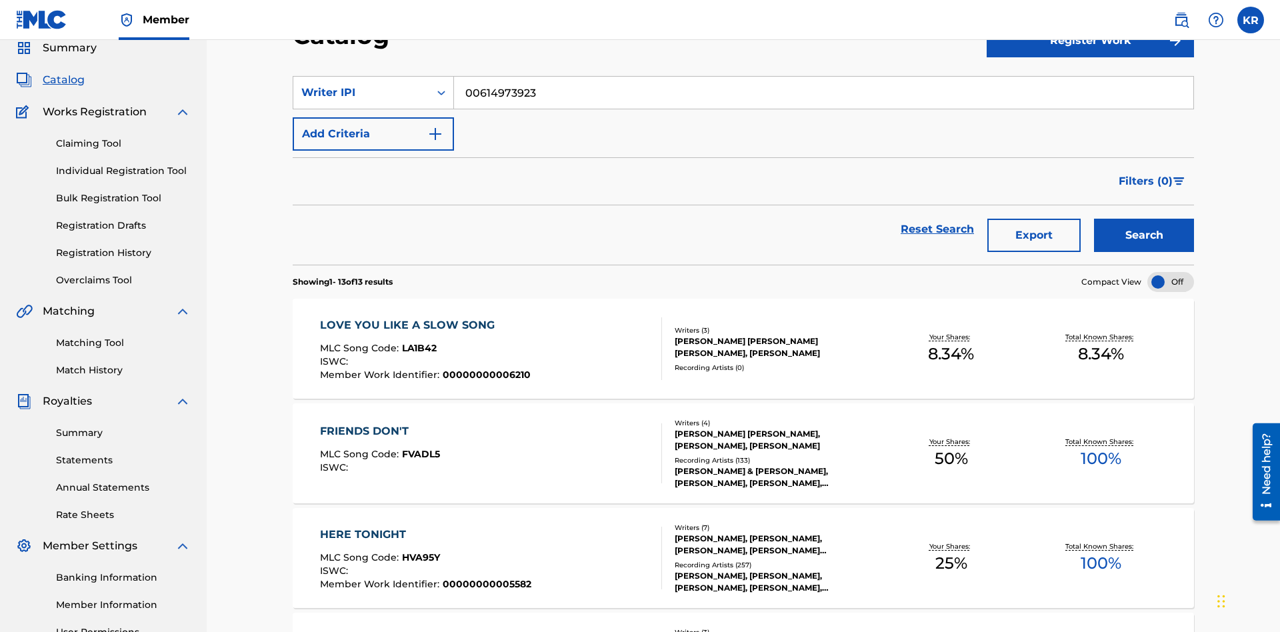
scroll to position [0, 0]
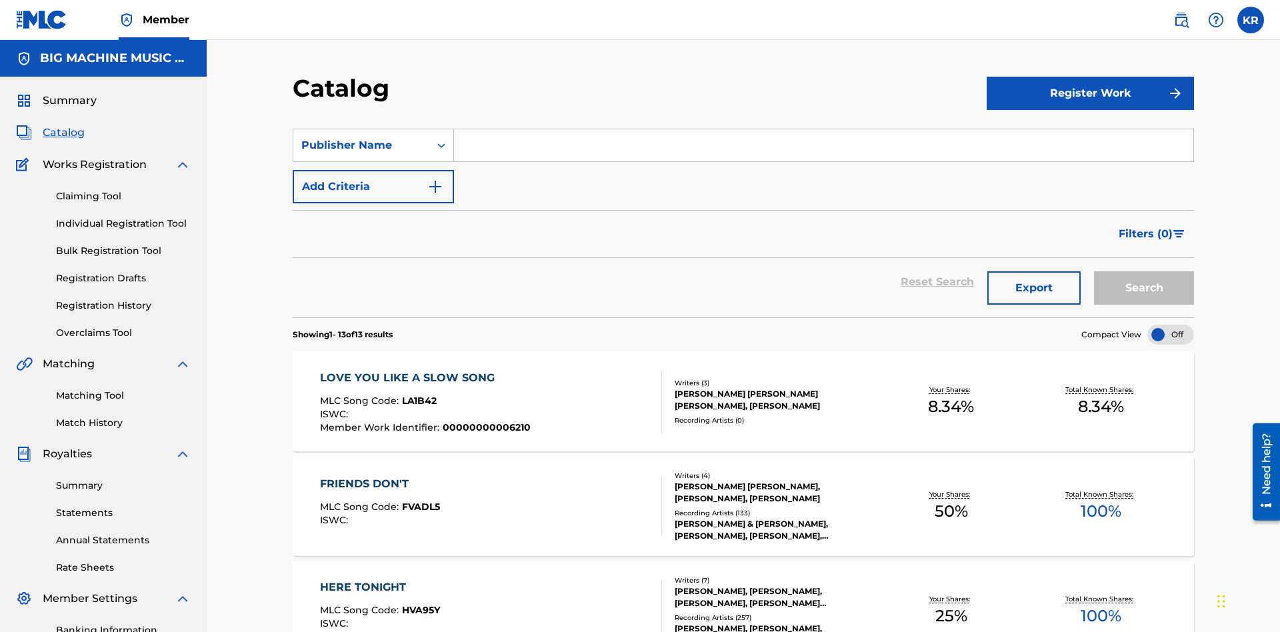
click at [823, 129] on input "Search Form" at bounding box center [823, 145] width 739 height 32
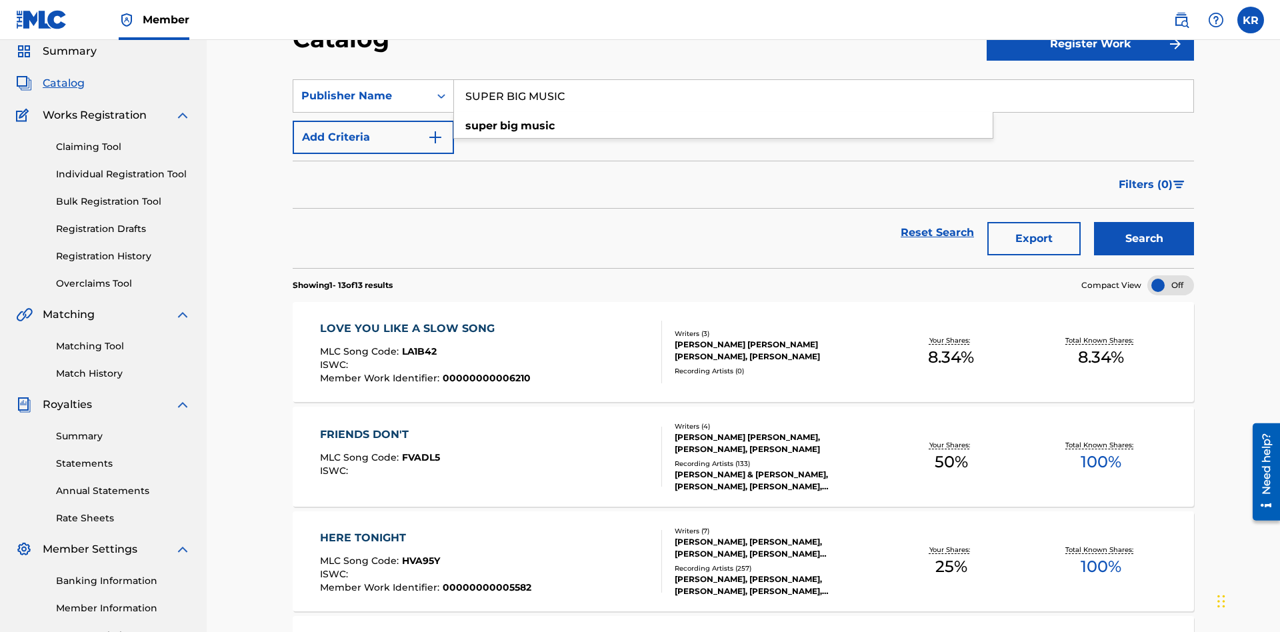
type input "SUPER BIG MUSIC"
click at [1144, 222] on button "Search" at bounding box center [1144, 238] width 100 height 33
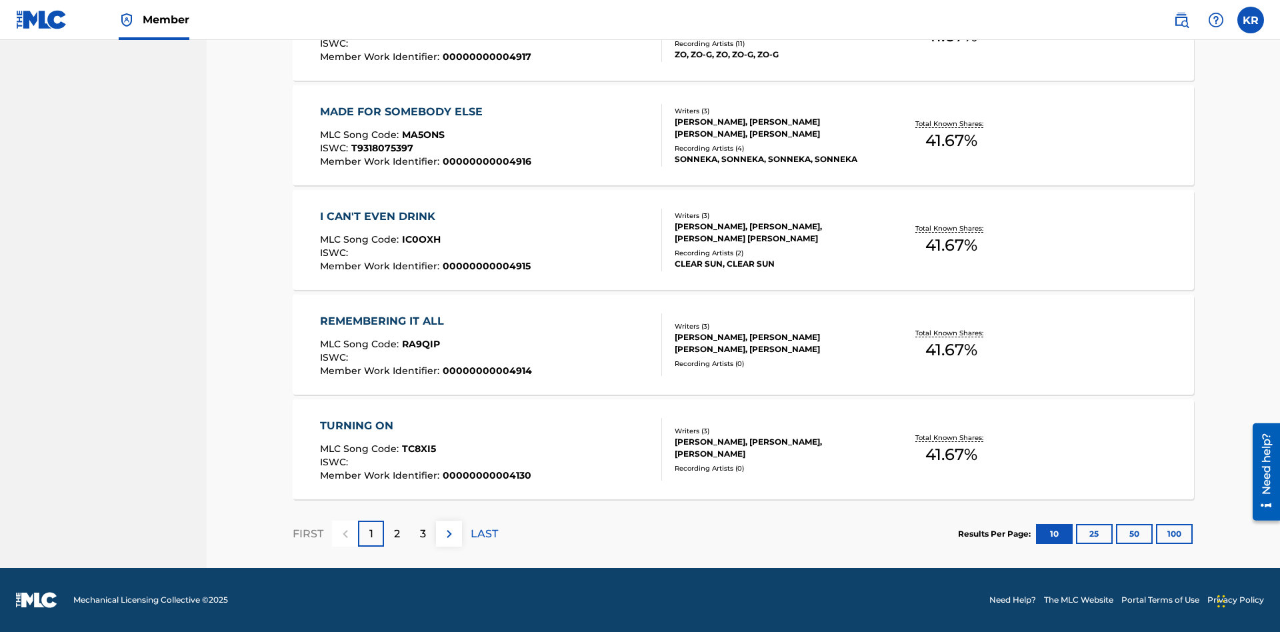
click at [1156, 533] on button "100" at bounding box center [1174, 534] width 37 height 20
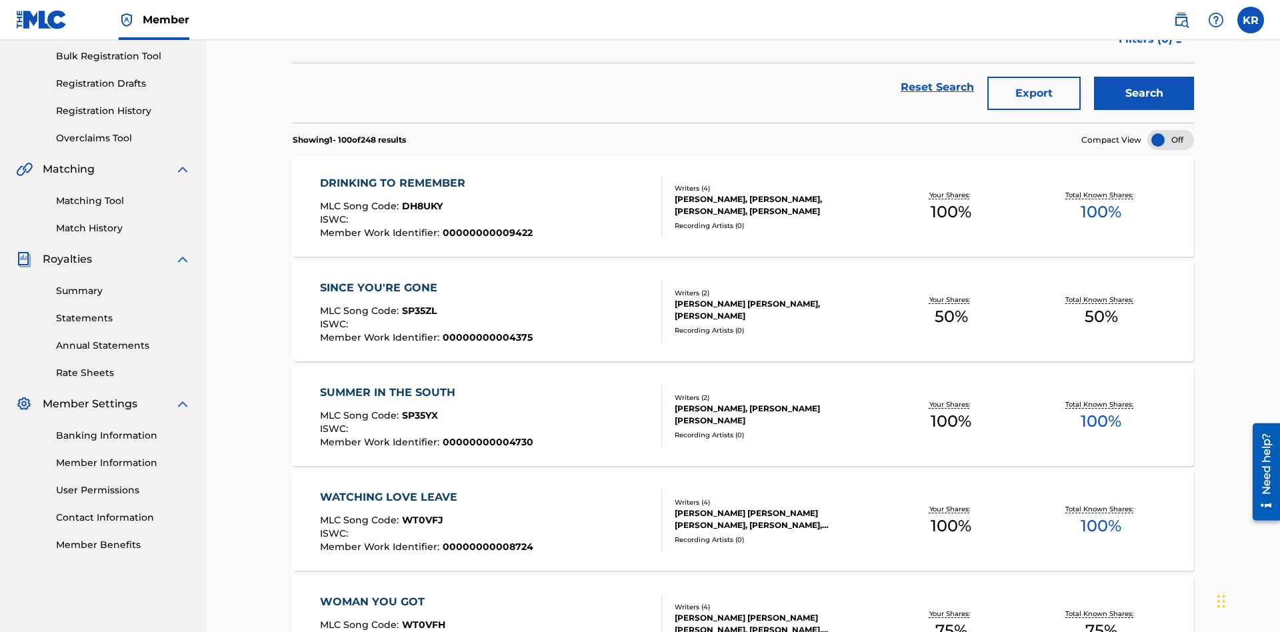
scroll to position [304, 0]
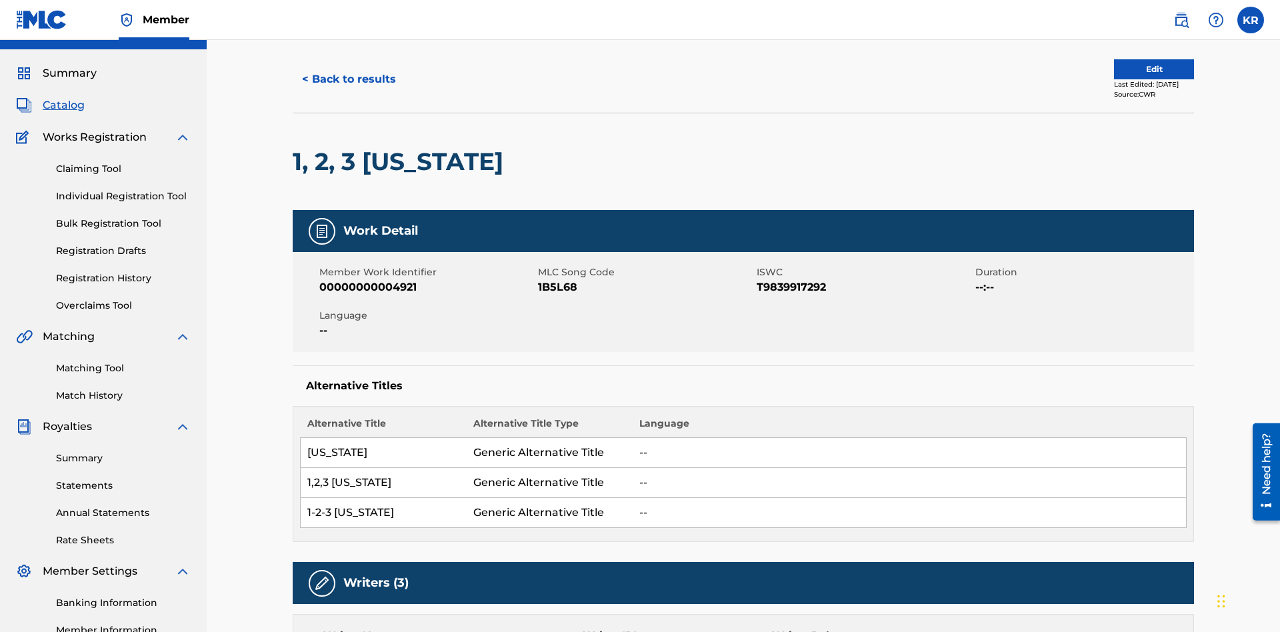
click at [348, 96] on button "< Back to results" at bounding box center [349, 79] width 113 height 33
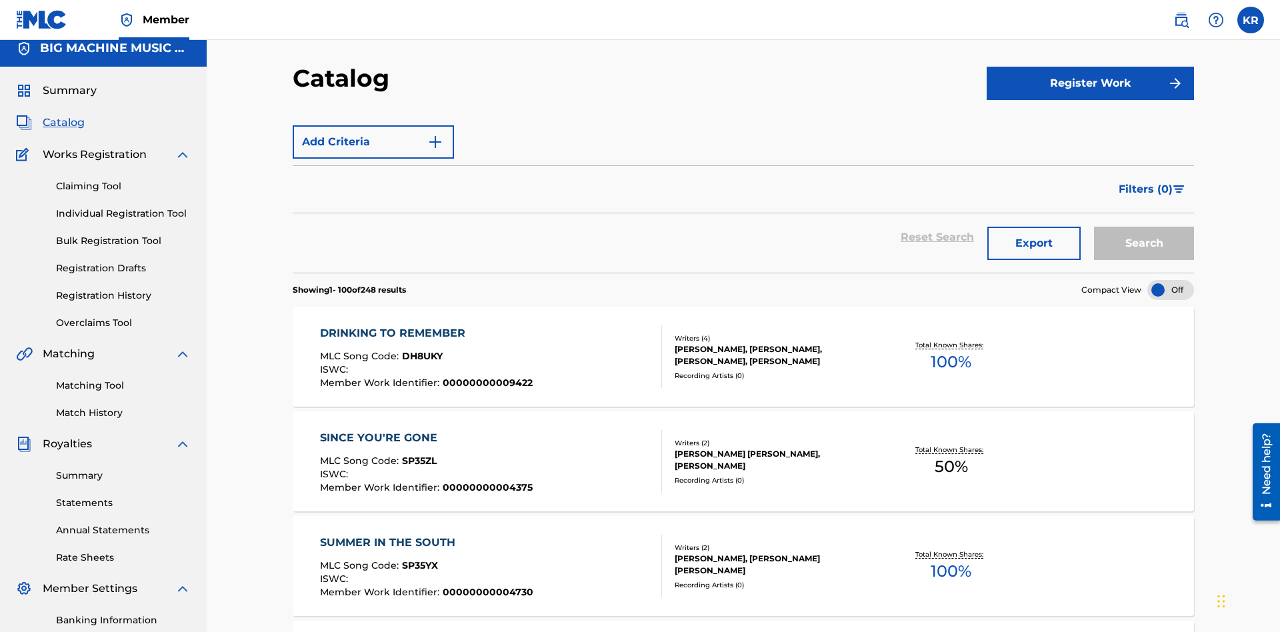
scroll to position [195, 0]
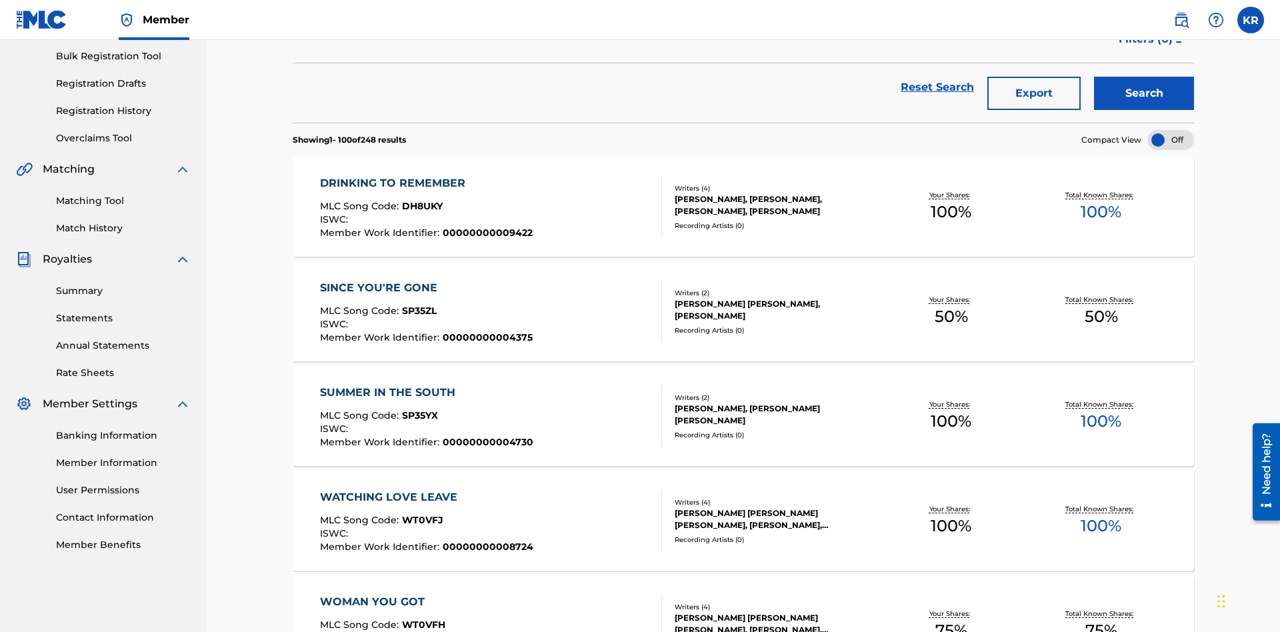
click at [1034, 97] on button "Export" at bounding box center [1033, 93] width 93 height 33
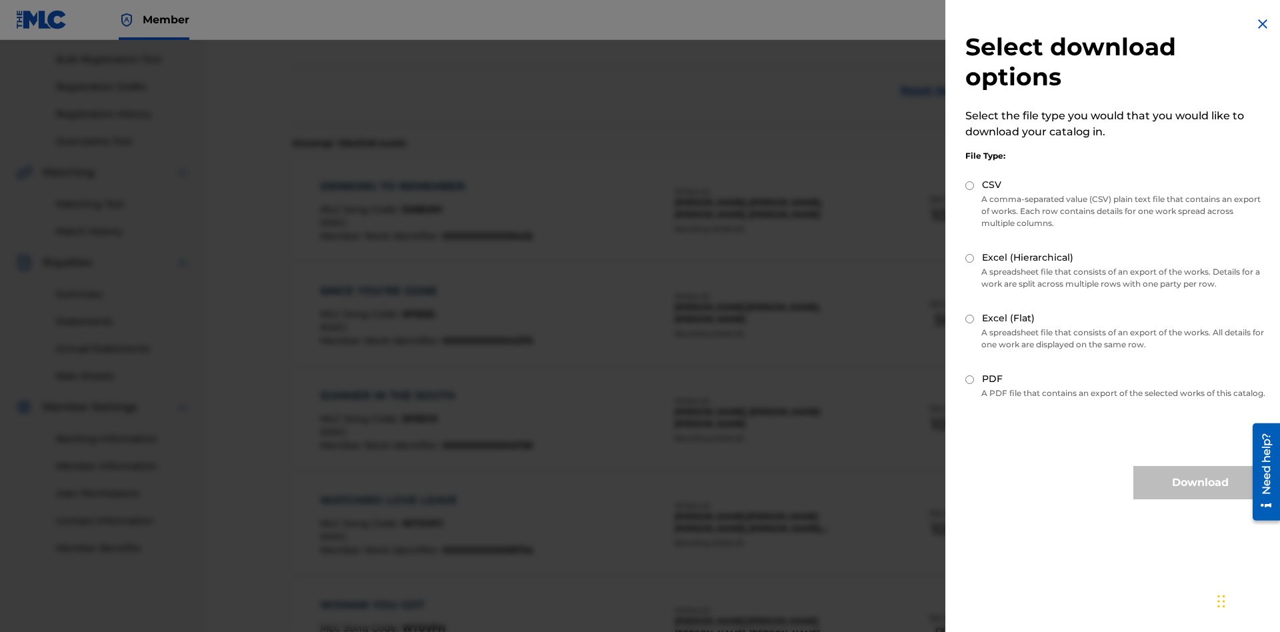
click at [970, 258] on input "Excel (Hierarchical)" at bounding box center [969, 258] width 9 height 9
radio input "true"
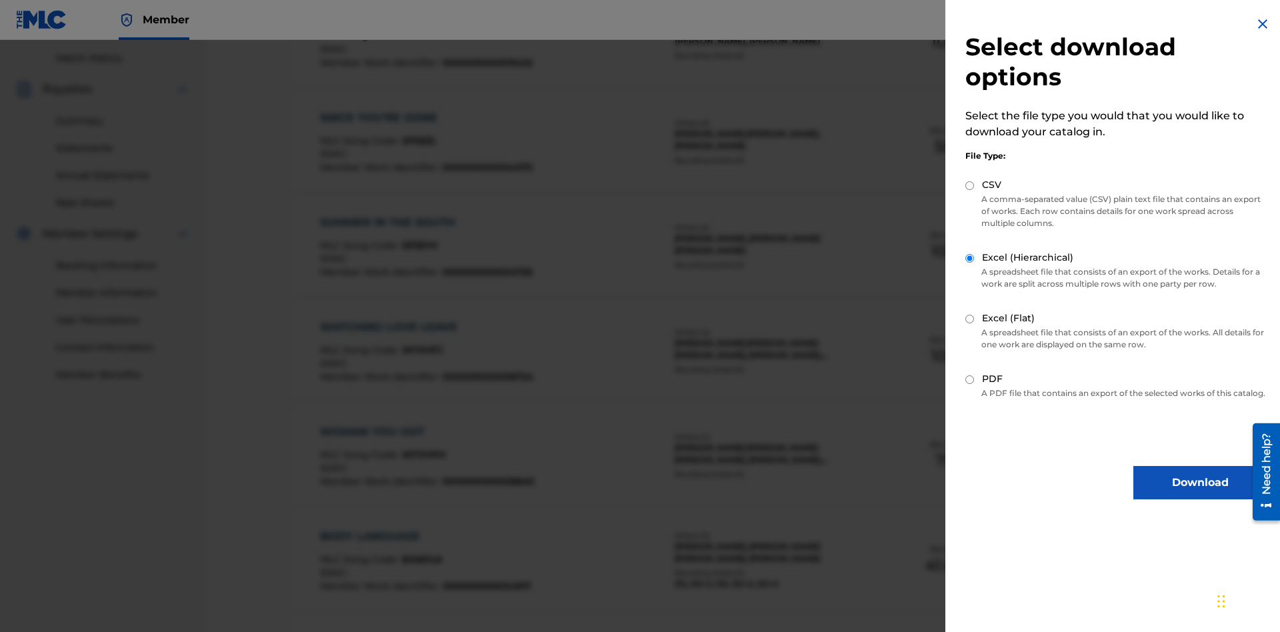
click at [1200, 495] on button "Download" at bounding box center [1199, 482] width 133 height 33
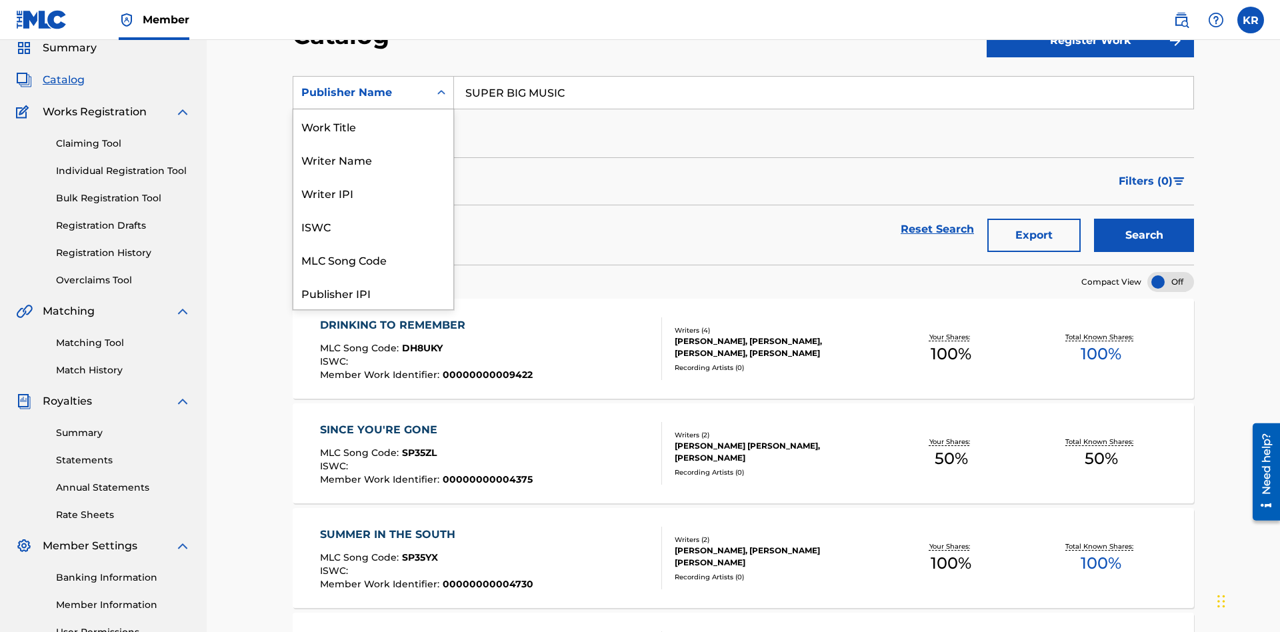
scroll to position [200, 0]
click at [373, 109] on div "Publisher IPI" at bounding box center [373, 92] width 160 height 33
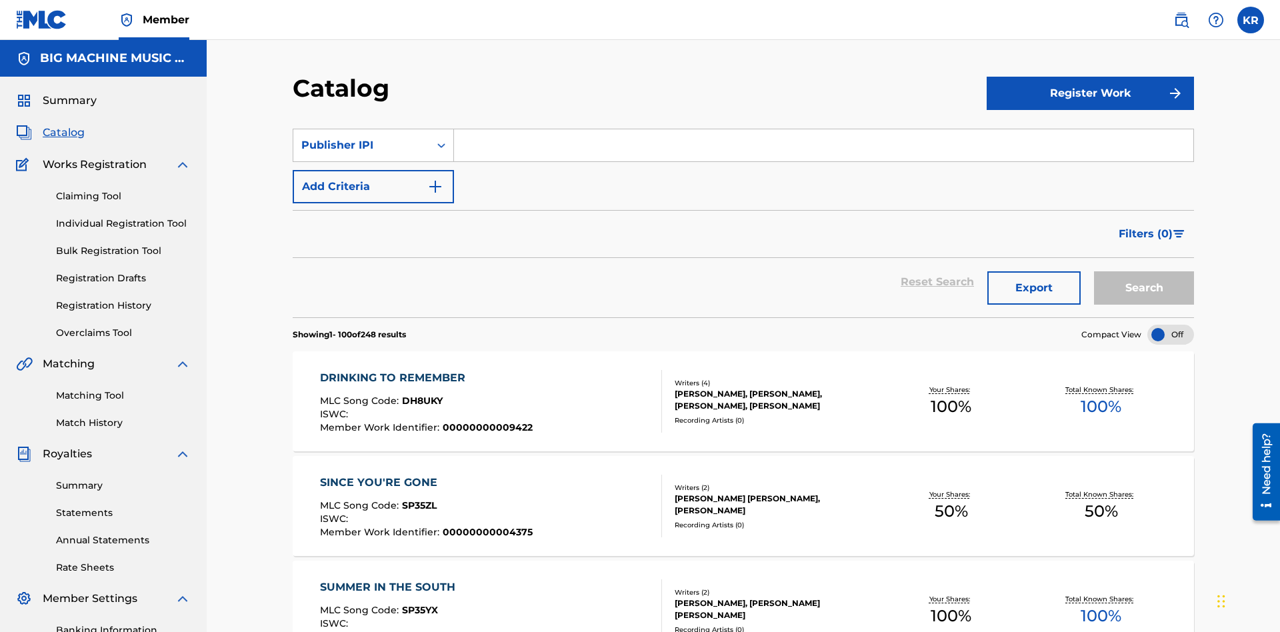
click at [823, 129] on input "Search Form" at bounding box center [823, 145] width 739 height 32
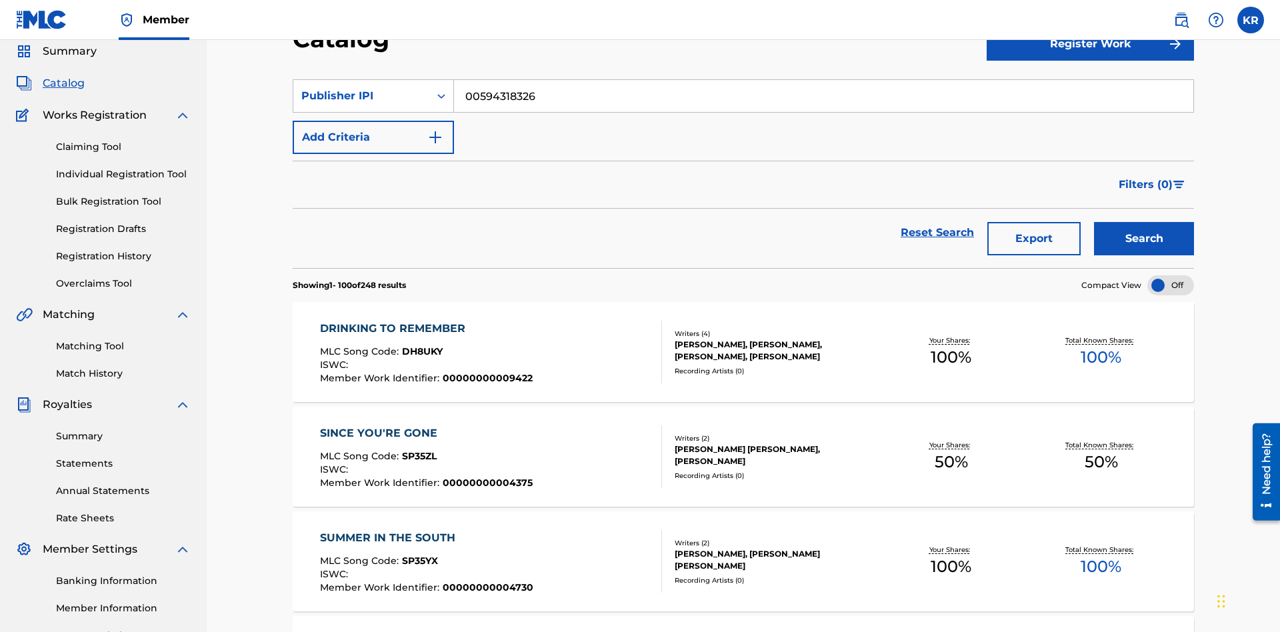
type input "00594318326"
click at [1144, 222] on button "Search" at bounding box center [1144, 238] width 100 height 33
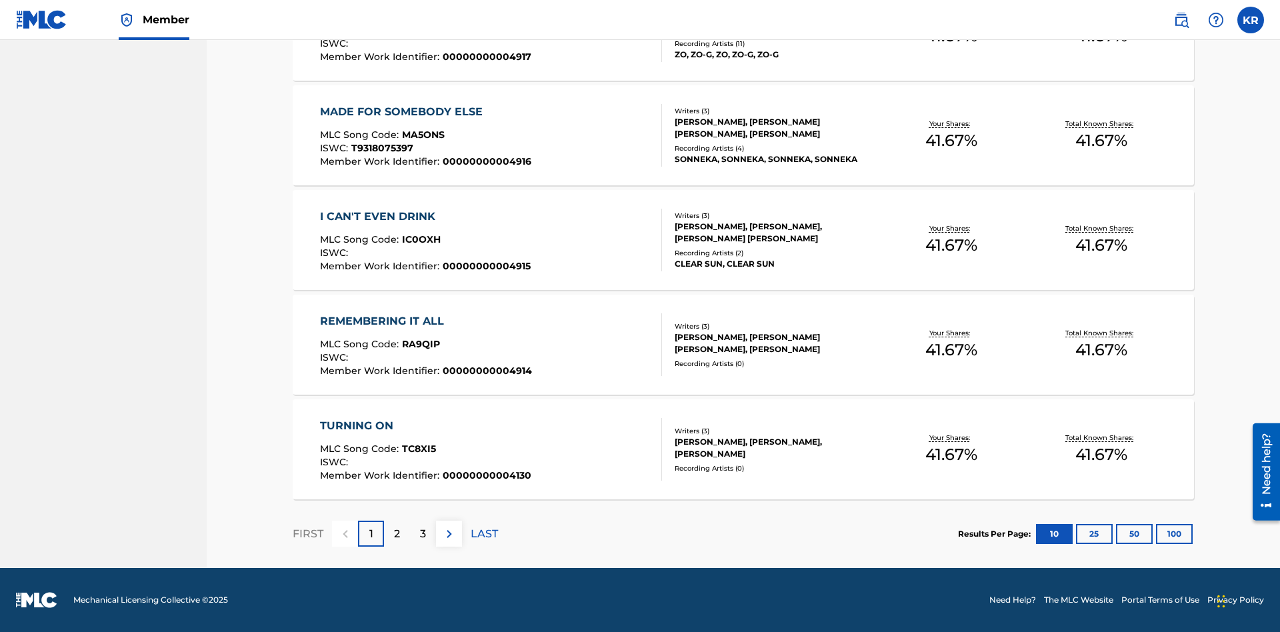
click at [1156, 533] on button "100" at bounding box center [1174, 534] width 37 height 20
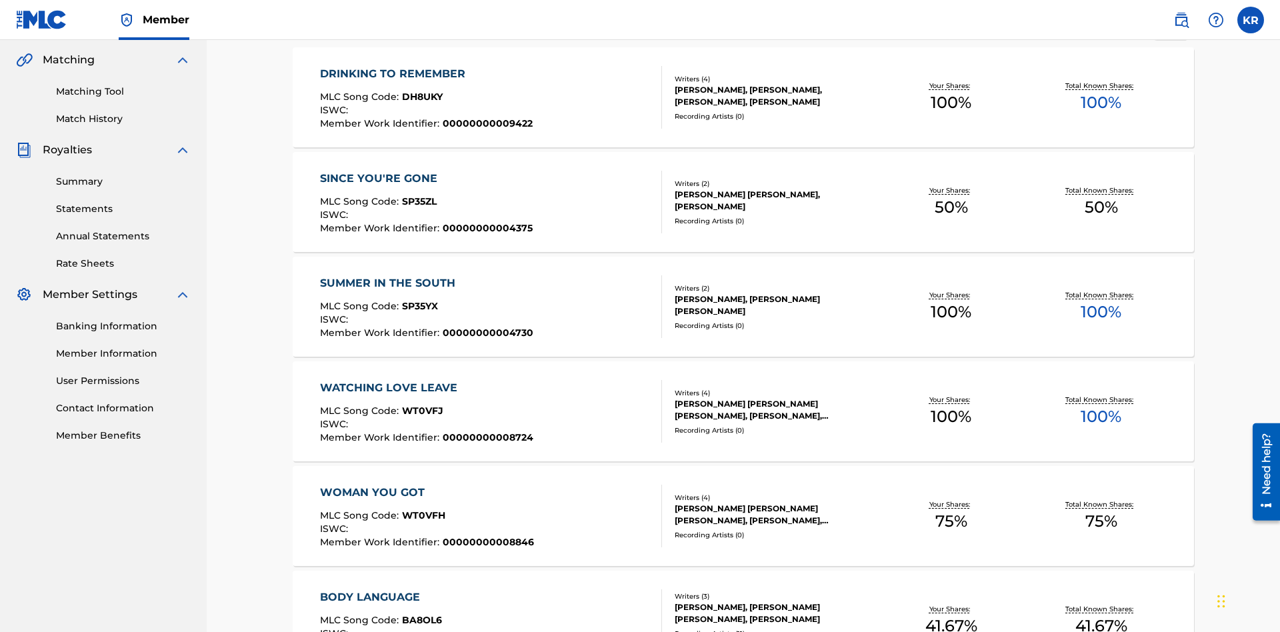
scroll to position [304, 0]
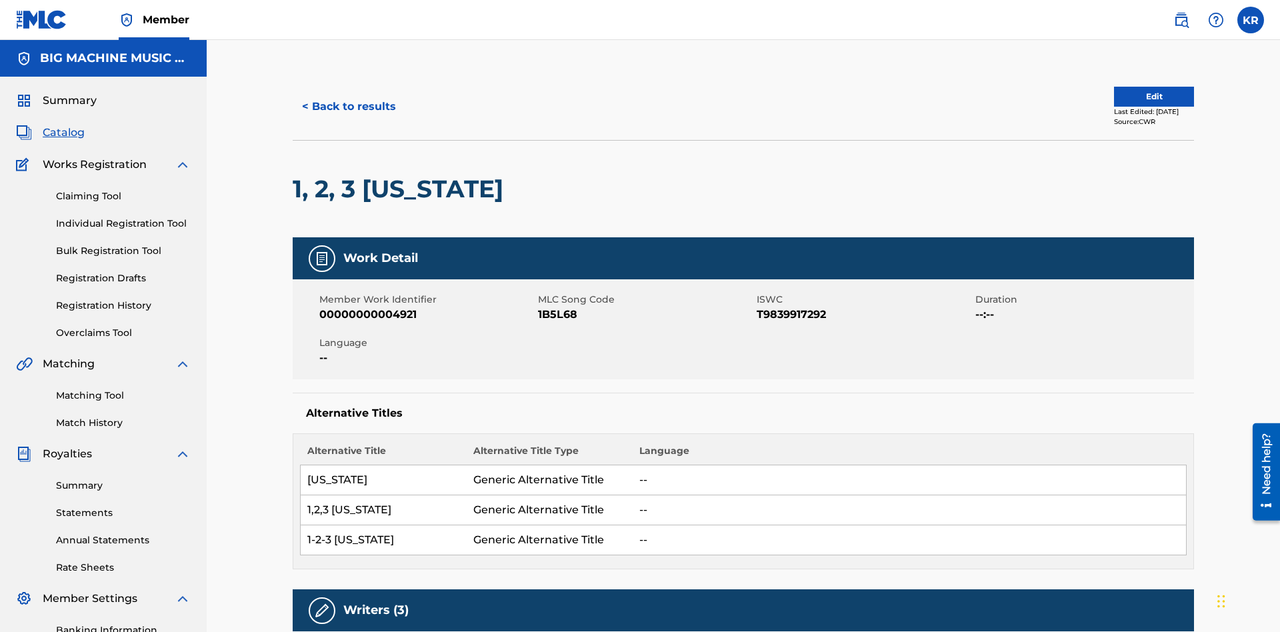
click at [348, 97] on button "< Back to results" at bounding box center [349, 106] width 113 height 33
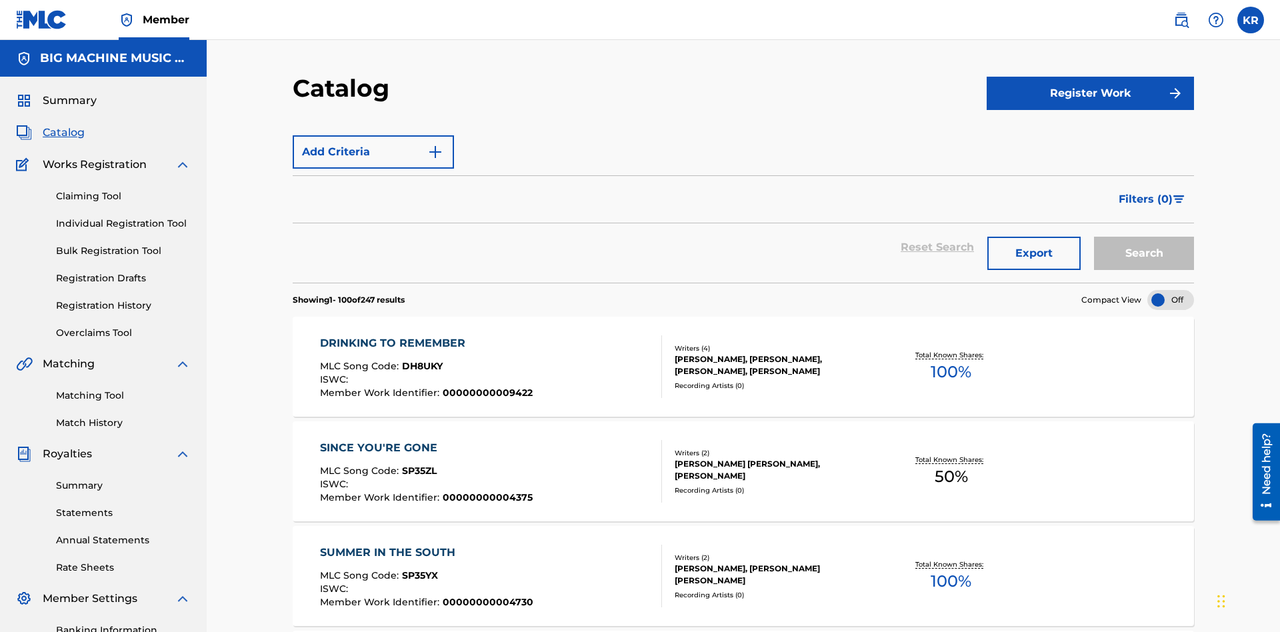
scroll to position [195, 0]
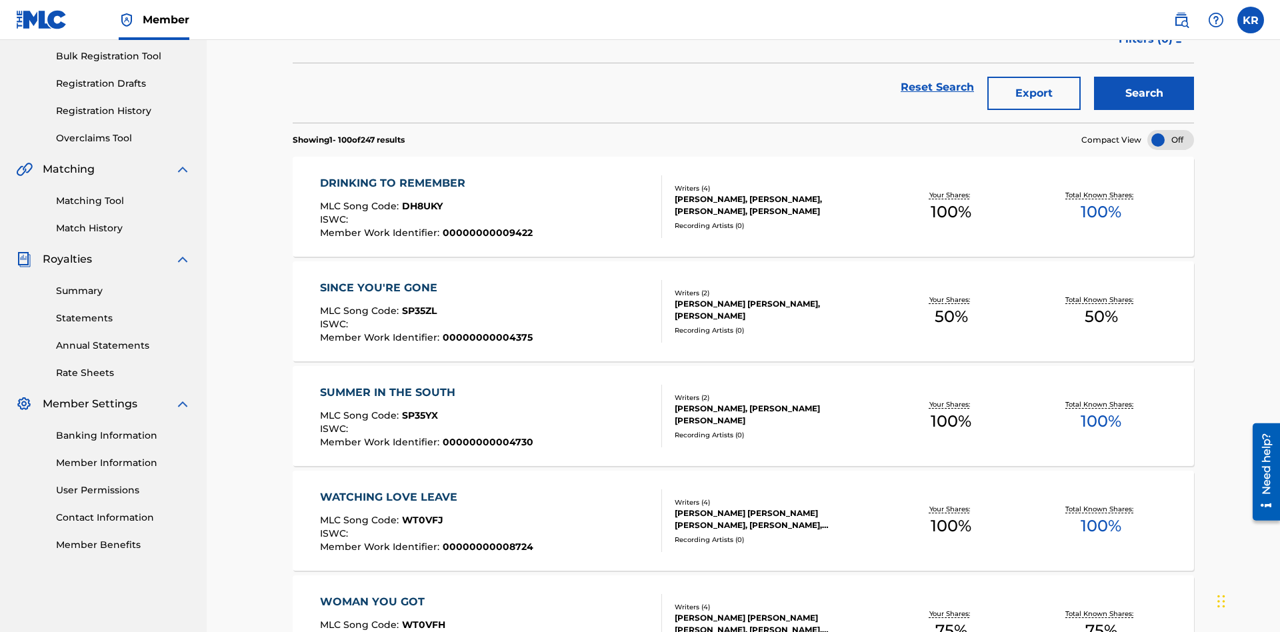
click at [1034, 97] on button "Export" at bounding box center [1033, 93] width 93 height 33
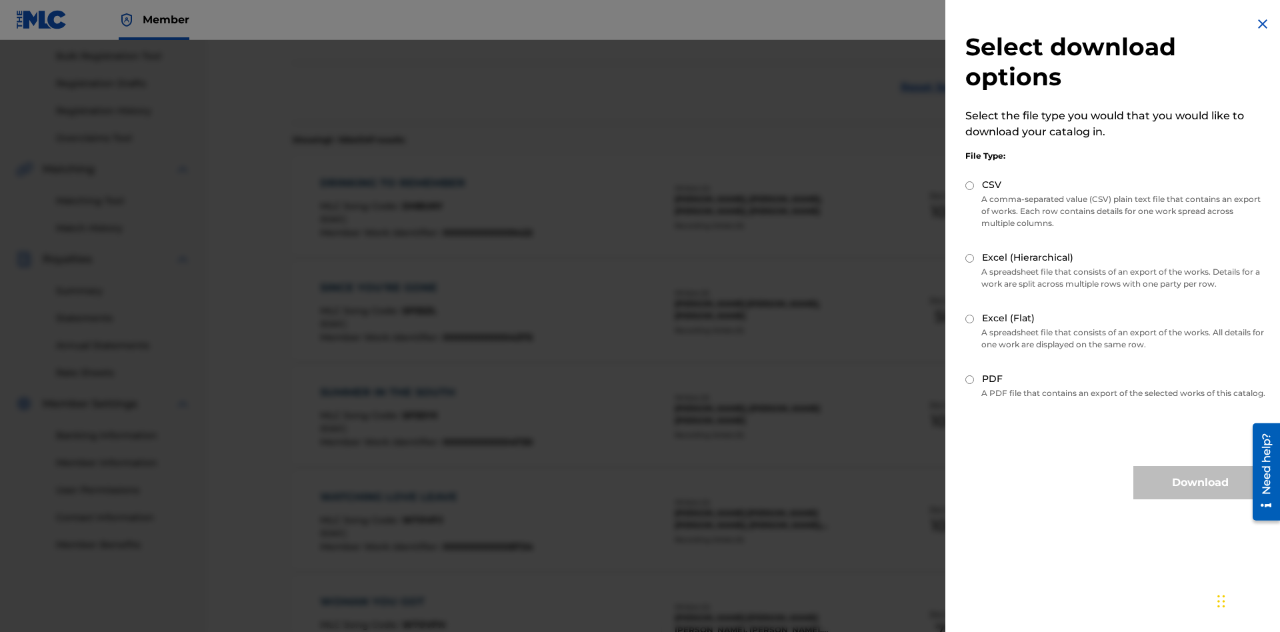
scroll to position [191, 0]
click at [970, 319] on input "Excel (Flat)" at bounding box center [969, 319] width 9 height 9
radio input "true"
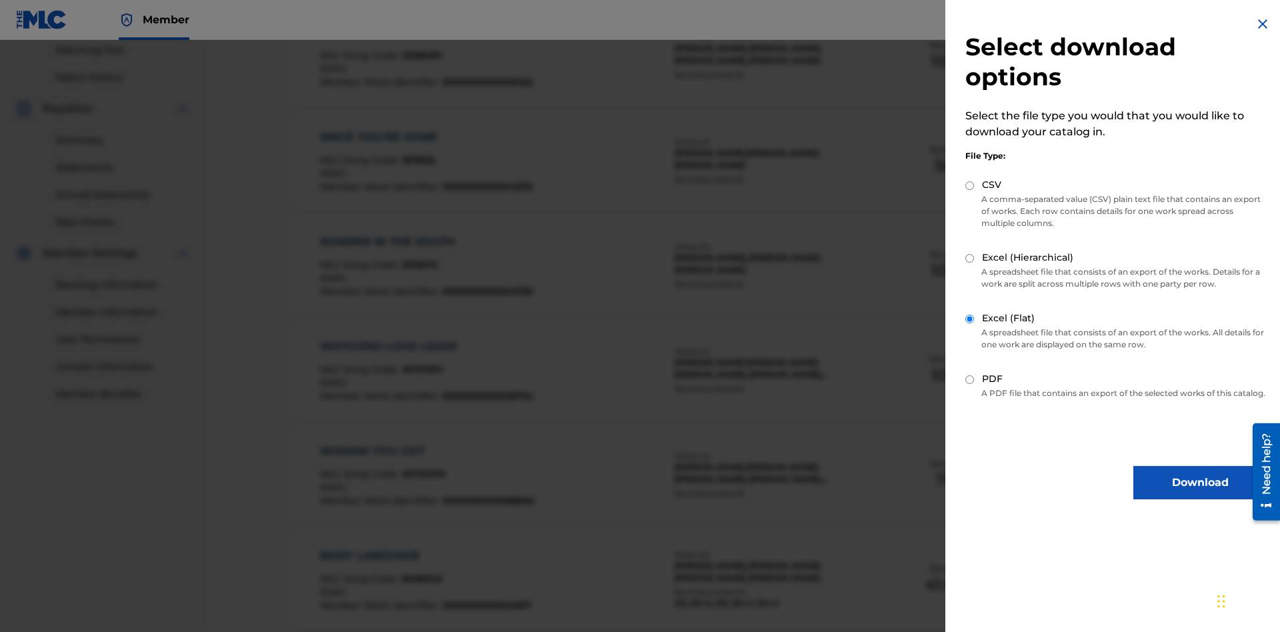
click at [1200, 495] on button "Download" at bounding box center [1199, 482] width 133 height 33
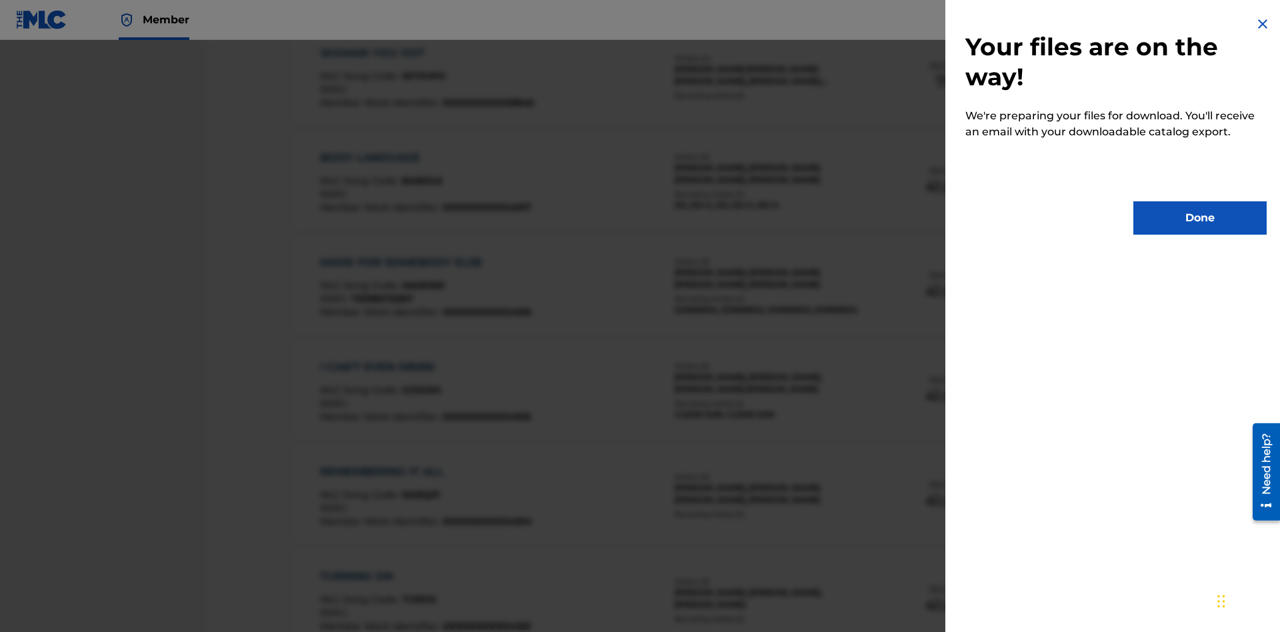
click at [1200, 218] on button "Done" at bounding box center [1199, 217] width 133 height 33
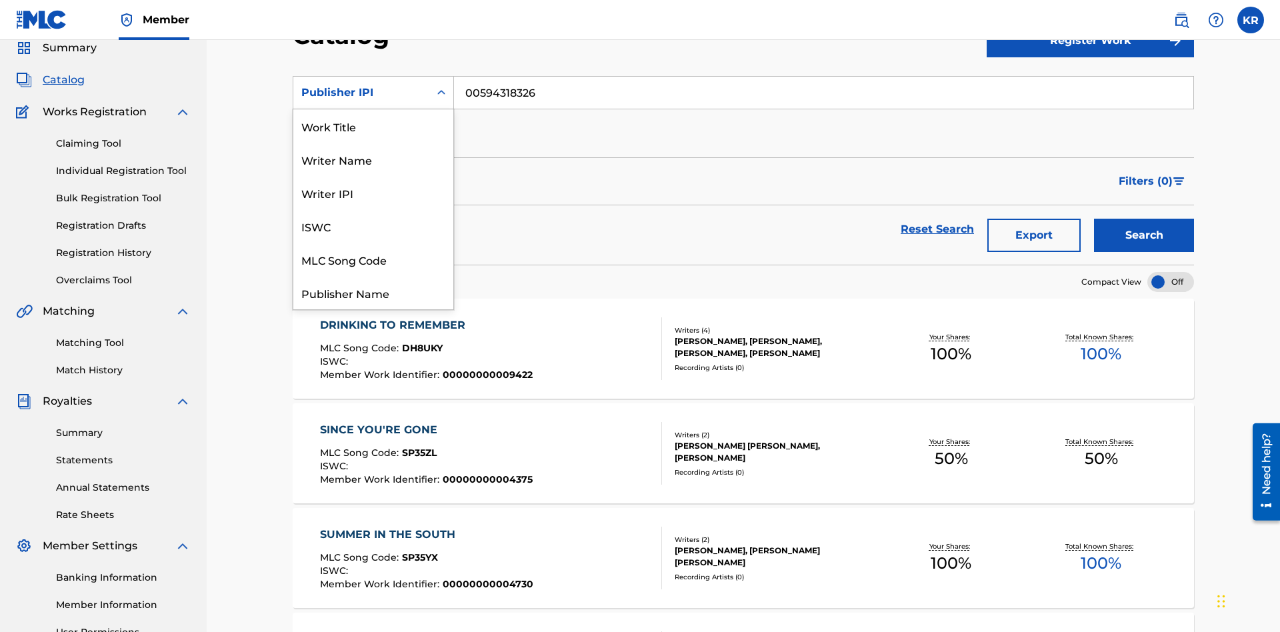
scroll to position [200, 0]
click at [373, 226] on div "Artist" at bounding box center [373, 225] width 160 height 33
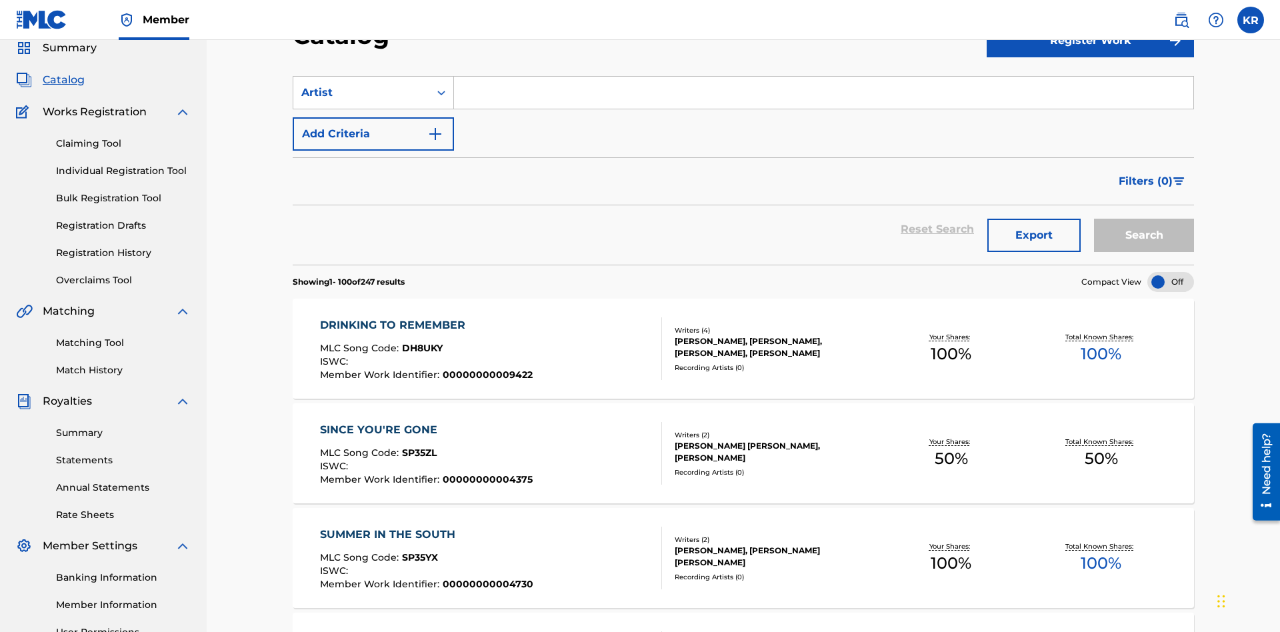
click at [823, 96] on input "Search Form" at bounding box center [823, 93] width 739 height 32
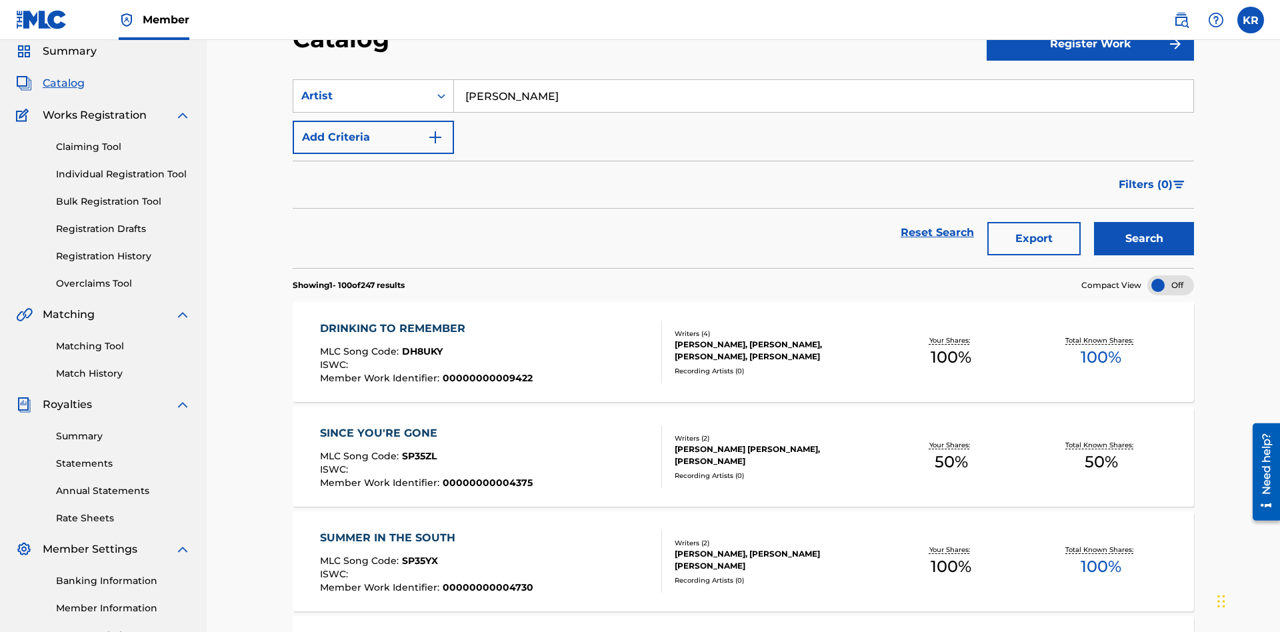
type input "[PERSON_NAME]"
click at [1144, 222] on button "Search" at bounding box center [1144, 238] width 100 height 33
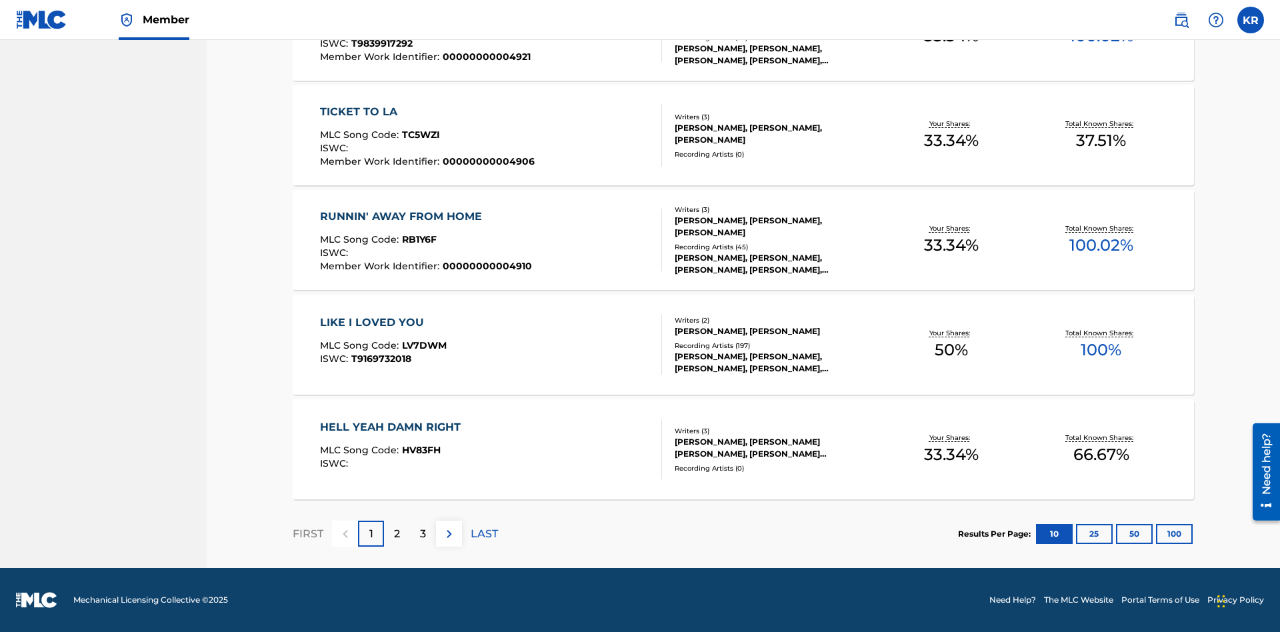
click at [1156, 533] on button "100" at bounding box center [1174, 534] width 37 height 20
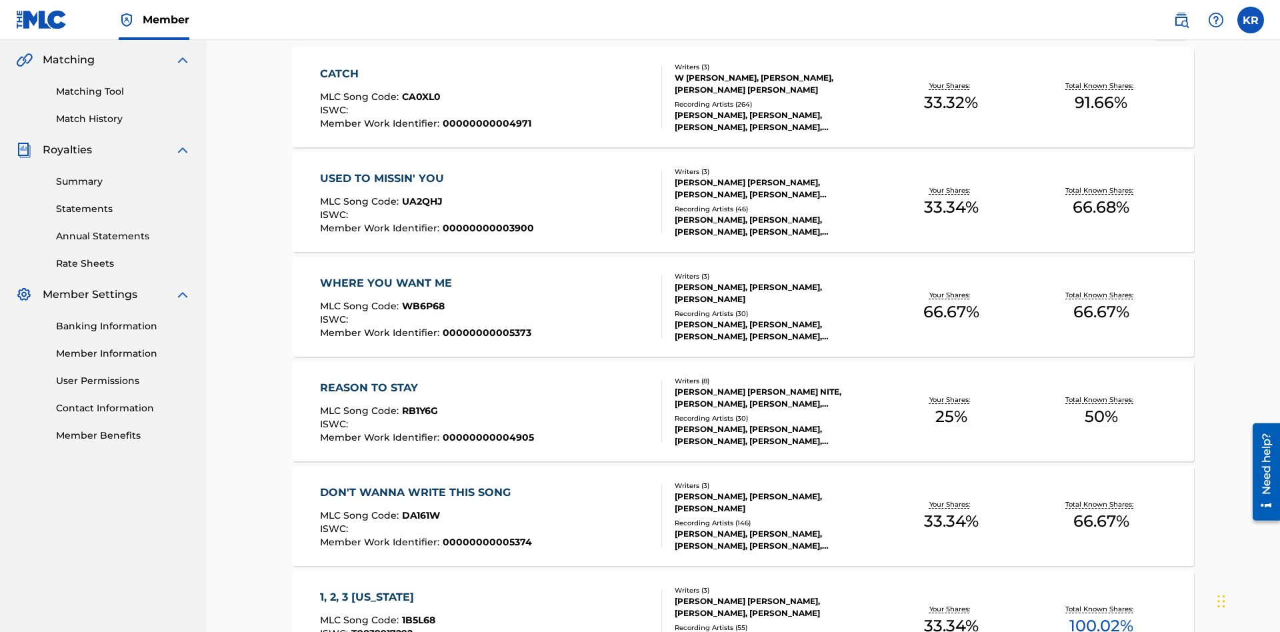
scroll to position [304, 0]
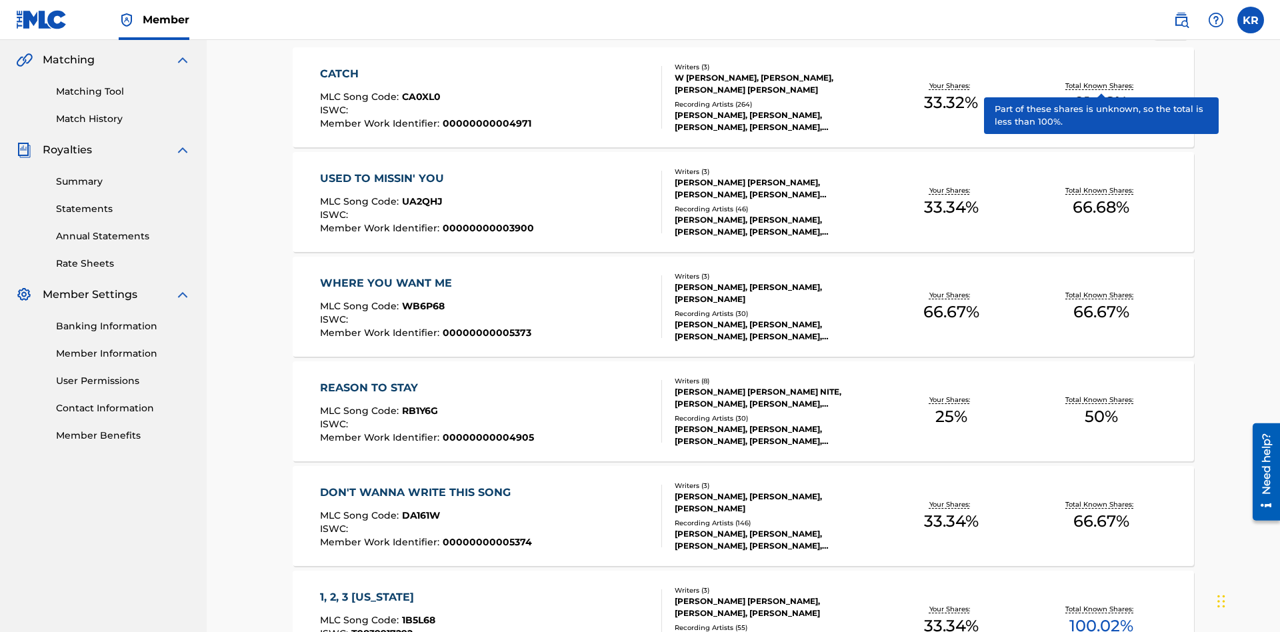
click at [417, 614] on span "1B5L68" at bounding box center [418, 620] width 33 height 12
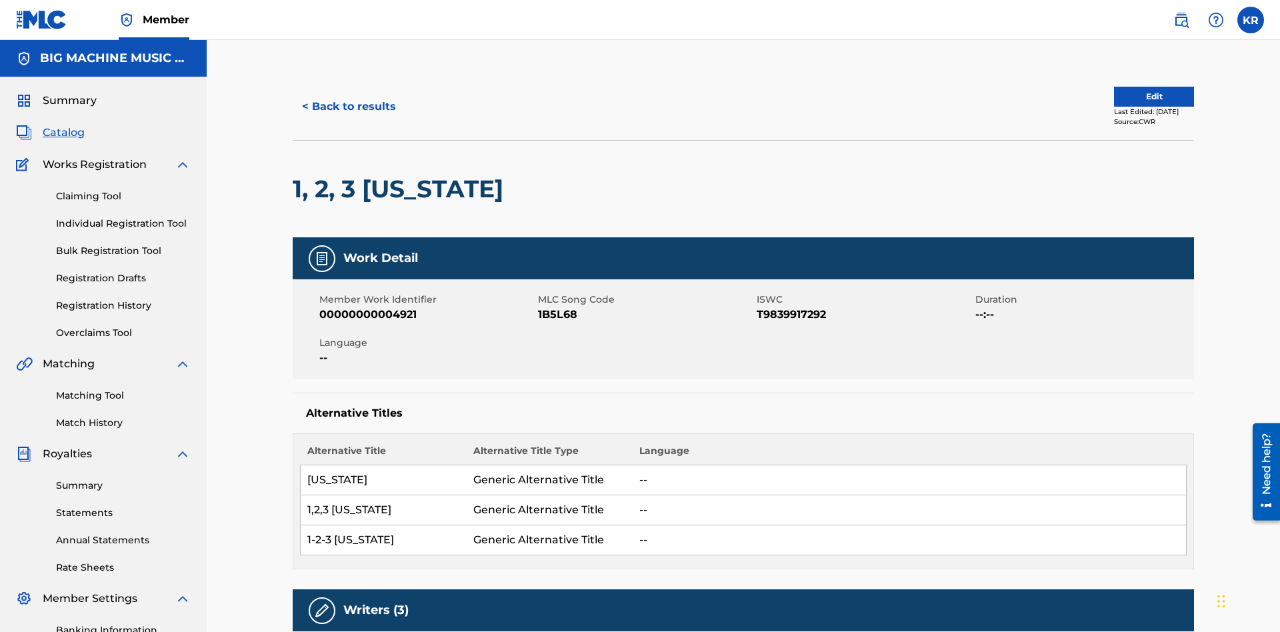
click at [348, 97] on button "< Back to results" at bounding box center [349, 106] width 113 height 33
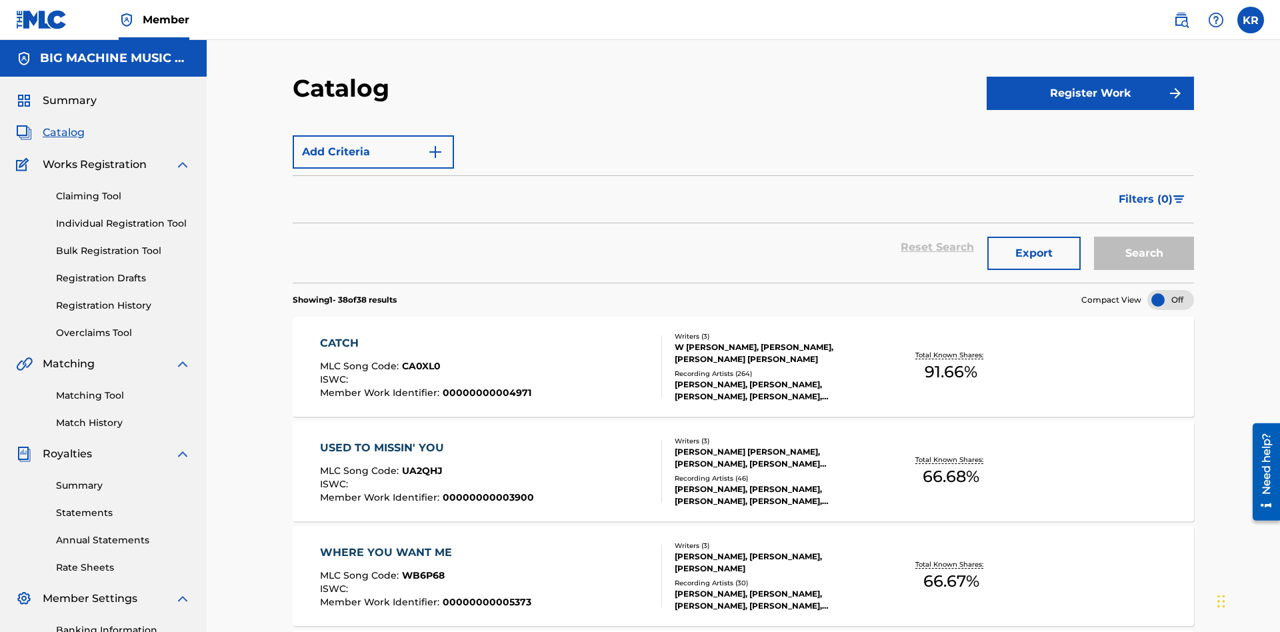
scroll to position [195, 0]
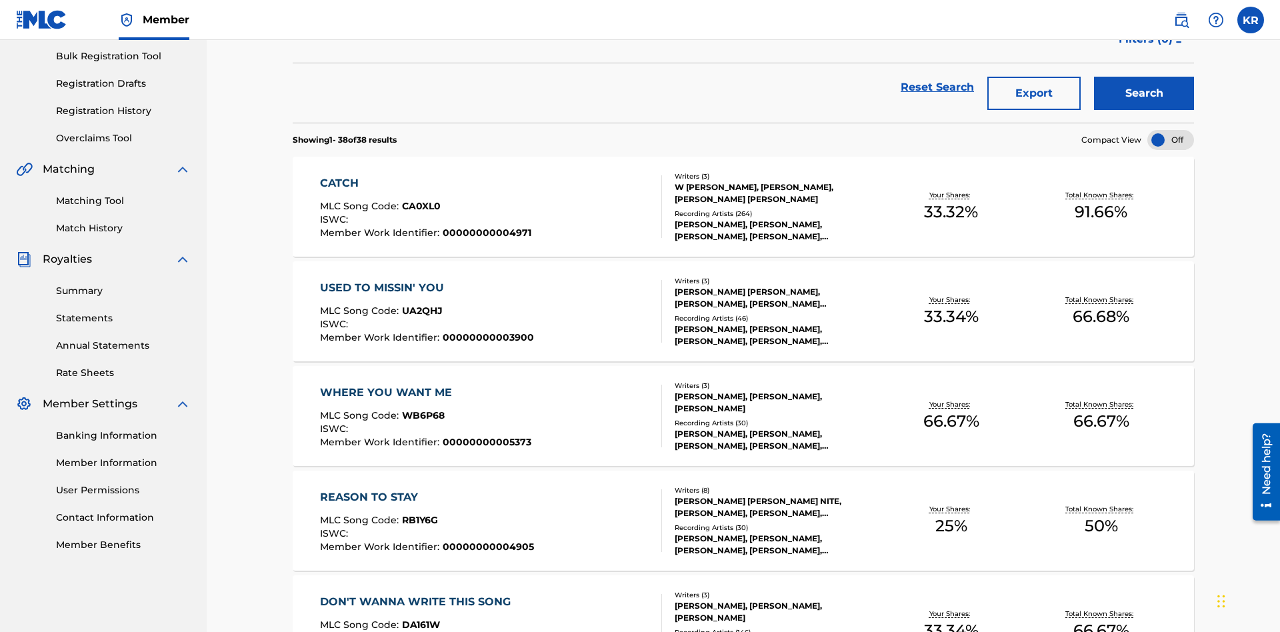
click at [1034, 97] on button "Export" at bounding box center [1033, 93] width 93 height 33
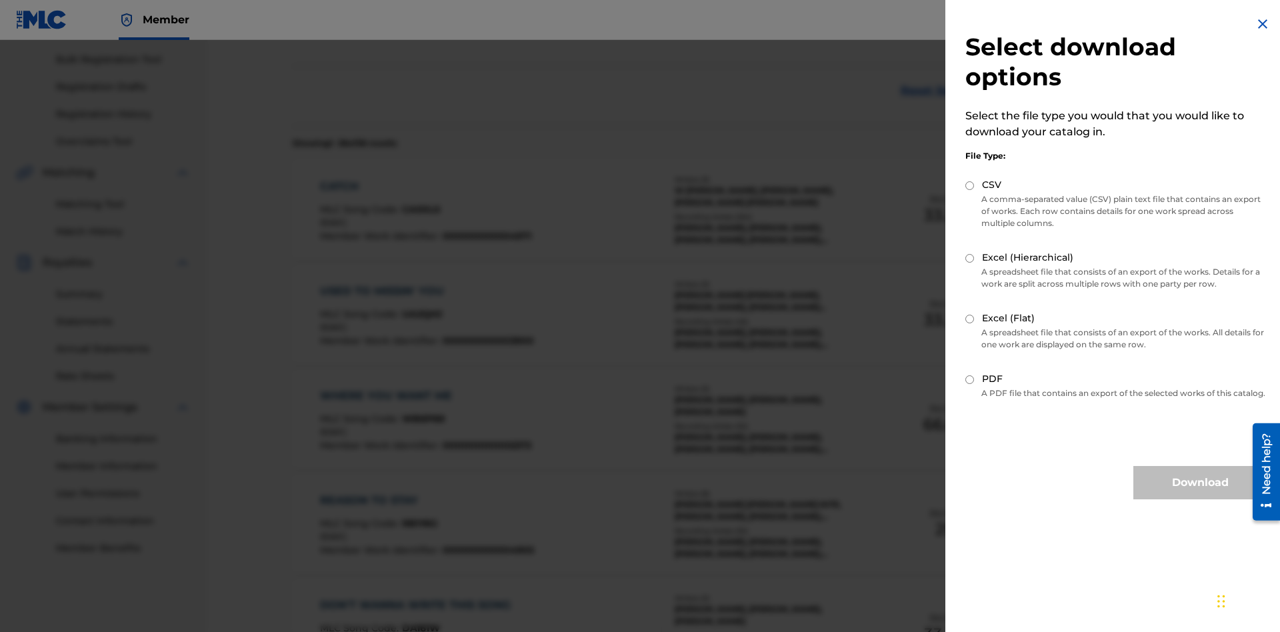
click at [970, 258] on input "Excel (Hierarchical)" at bounding box center [969, 258] width 9 height 9
radio input "true"
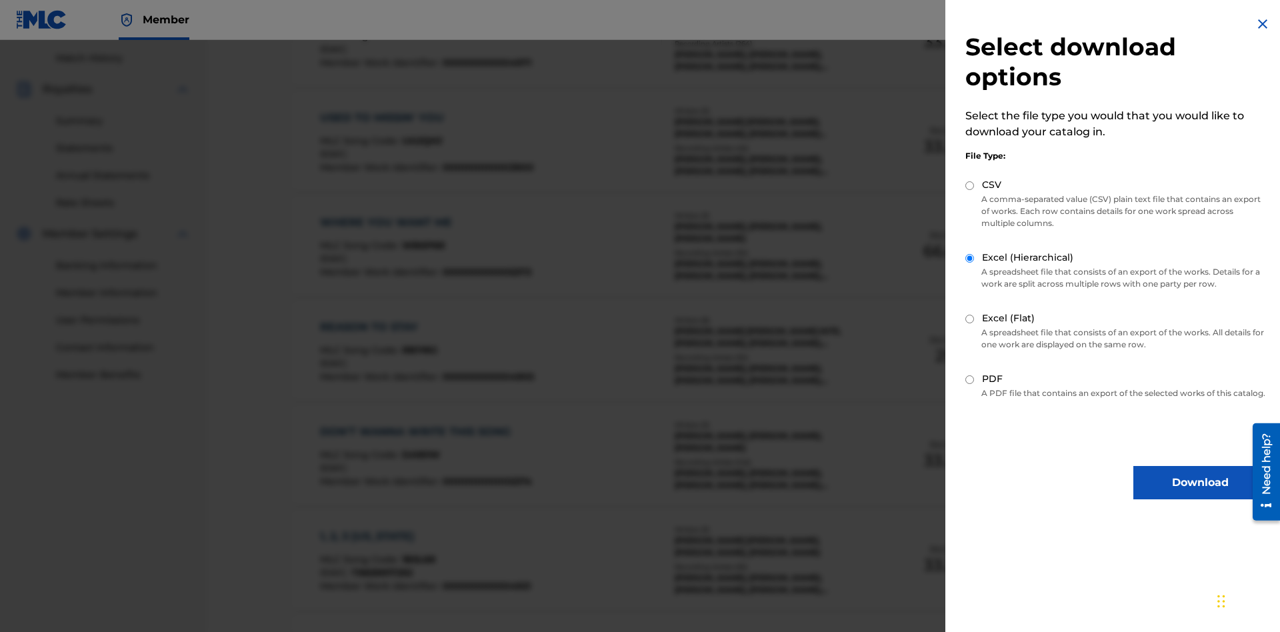
click at [1200, 495] on button "Download" at bounding box center [1199, 482] width 133 height 33
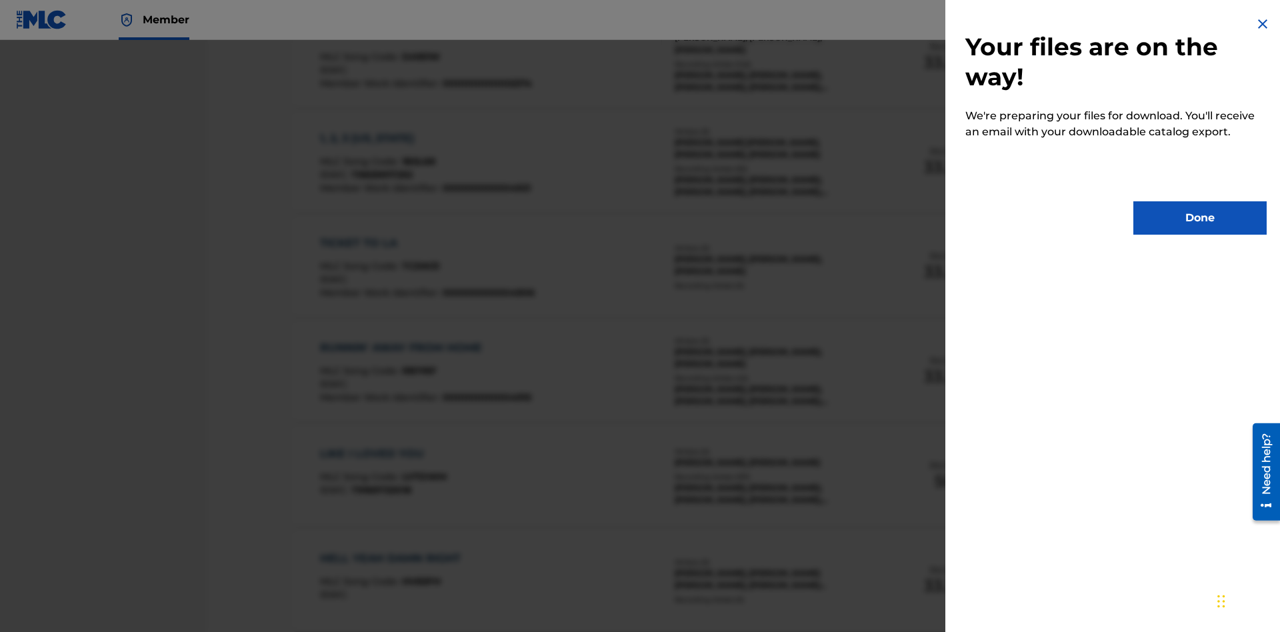
click at [1200, 218] on button "Done" at bounding box center [1199, 217] width 133 height 33
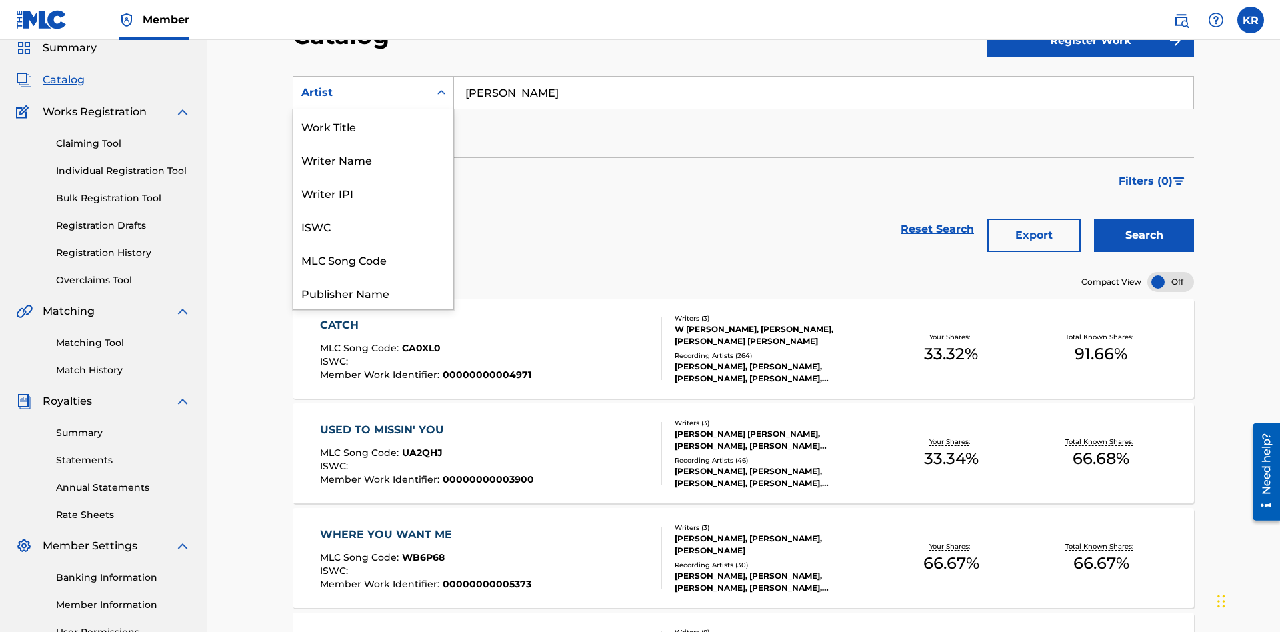
scroll to position [200, 0]
click at [373, 159] on div "MLC Publisher Number" at bounding box center [373, 159] width 160 height 33
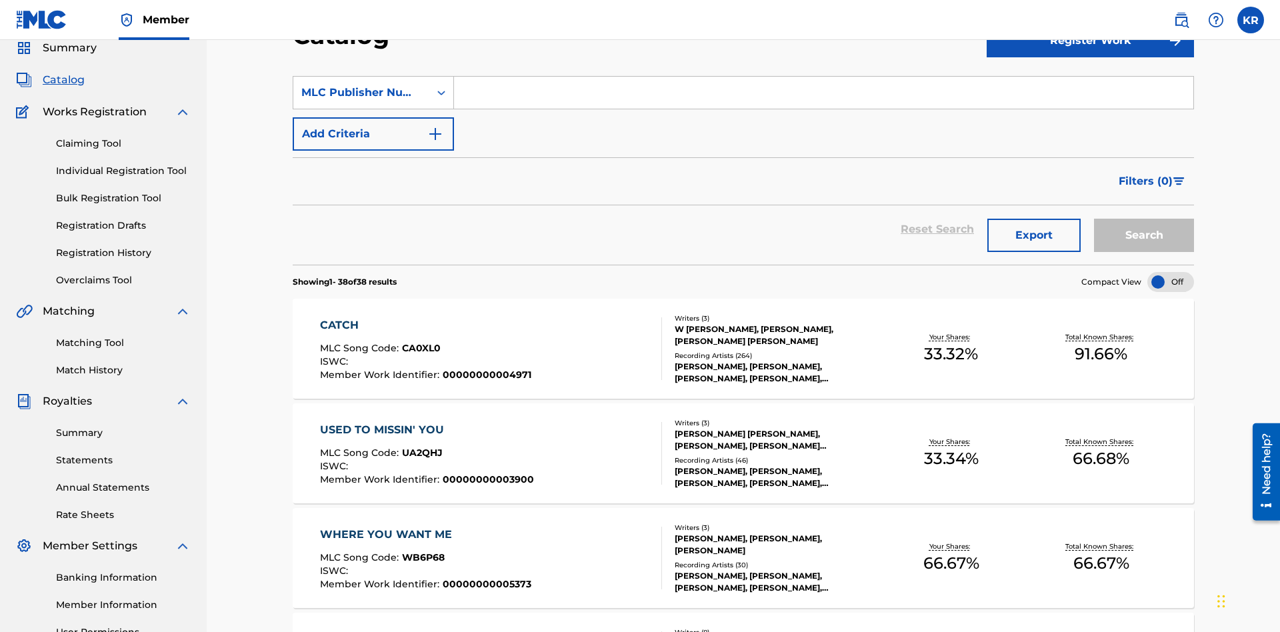
click at [823, 96] on input "Search Form" at bounding box center [823, 93] width 739 height 32
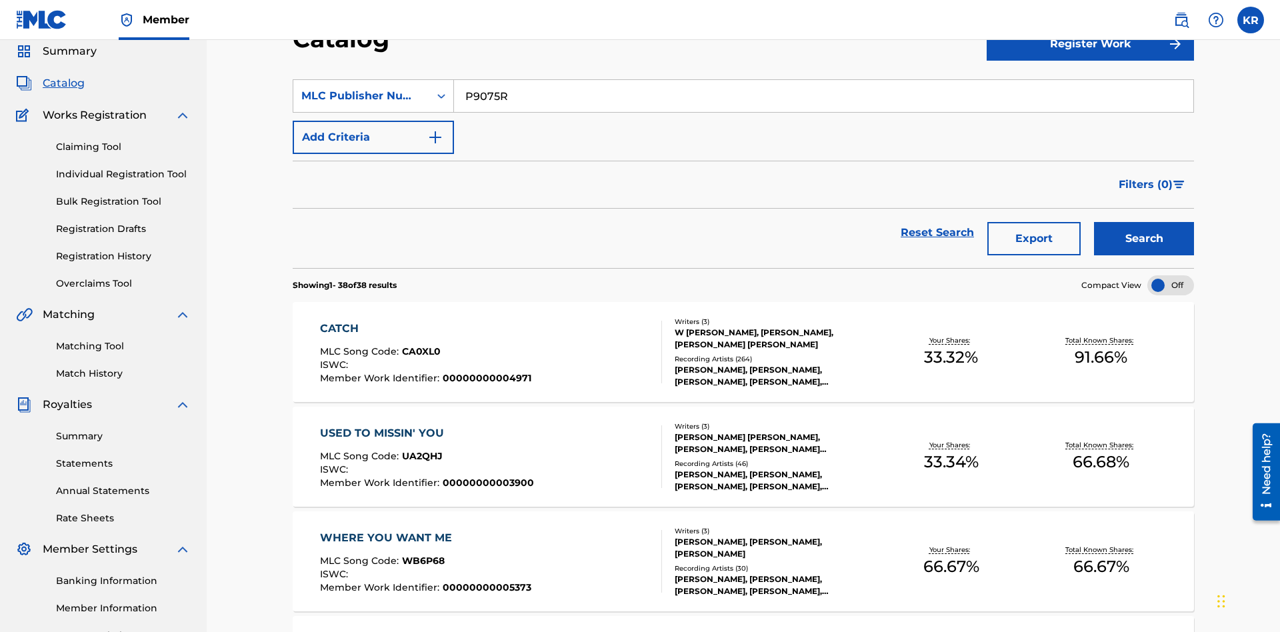
type input "P9075R"
click at [1144, 222] on button "Search" at bounding box center [1144, 238] width 100 height 33
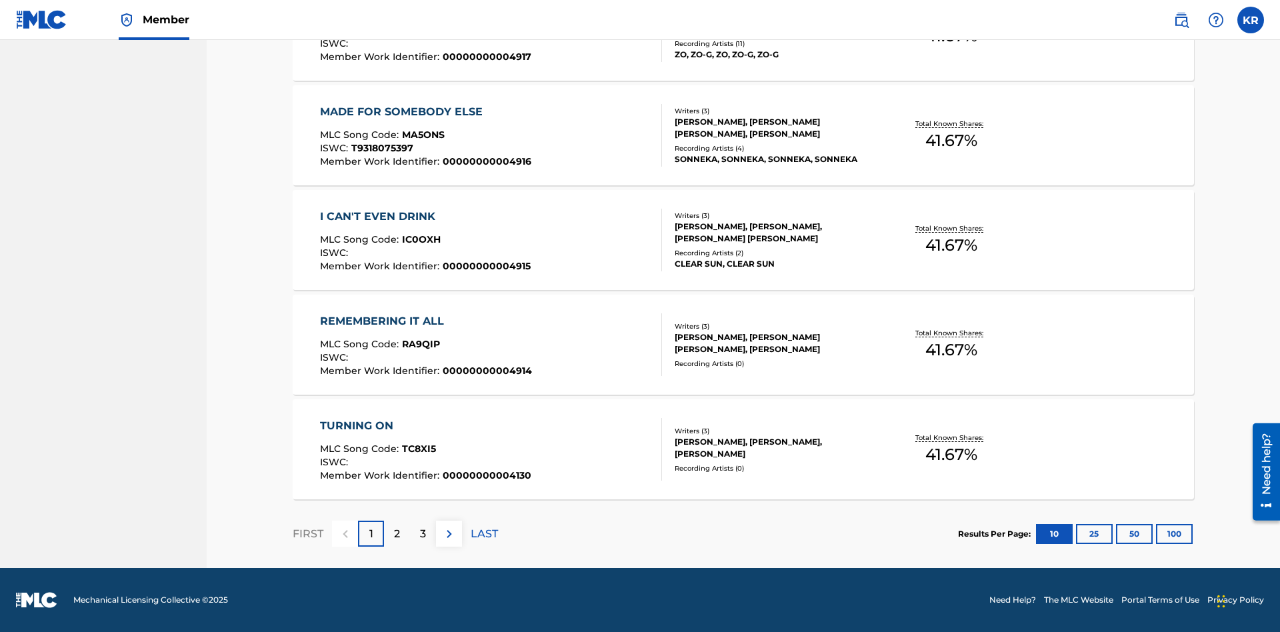
click at [1156, 533] on button "100" at bounding box center [1174, 534] width 37 height 20
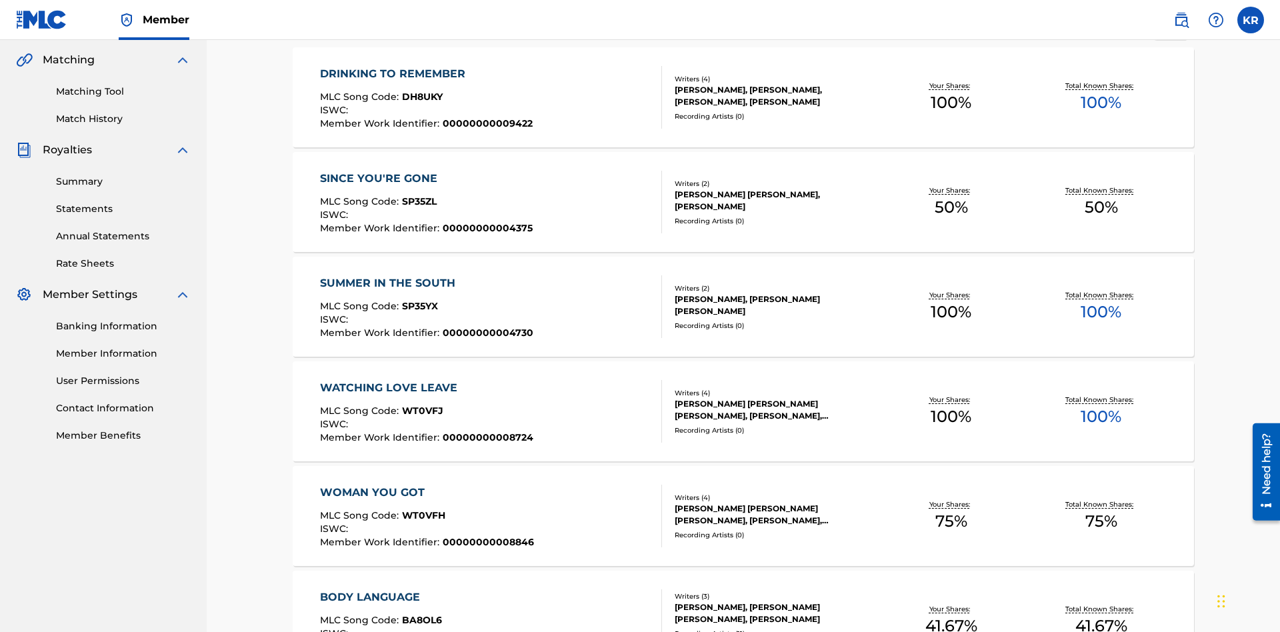
scroll to position [0, 0]
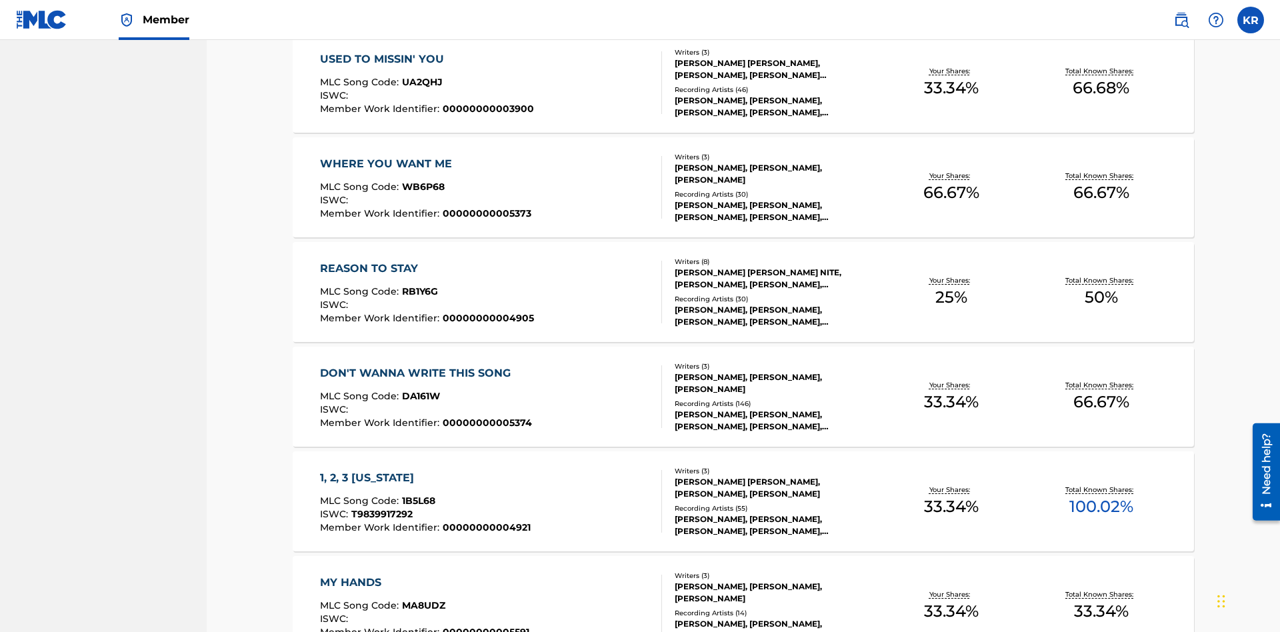
click at [417, 495] on span "1B5L68" at bounding box center [418, 501] width 33 height 12
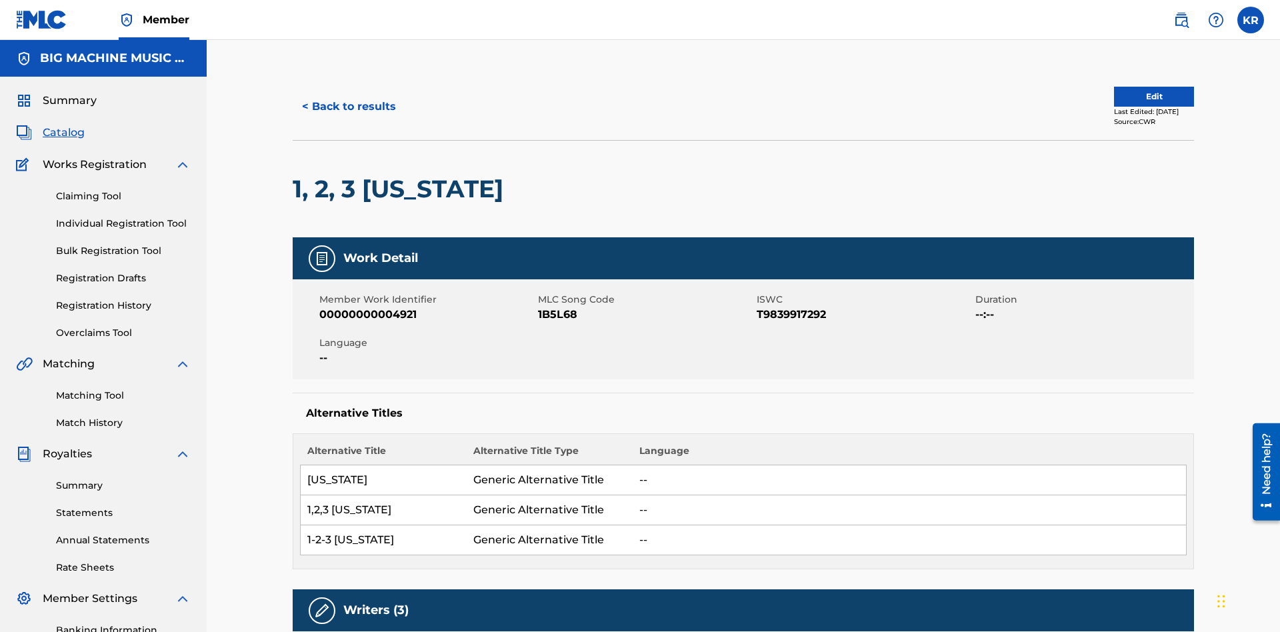
click at [348, 97] on button "< Back to results" at bounding box center [349, 106] width 113 height 33
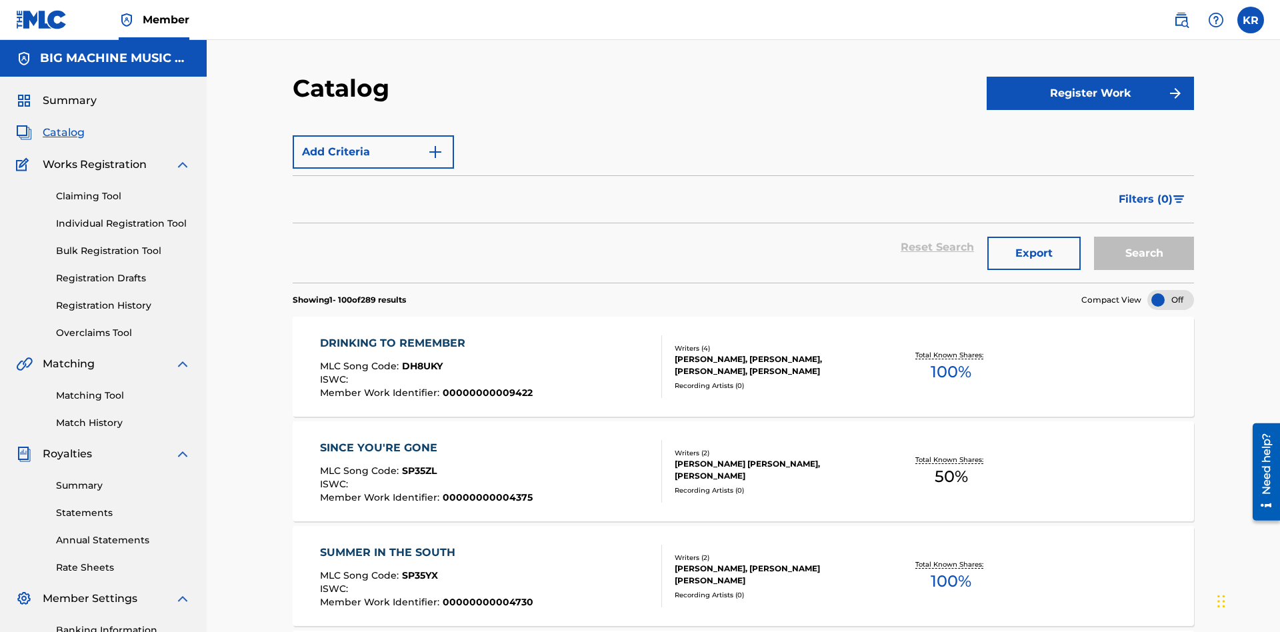
scroll to position [195, 0]
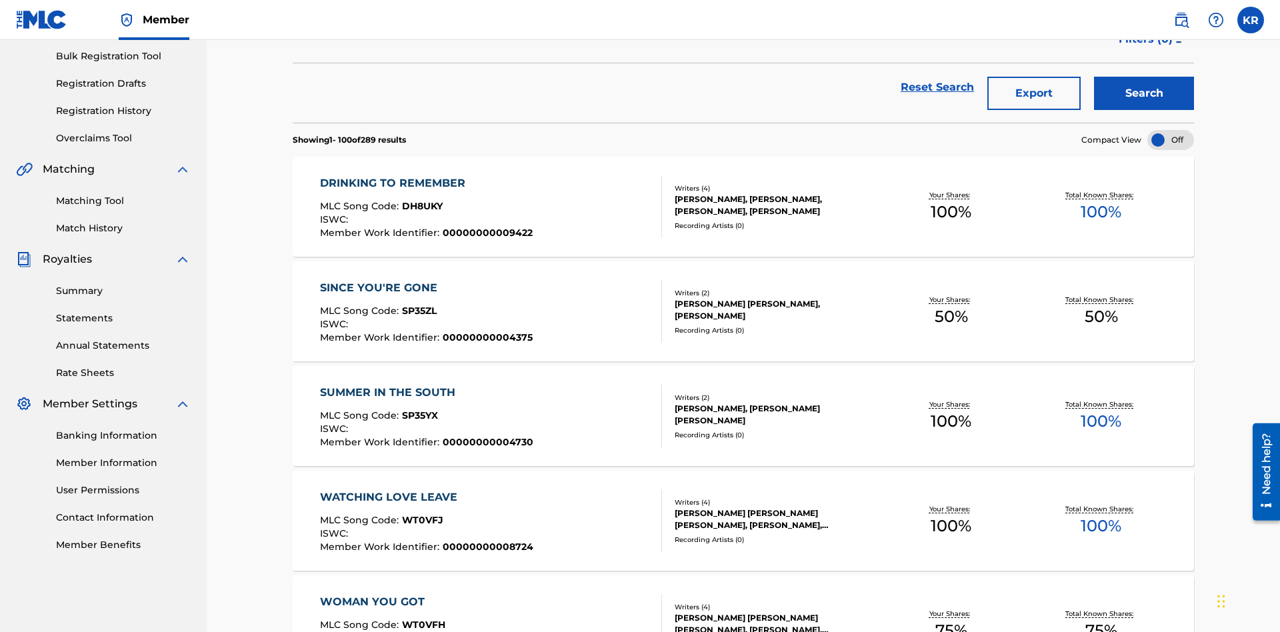
click at [1034, 97] on button "Export" at bounding box center [1033, 93] width 93 height 33
